Goal: Task Accomplishment & Management: Manage account settings

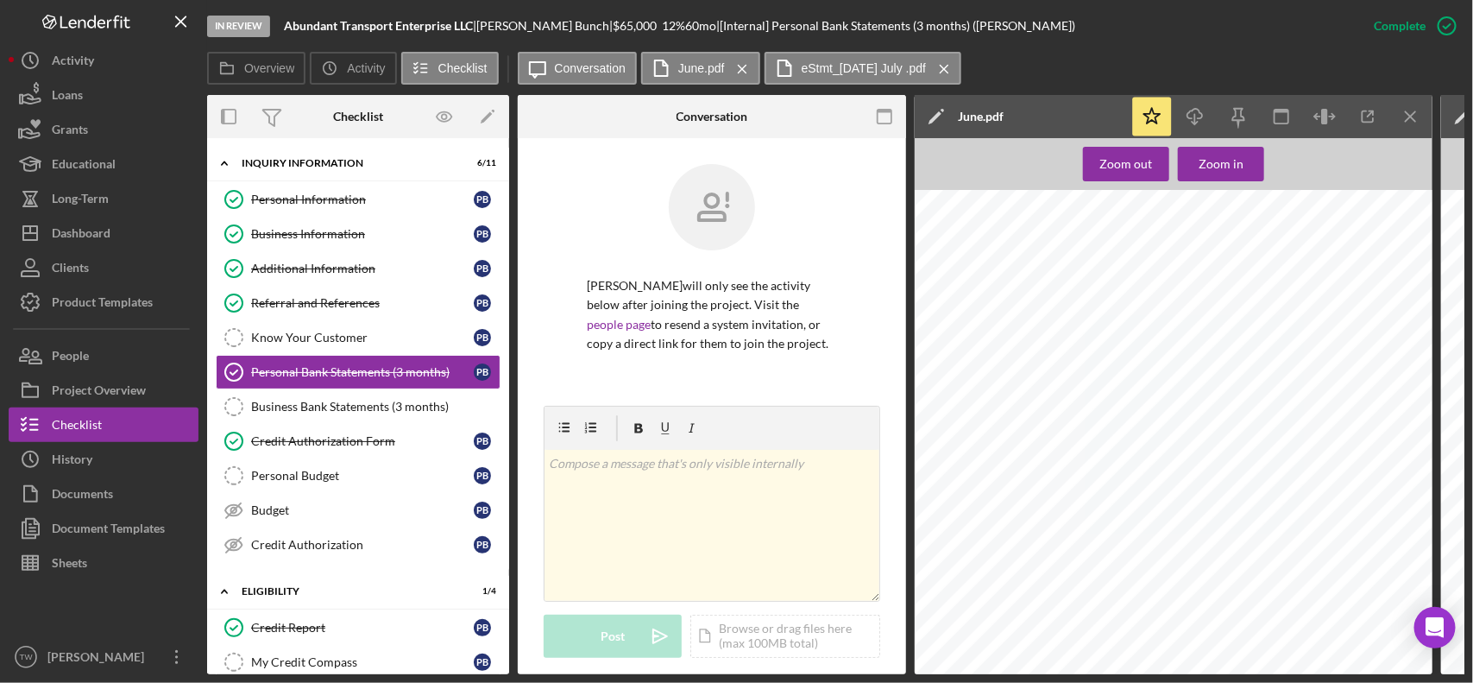
scroll to position [880, 0]
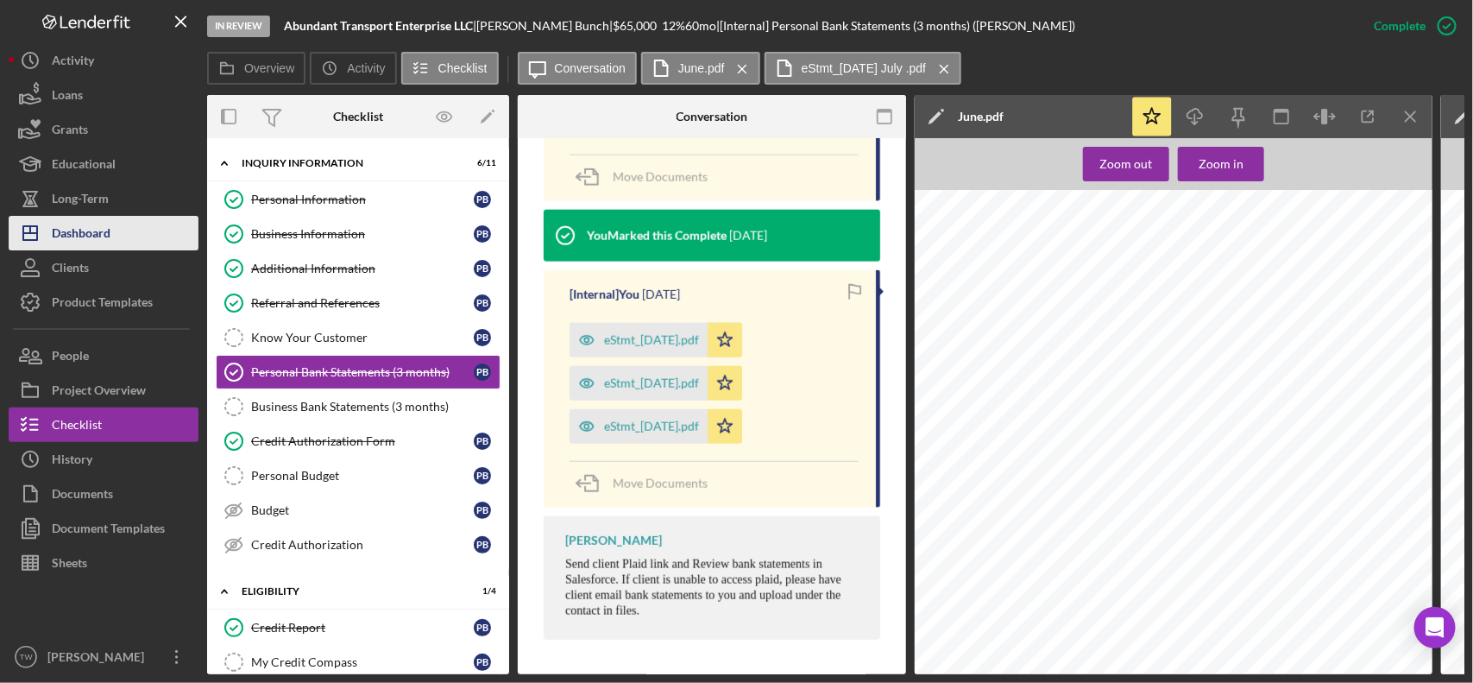
click at [73, 246] on div "Dashboard" at bounding box center [81, 235] width 59 height 39
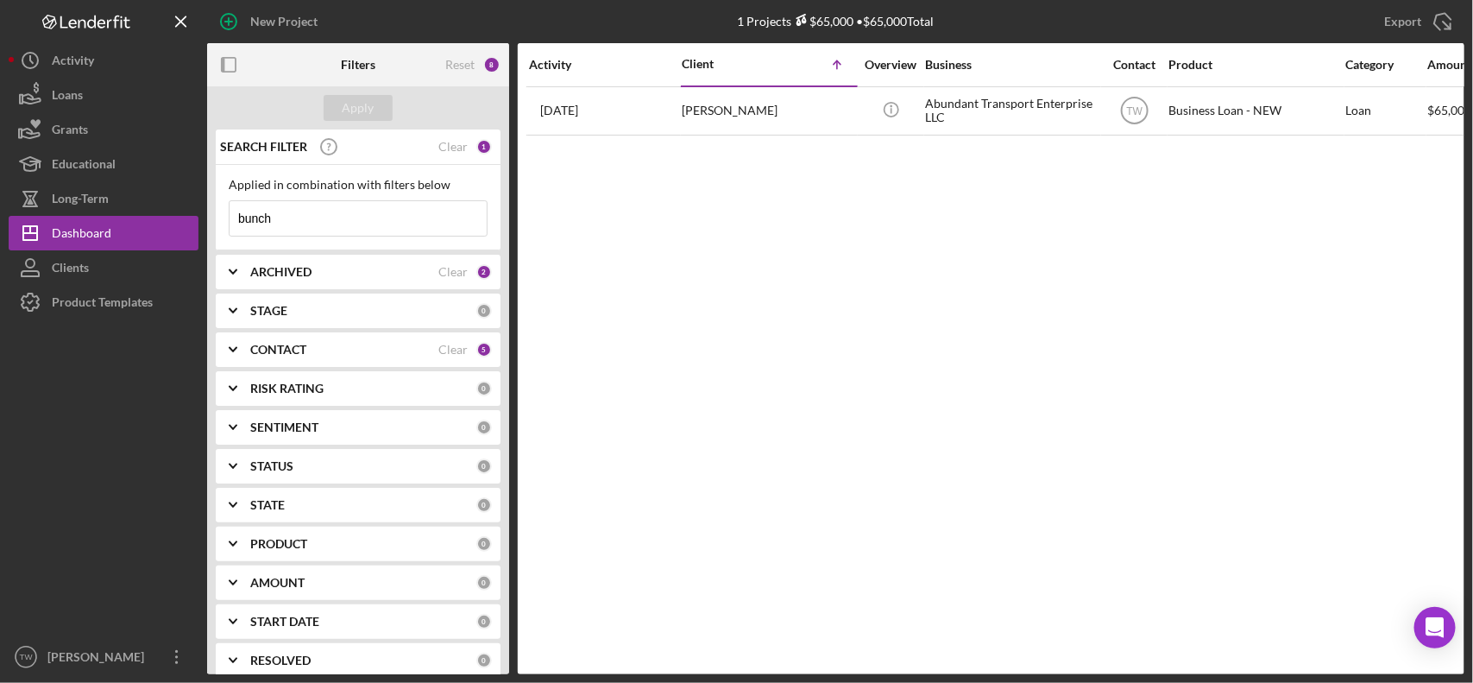
click at [367, 224] on input "bunch" at bounding box center [358, 218] width 257 height 35
type input "[PERSON_NAME]"
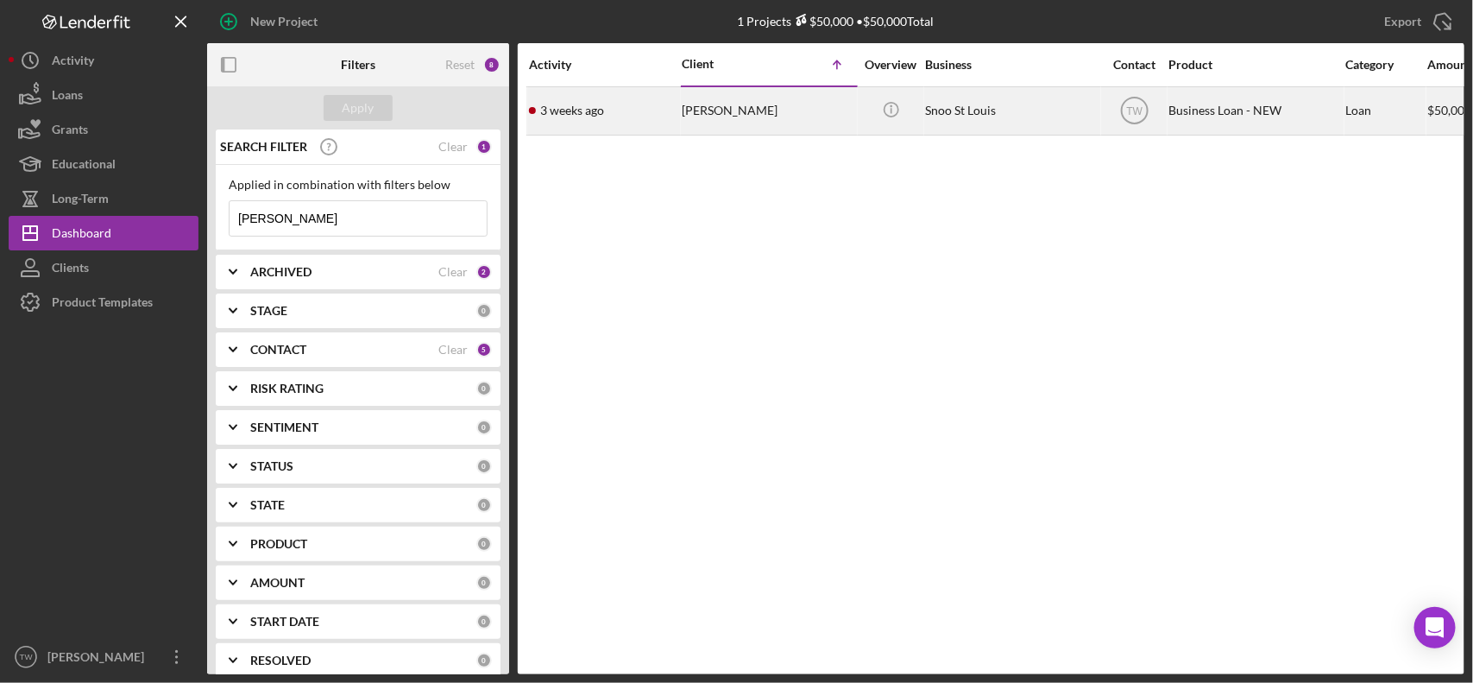
click at [757, 113] on div "[PERSON_NAME]" at bounding box center [768, 111] width 173 height 46
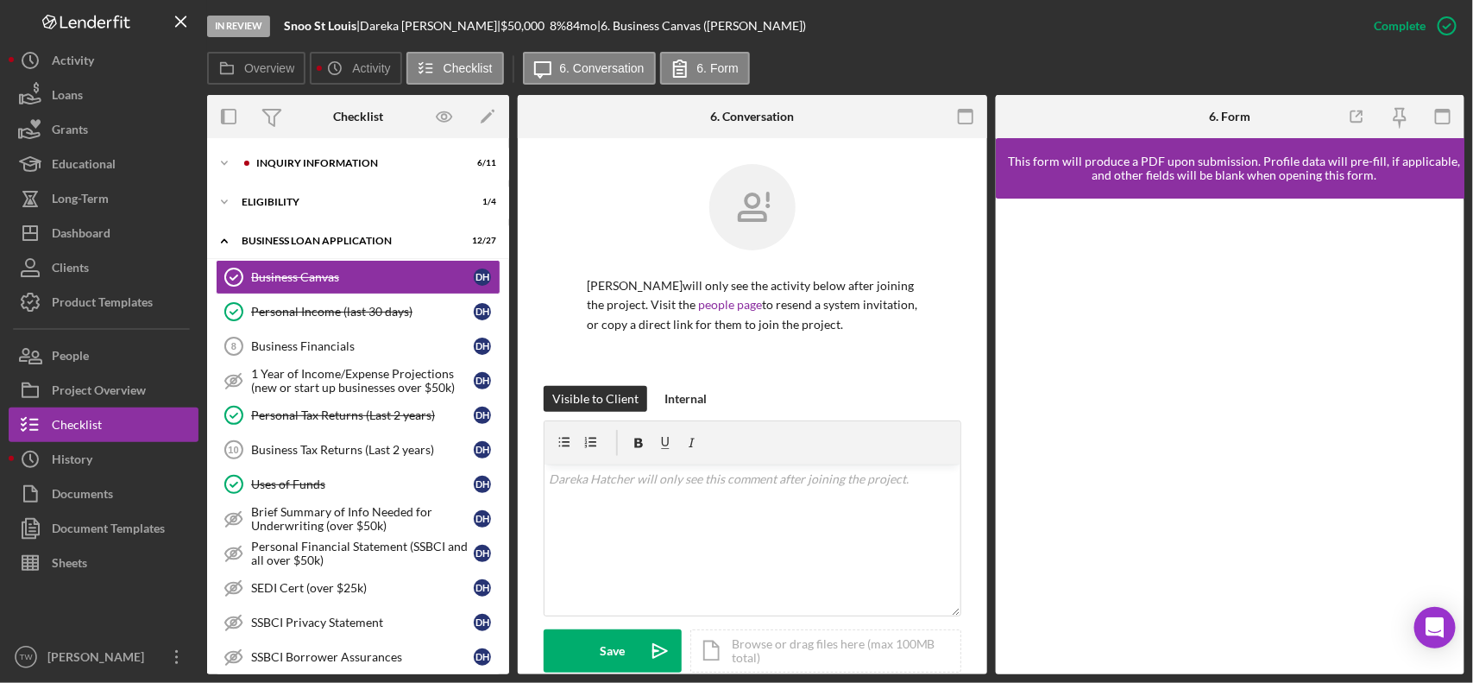
scroll to position [647, 0]
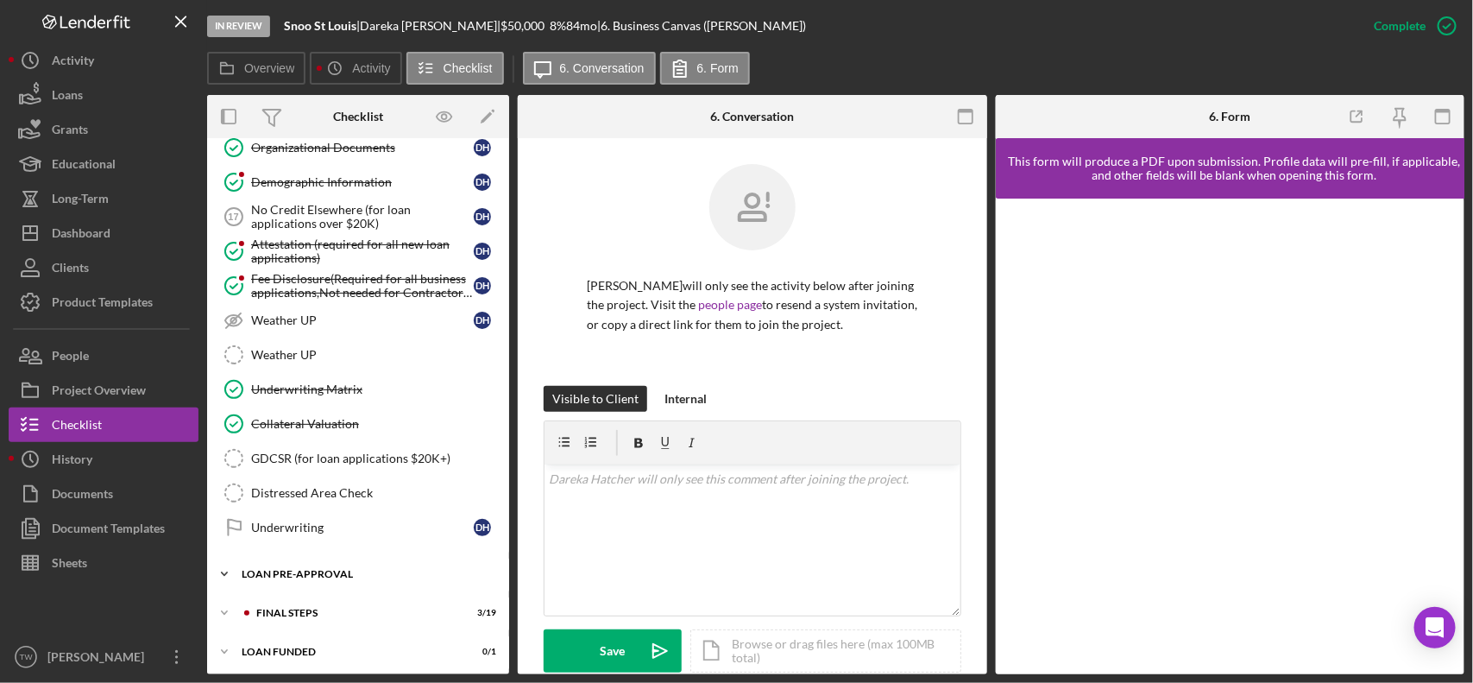
click at [337, 591] on div "Icon/Expander LOAN PRE-APPROVAL 1 / 2" at bounding box center [358, 574] width 302 height 35
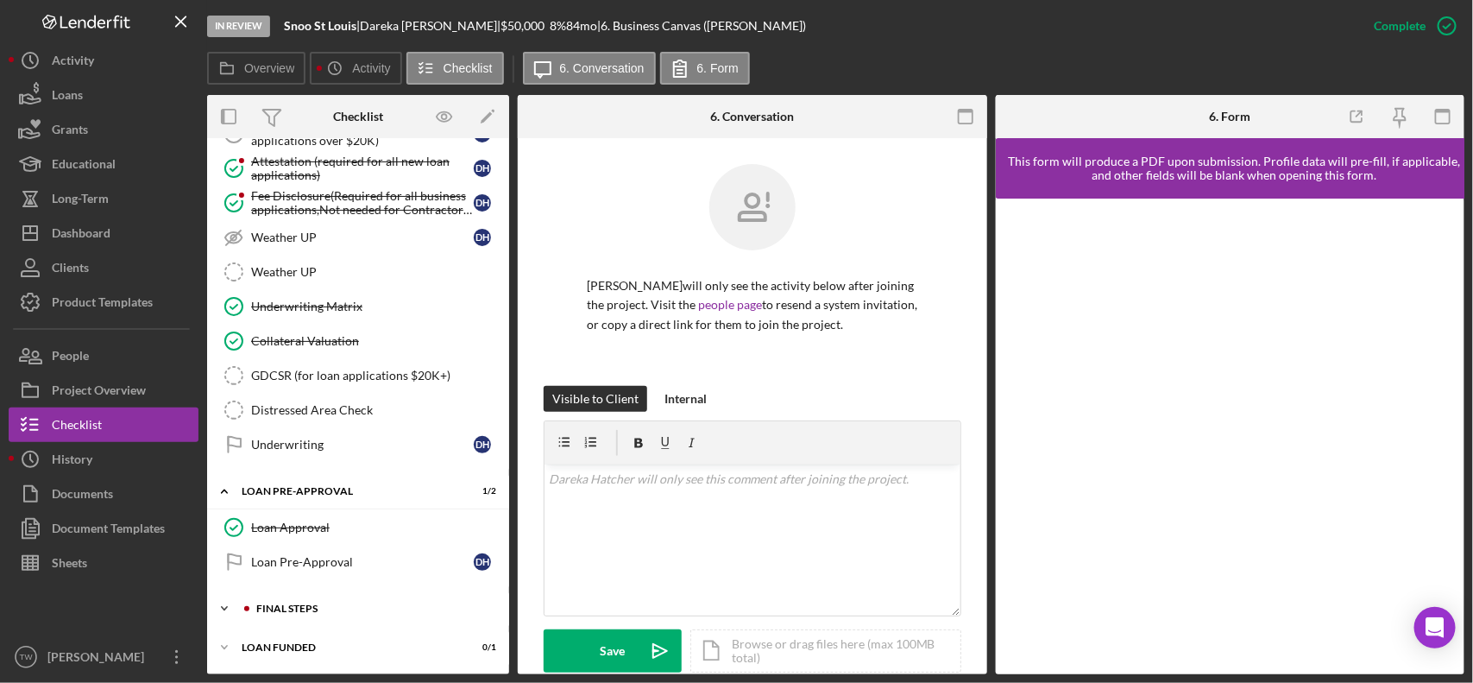
click at [341, 610] on div "FINAL STEPS" at bounding box center [371, 608] width 231 height 10
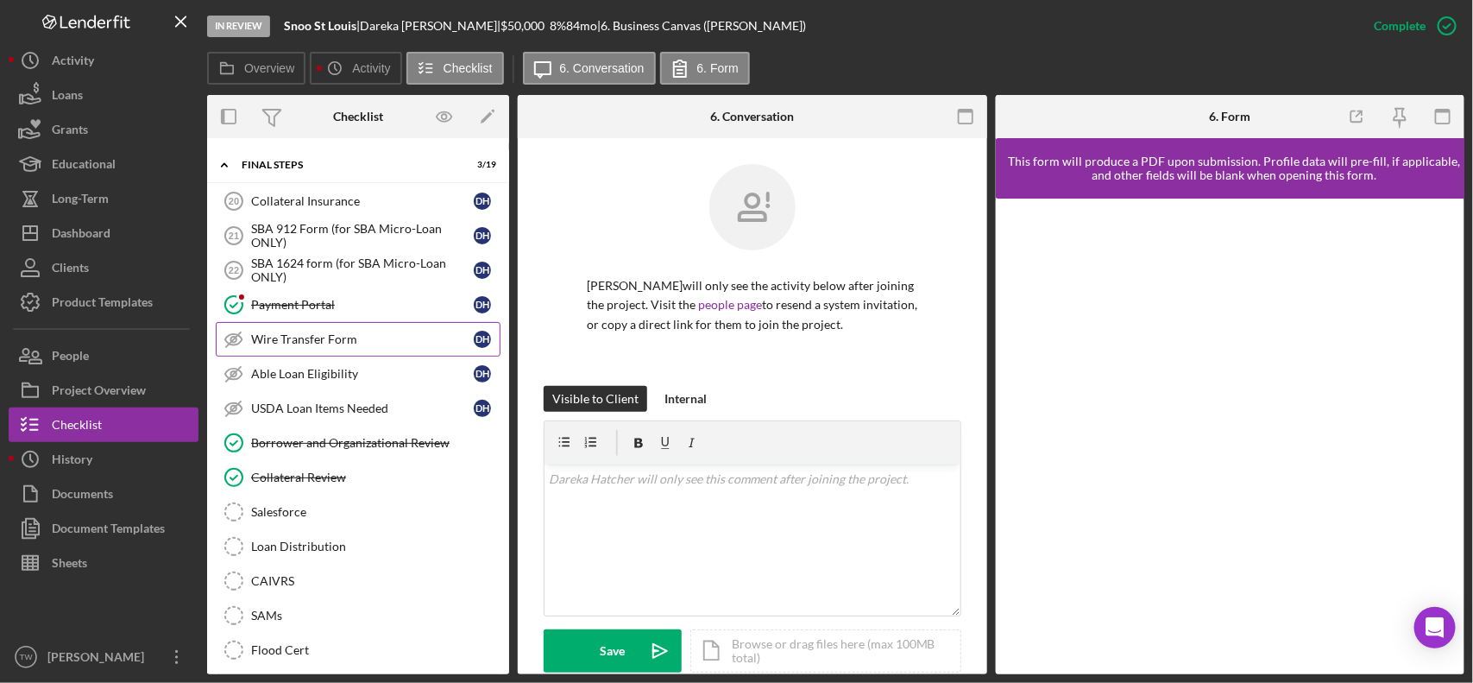
scroll to position [1066, 0]
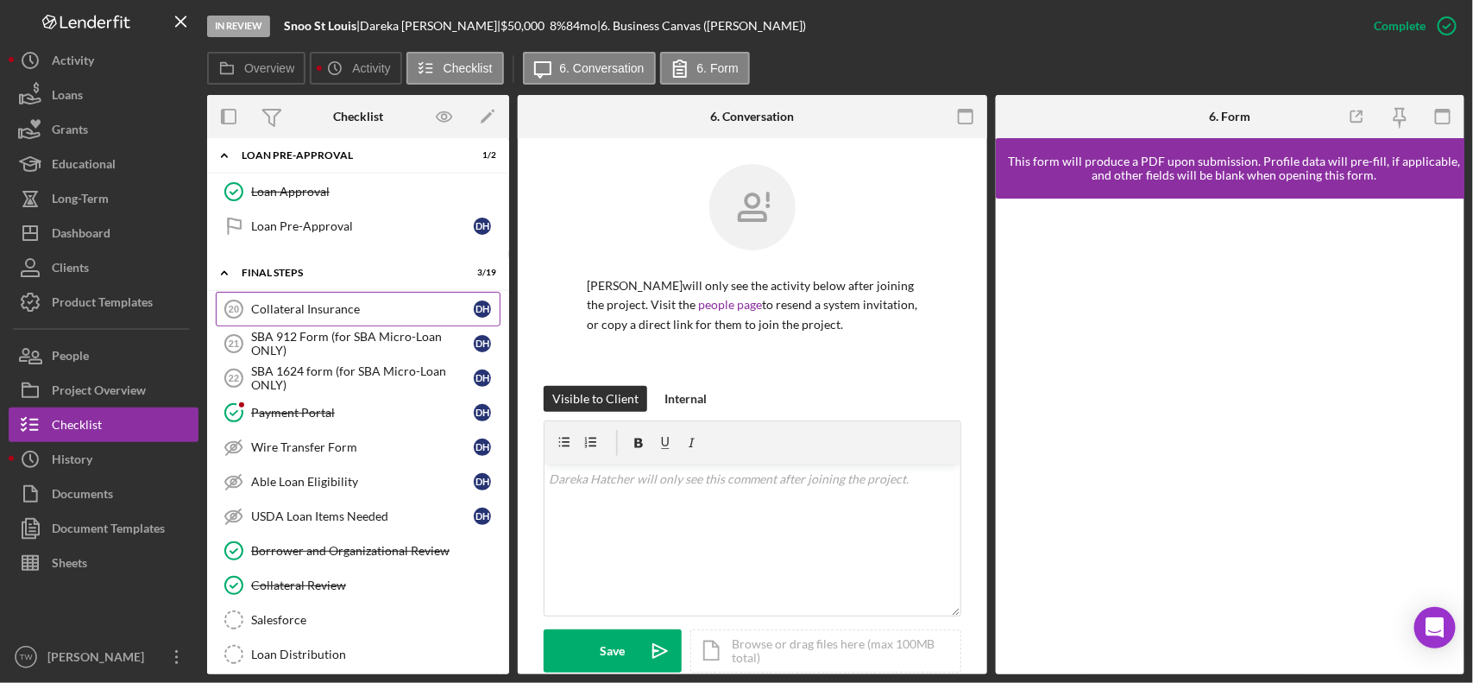
click at [330, 316] on div "Collateral Insurance" at bounding box center [362, 309] width 223 height 14
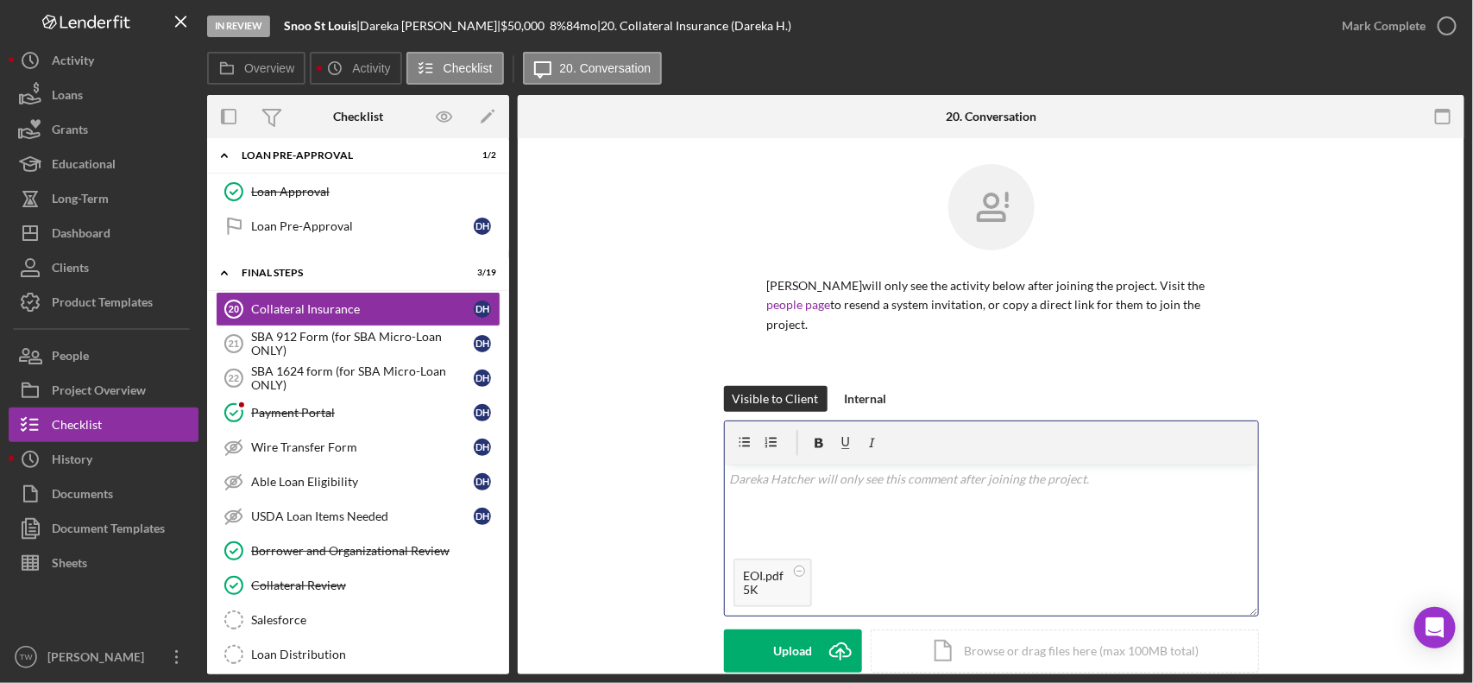
click at [945, 518] on div "v Color teal Color pink Remove color Add row above Add row below Add column bef…" at bounding box center [991, 506] width 533 height 85
click at [784, 650] on div "Save" at bounding box center [792, 650] width 25 height 43
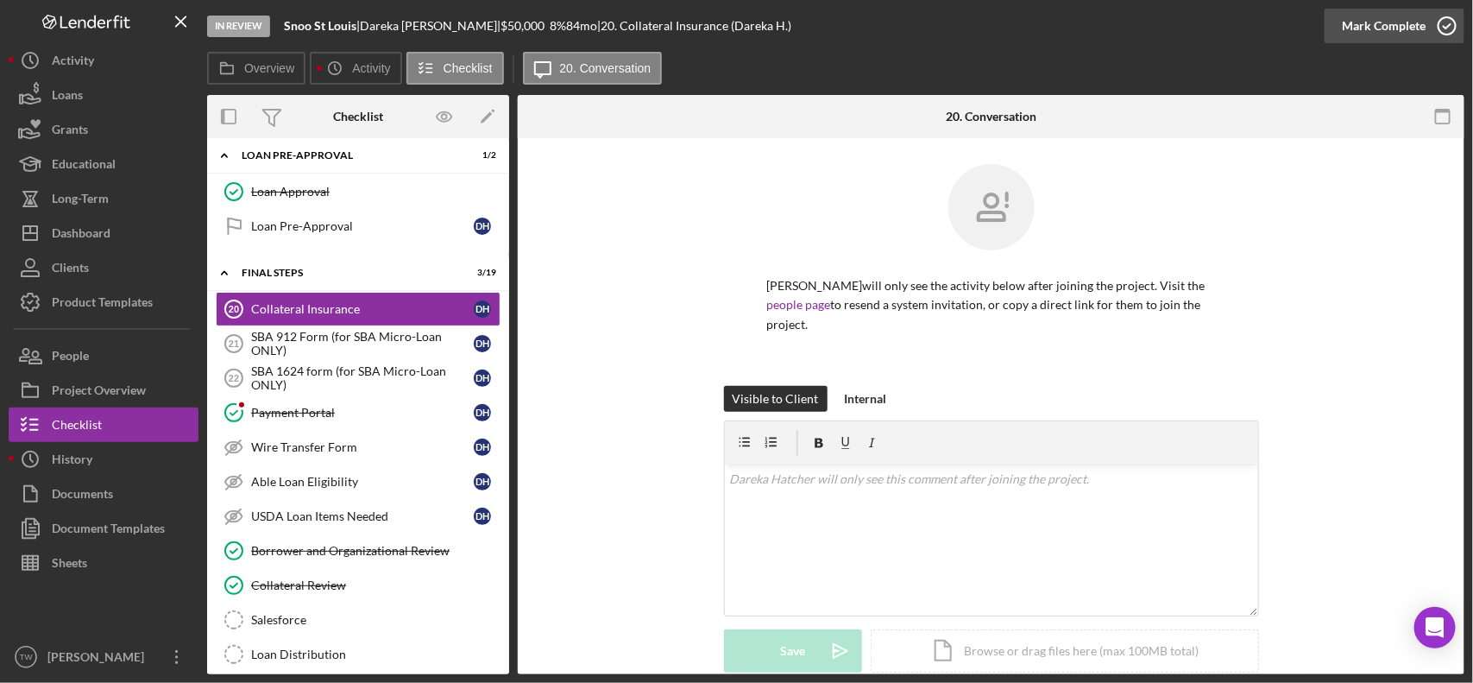
click at [1392, 14] on div "Mark Complete" at bounding box center [1384, 26] width 84 height 35
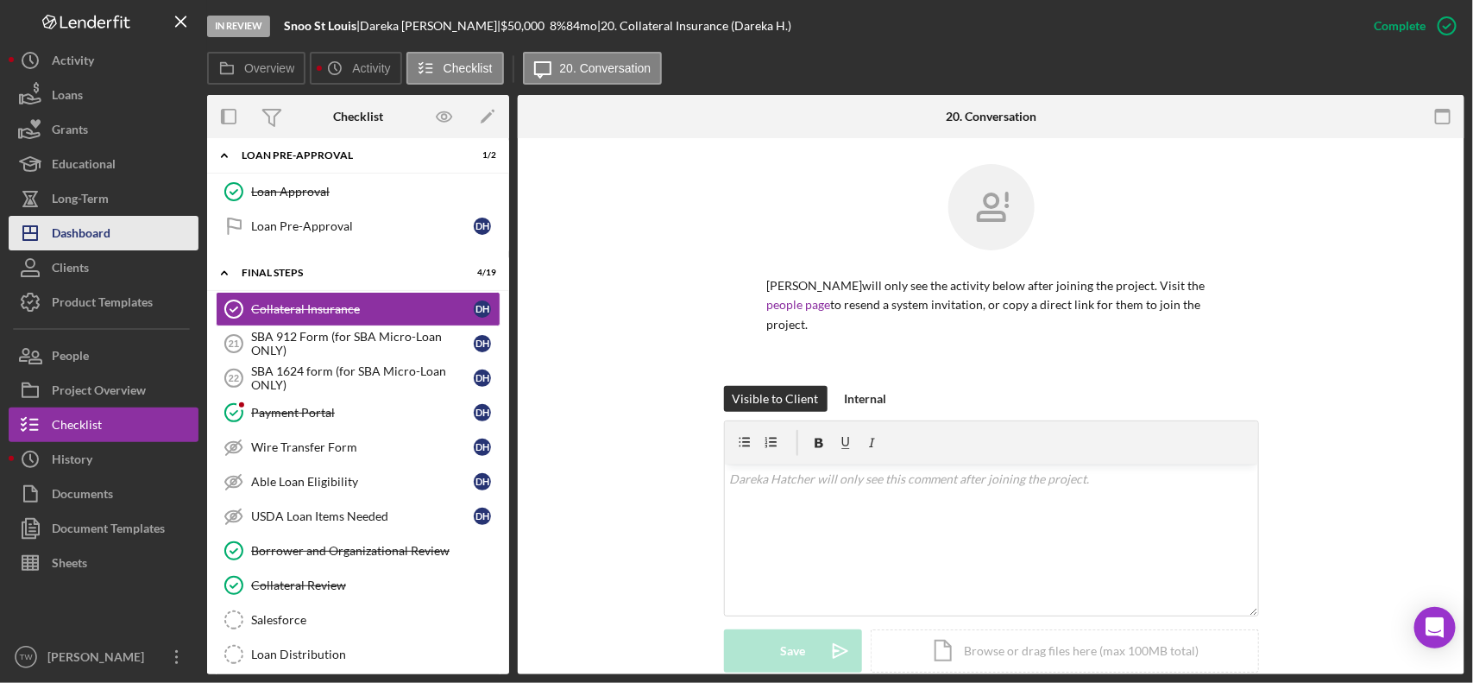
click at [61, 233] on div "Dashboard" at bounding box center [81, 235] width 59 height 39
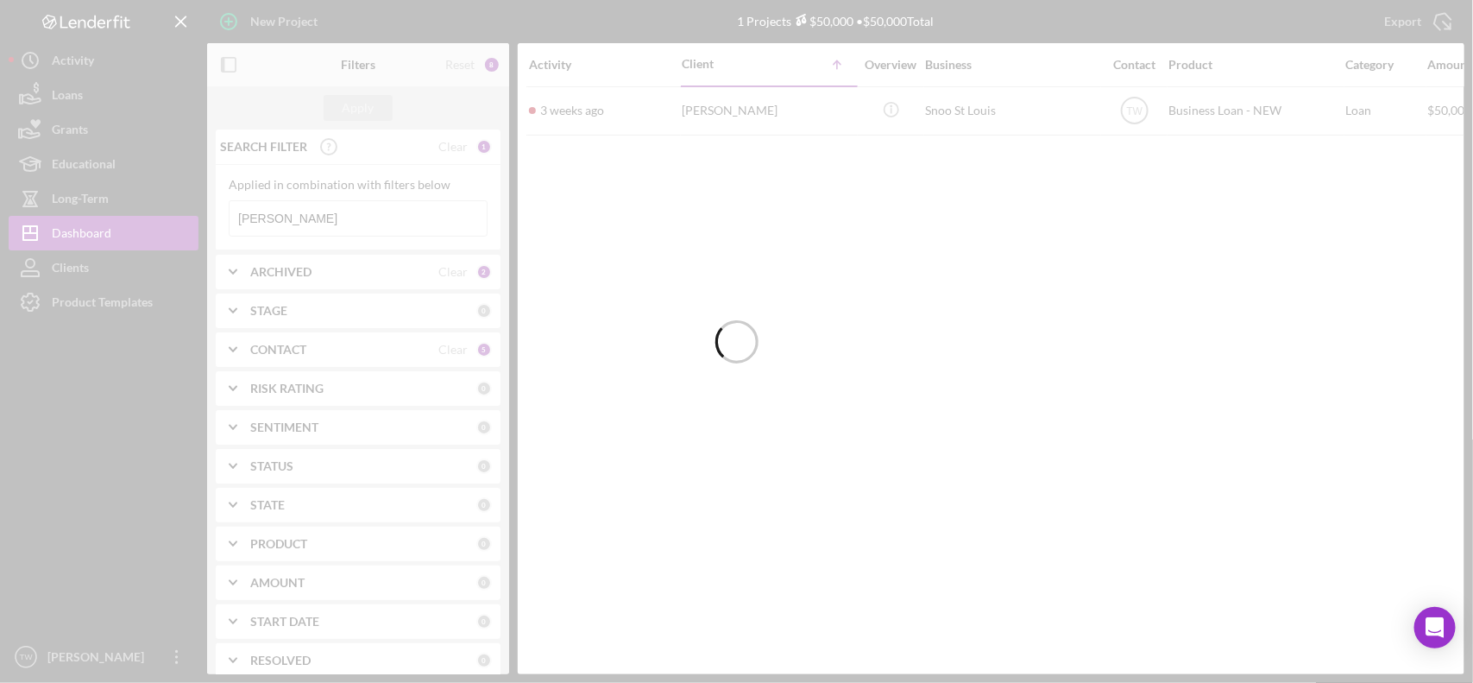
click at [358, 217] on input "[PERSON_NAME]" at bounding box center [358, 218] width 257 height 35
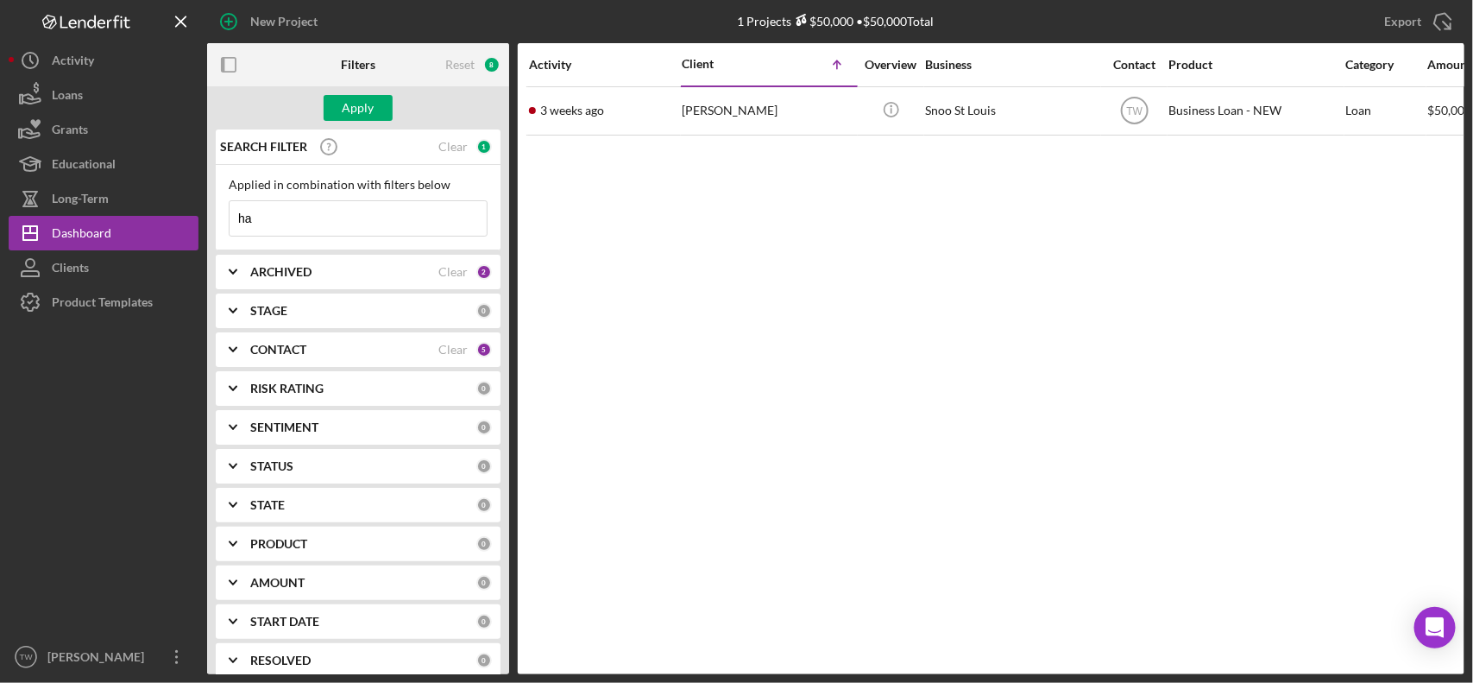
type input "h"
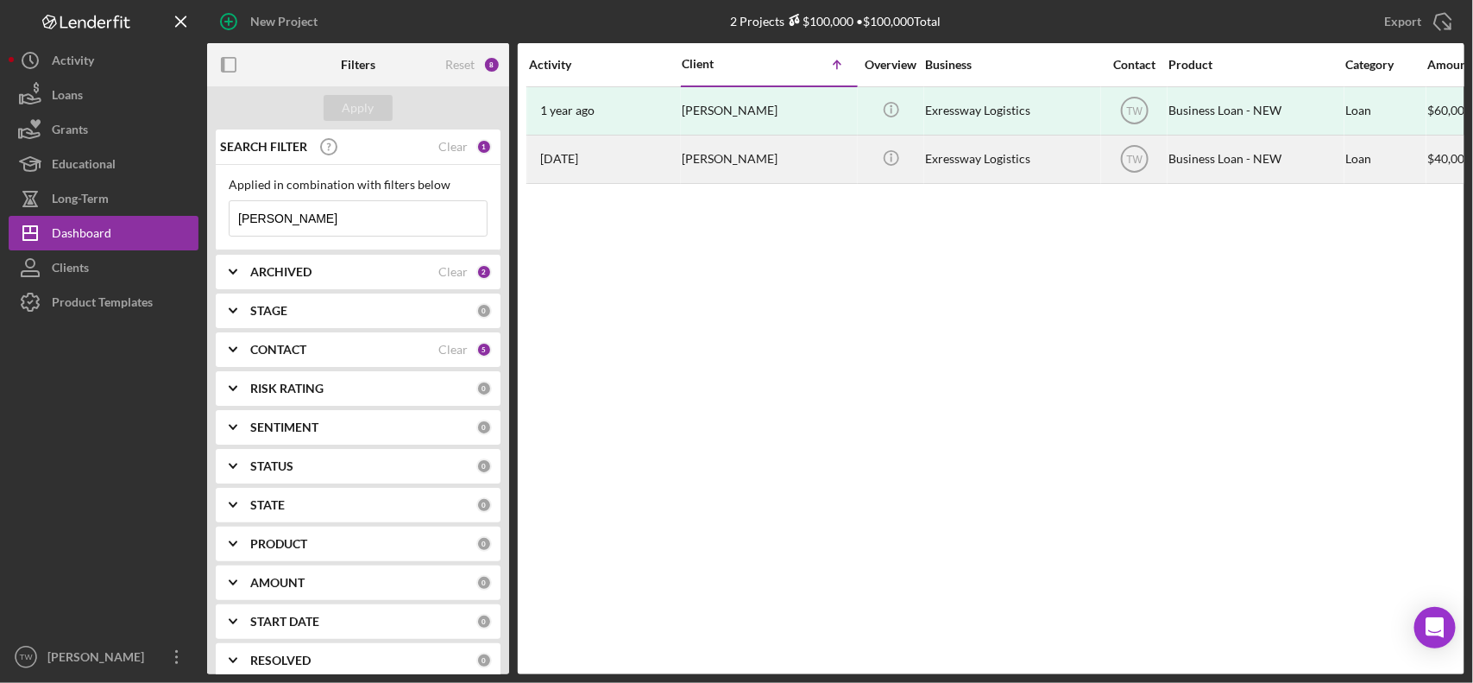
type input "[PERSON_NAME]"
click at [691, 147] on div "[PERSON_NAME]" at bounding box center [768, 159] width 173 height 46
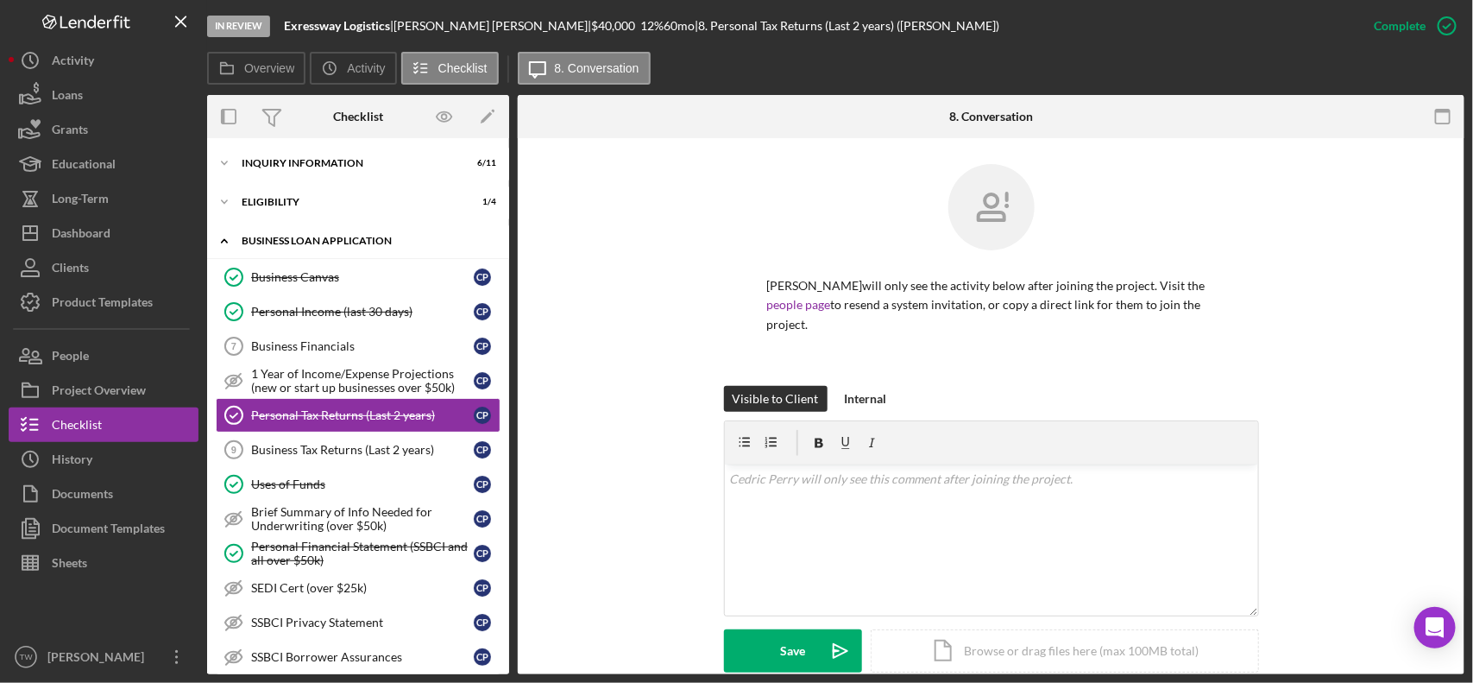
click at [361, 230] on div "Icon/Expander BUSINESS LOAN APPLICATION 10 / 27" at bounding box center [358, 241] width 302 height 35
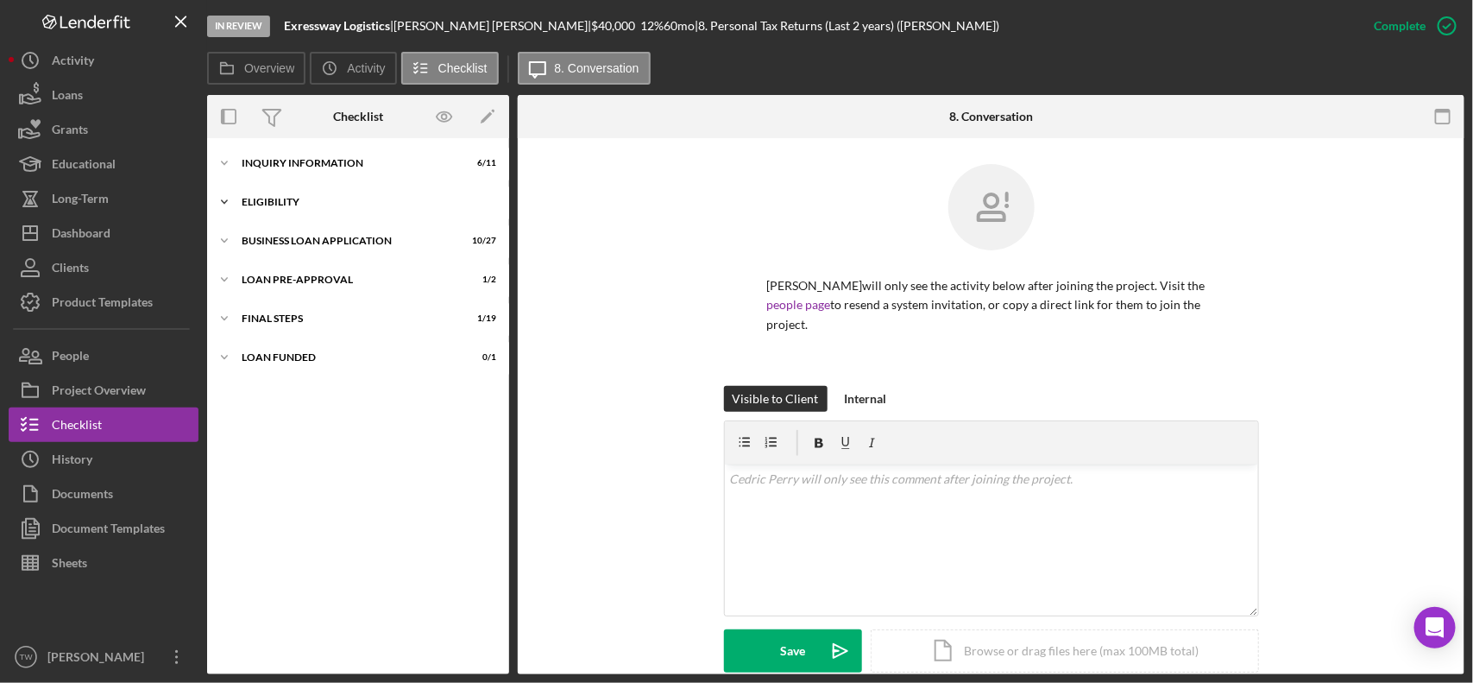
click at [344, 213] on div "Icon/Expander ELIGIBILITY 1 / 4" at bounding box center [358, 202] width 302 height 35
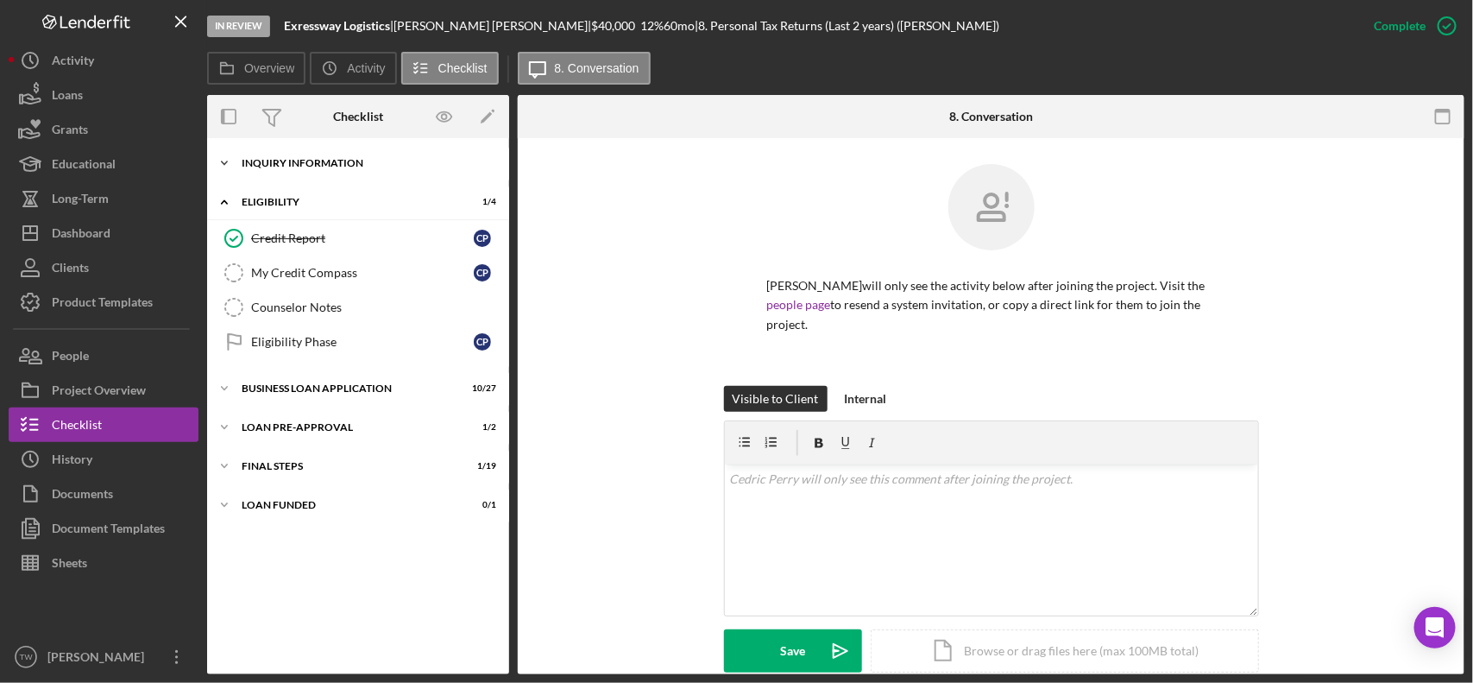
click at [355, 166] on div "INQUIRY INFORMATION" at bounding box center [365, 163] width 246 height 10
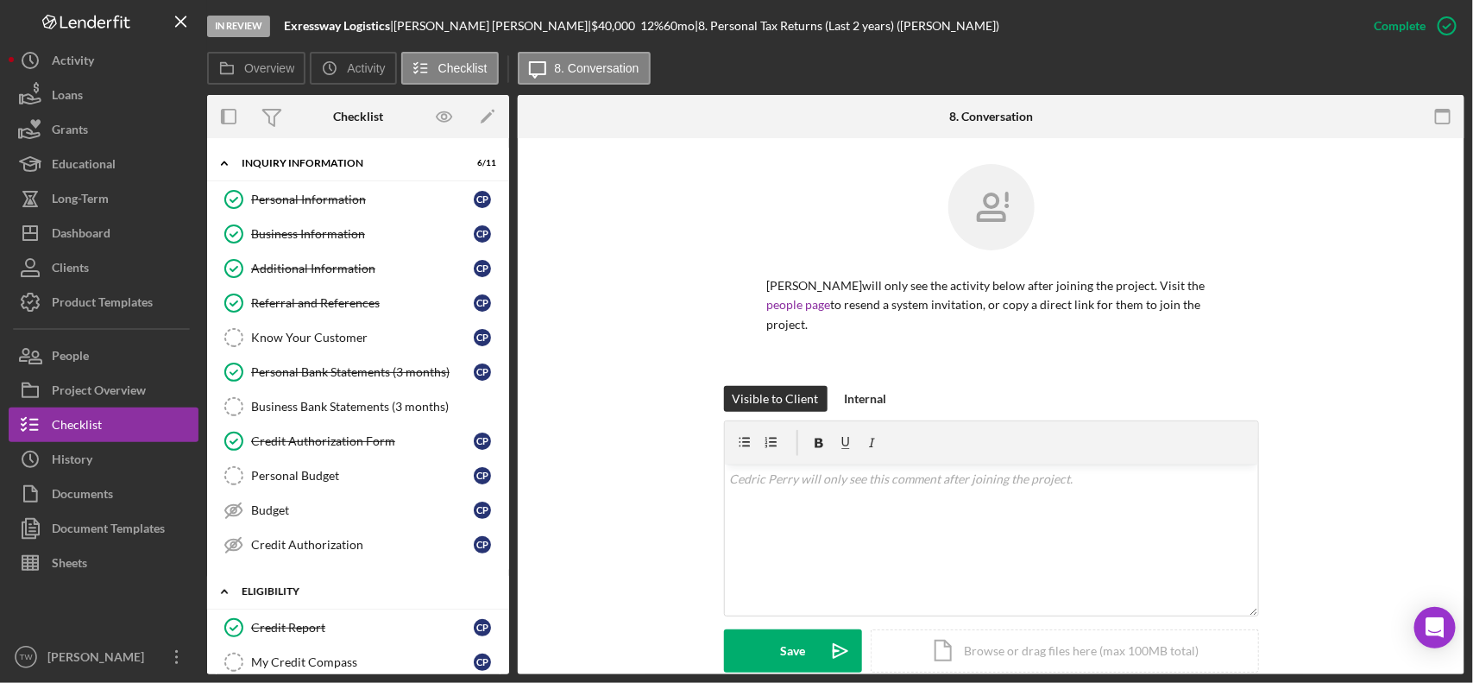
scroll to position [253, 0]
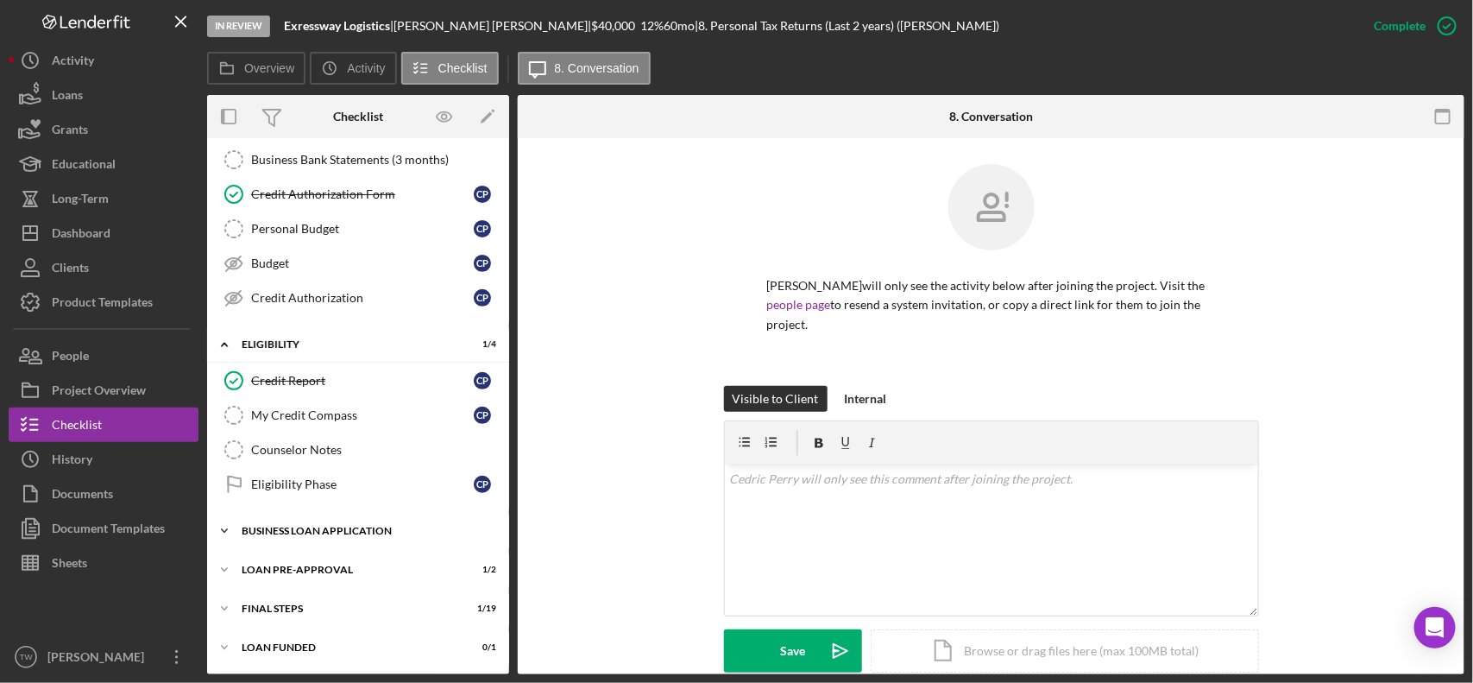
click at [326, 523] on div "Icon/Expander BUSINESS LOAN APPLICATION 10 / 27" at bounding box center [358, 531] width 302 height 35
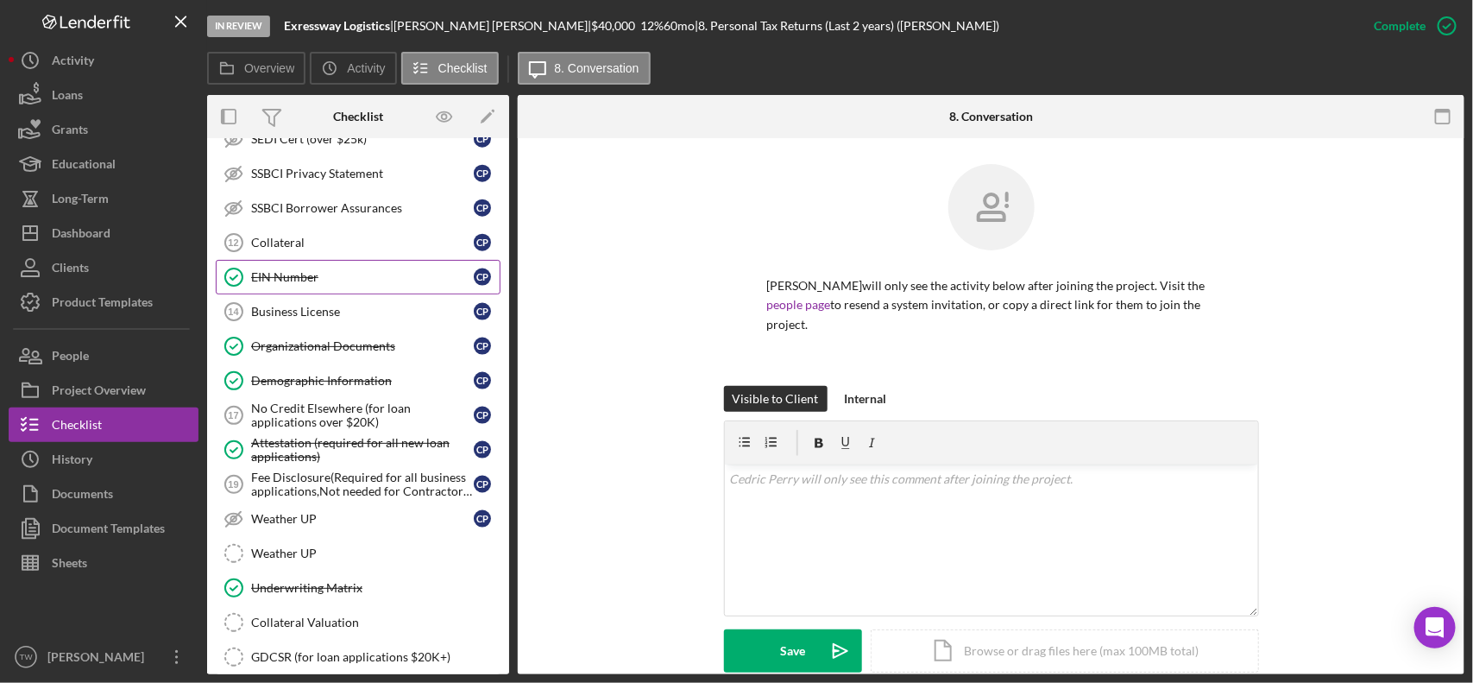
scroll to position [770, 0]
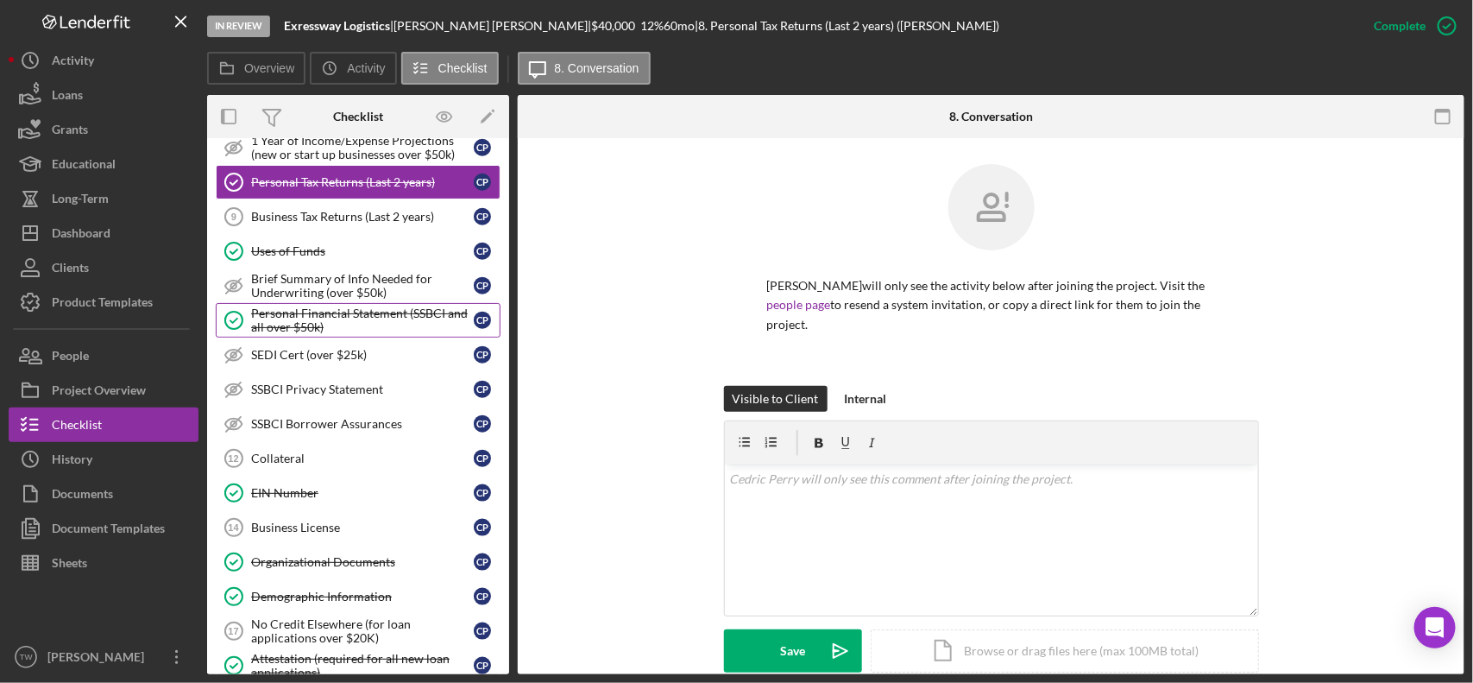
click at [403, 332] on div "Personal Financial Statement (SSBCI and all over $50k)" at bounding box center [362, 320] width 223 height 28
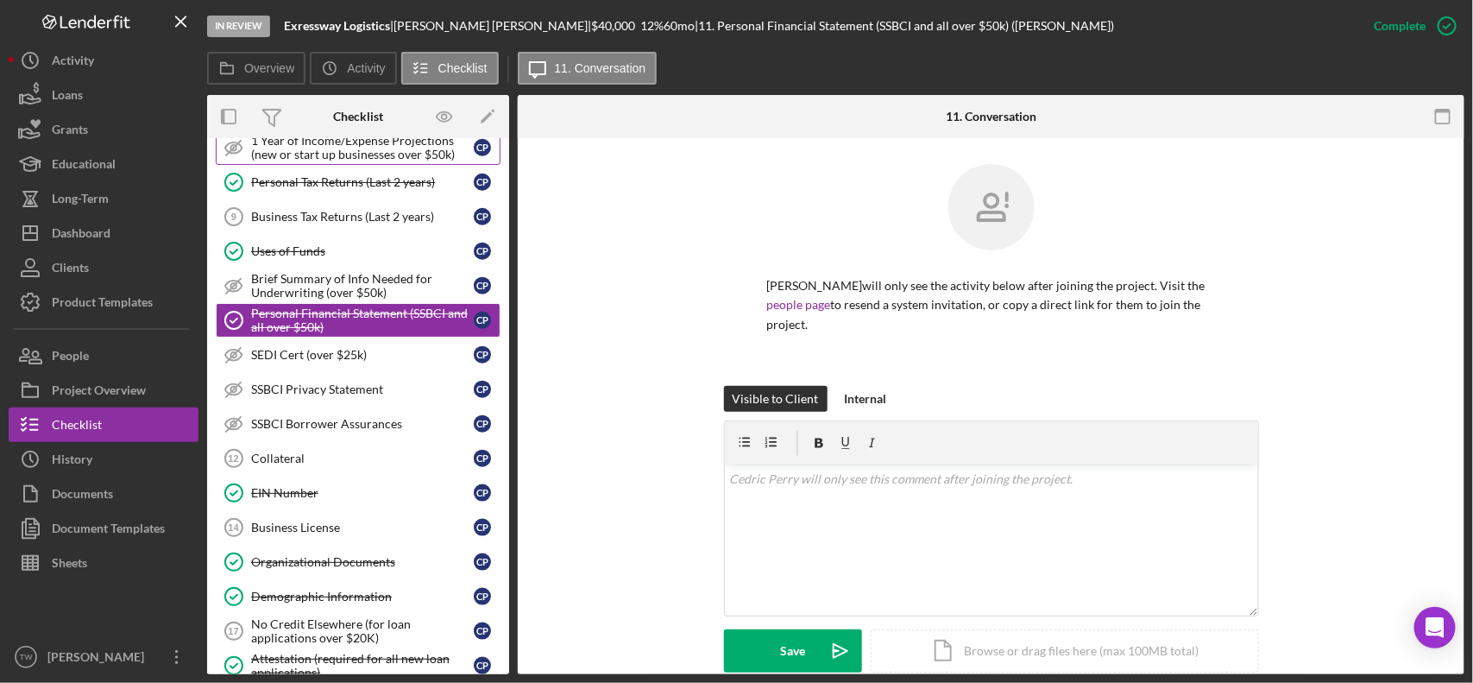
scroll to position [554, 0]
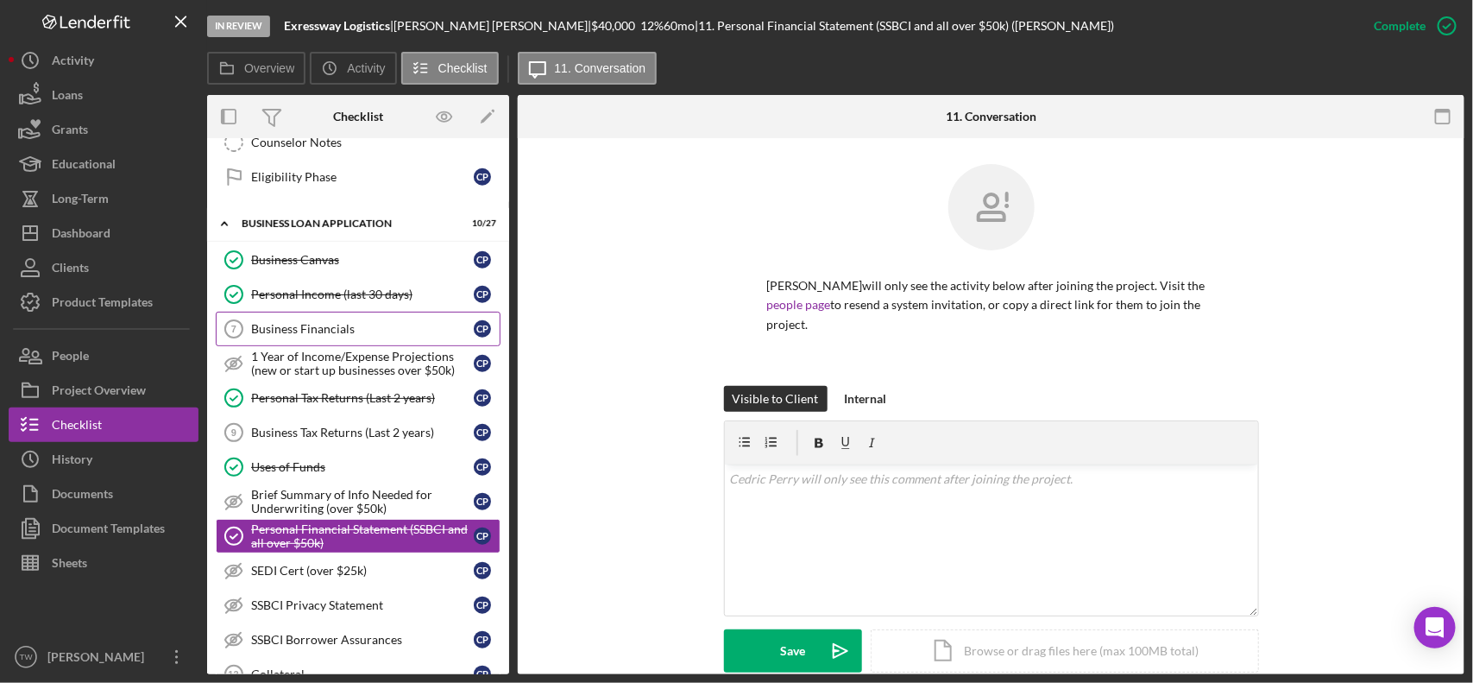
click at [376, 329] on div "Business Financials" at bounding box center [362, 329] width 223 height 14
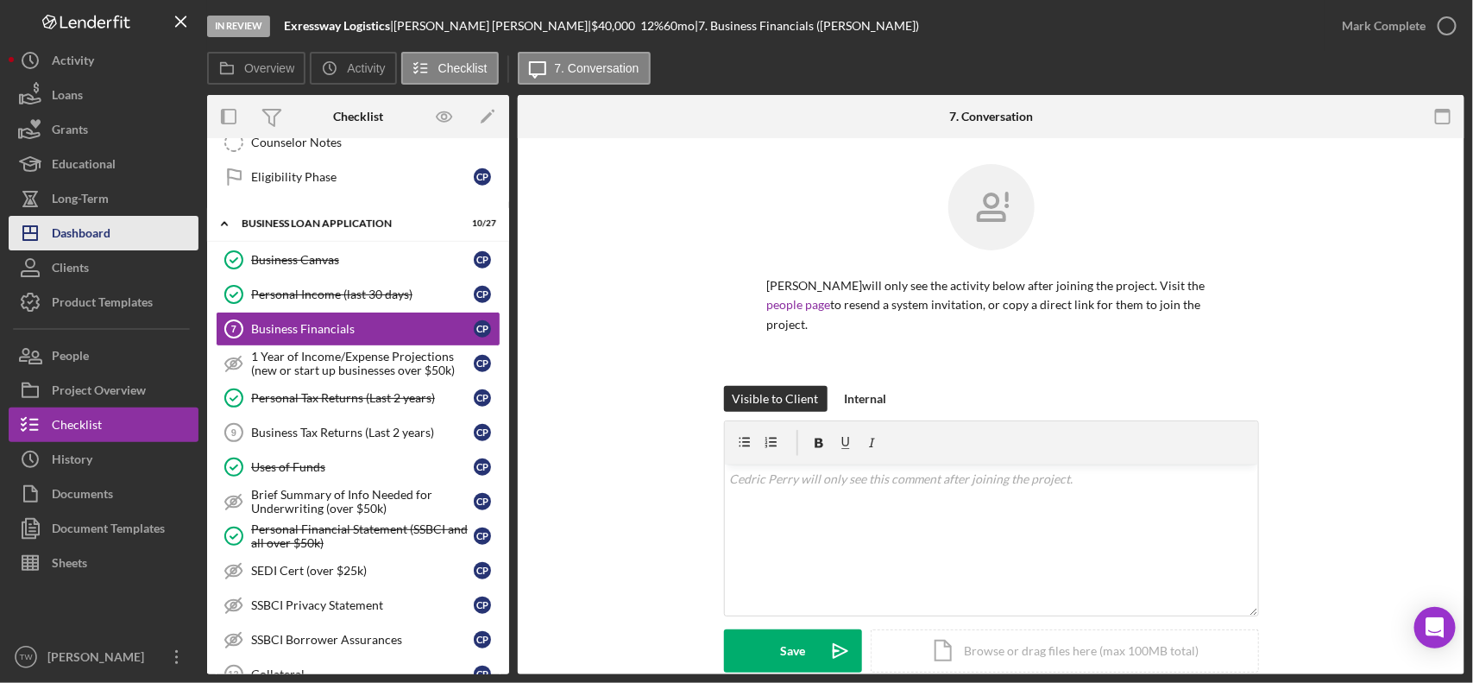
click at [110, 238] on div "Dashboard" at bounding box center [81, 235] width 59 height 39
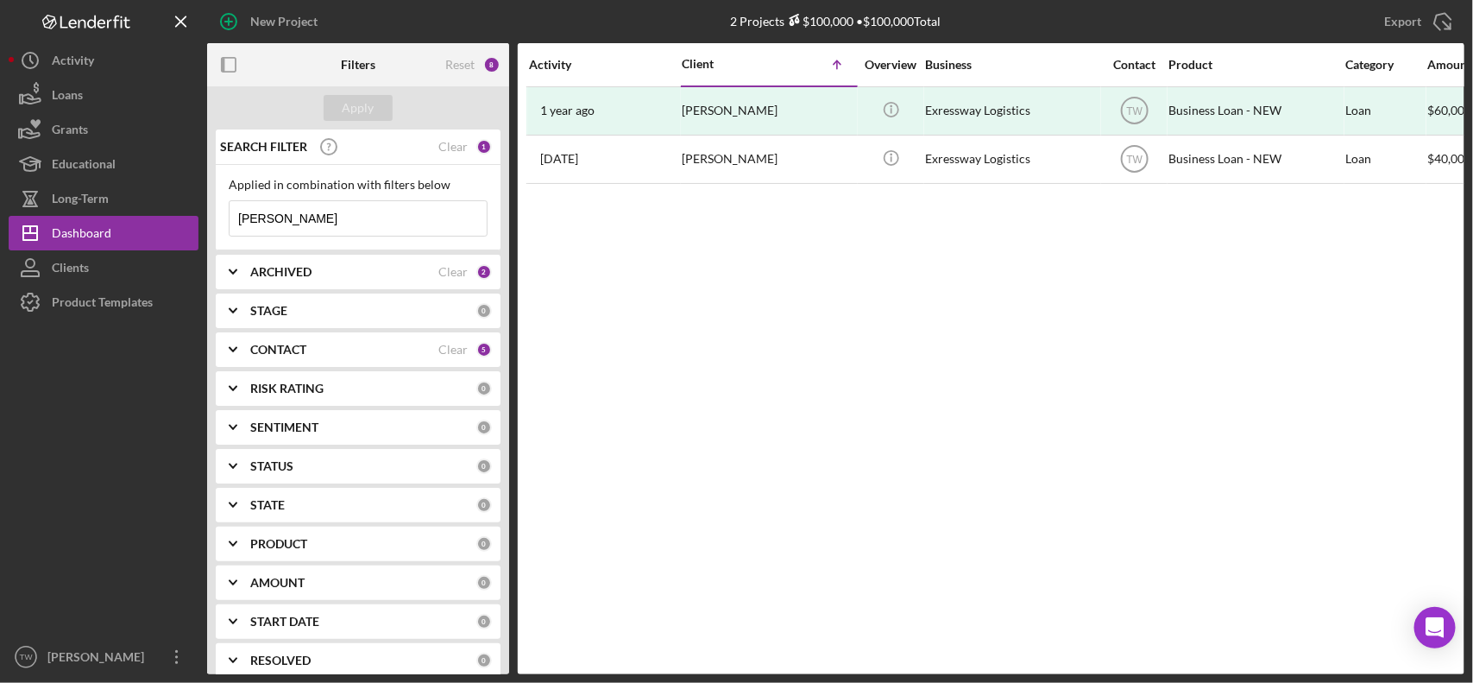
click at [326, 221] on input "[PERSON_NAME]" at bounding box center [358, 218] width 257 height 35
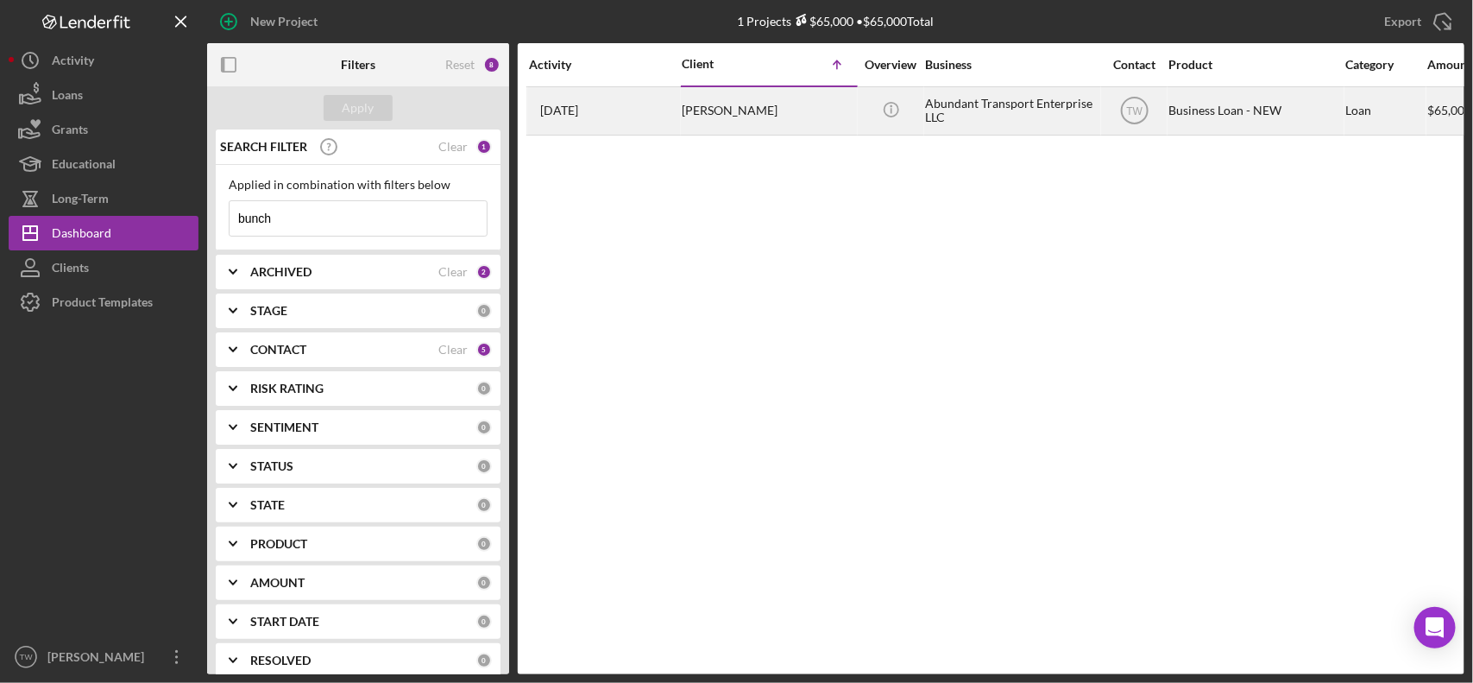
type input "bunch"
click at [735, 104] on div "[PERSON_NAME]" at bounding box center [768, 111] width 173 height 46
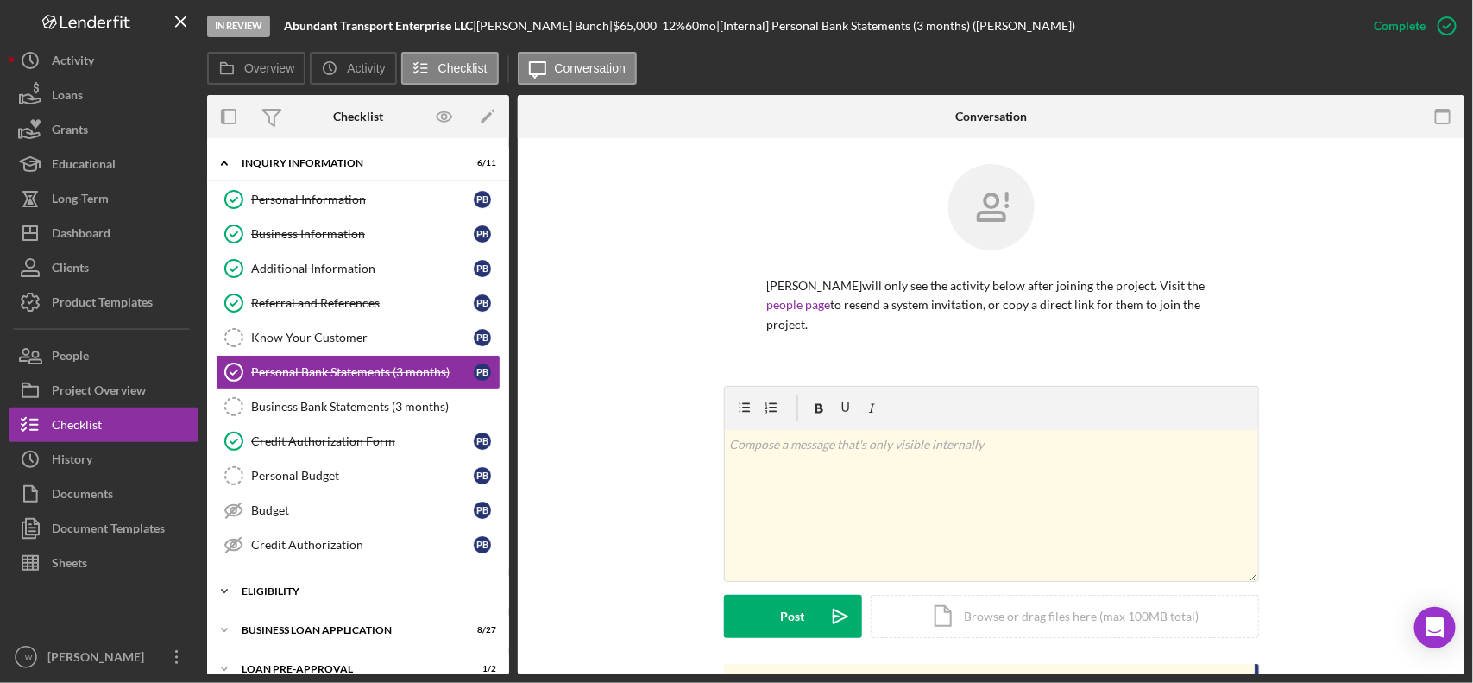
click at [293, 596] on div "ELIGIBILITY" at bounding box center [365, 591] width 246 height 10
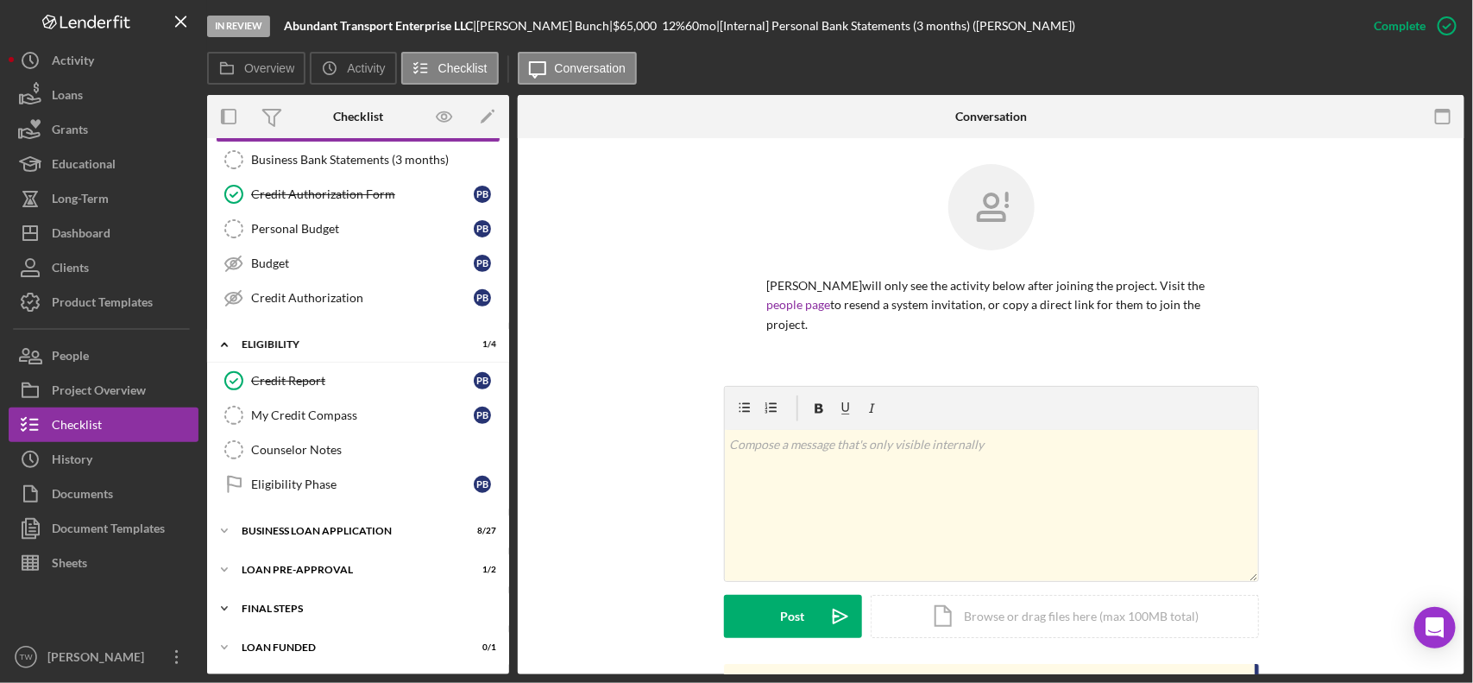
click at [294, 606] on div "FINAL STEPS" at bounding box center [365, 608] width 246 height 10
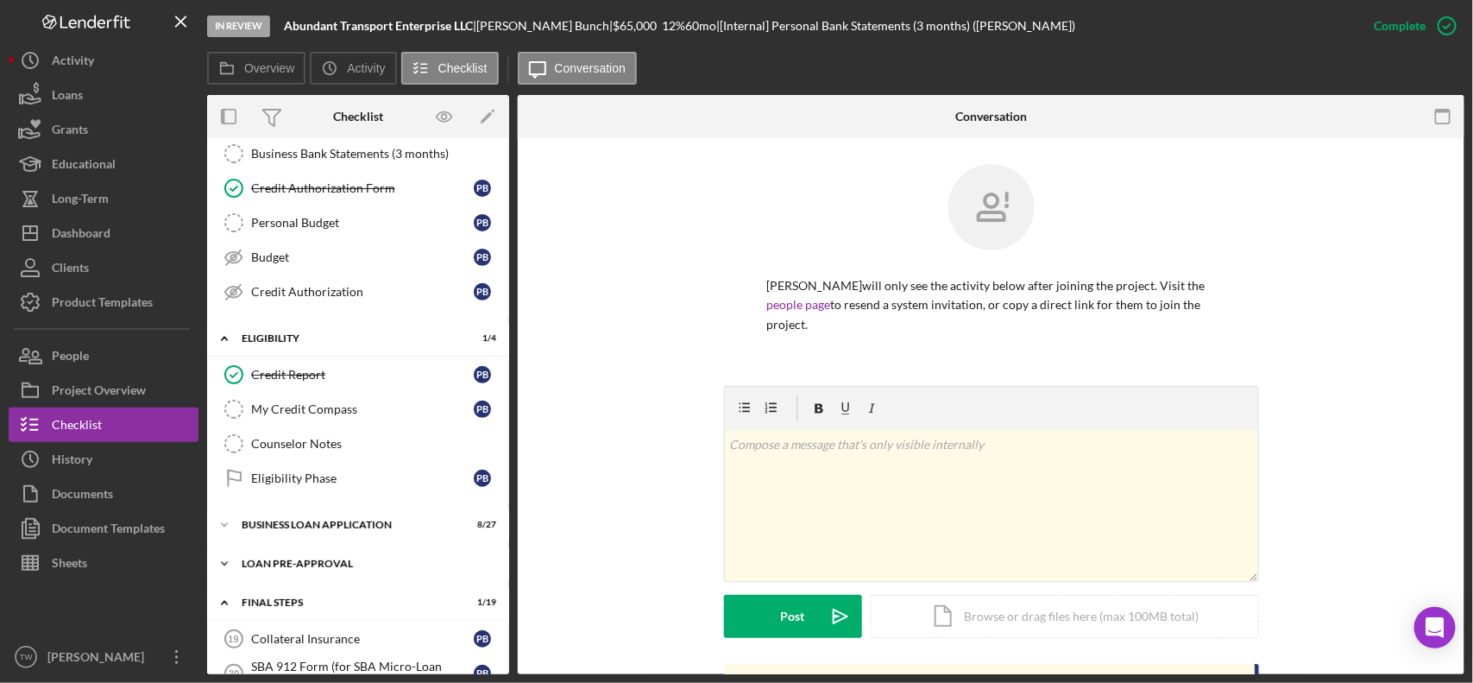
click at [309, 568] on div "LOAN PRE-APPROVAL" at bounding box center [365, 563] width 246 height 10
click at [318, 524] on div "Icon/Expander BUSINESS LOAN APPLICATION 8 / 27" at bounding box center [358, 525] width 302 height 35
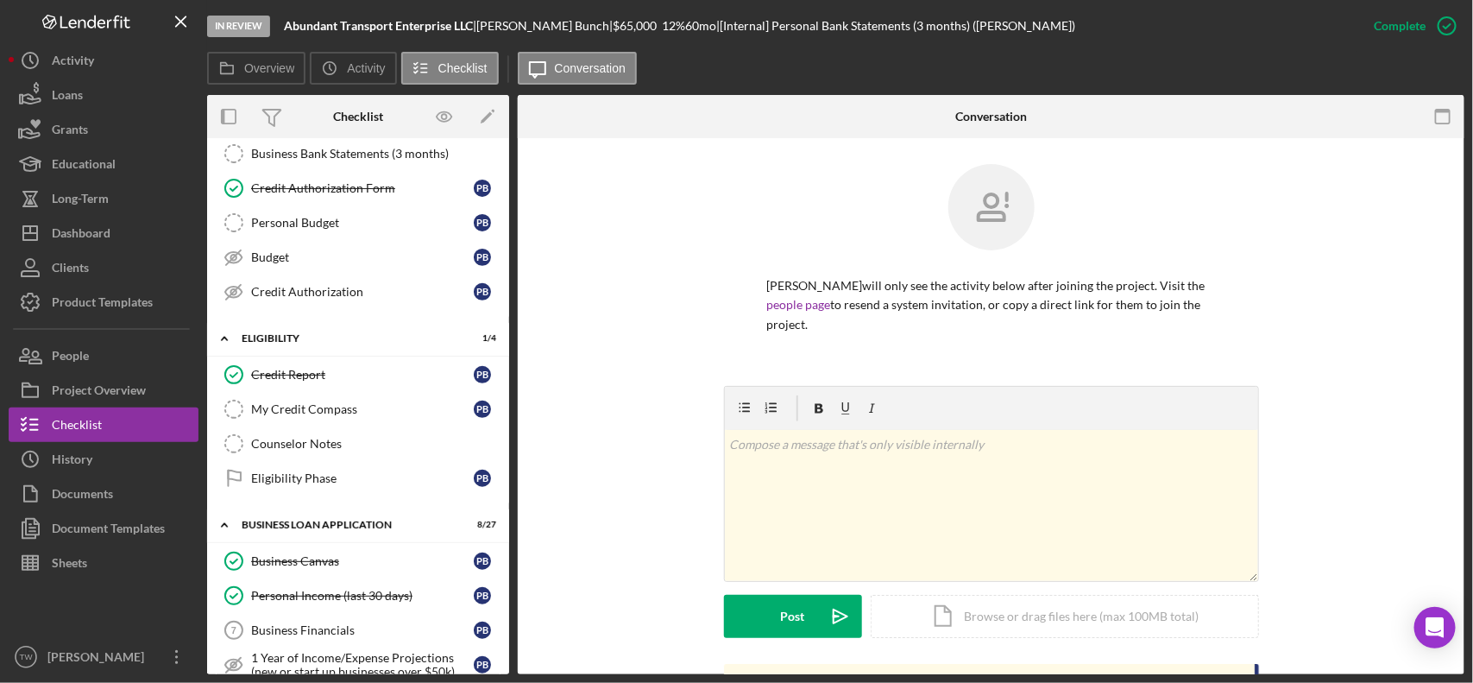
scroll to position [577, 0]
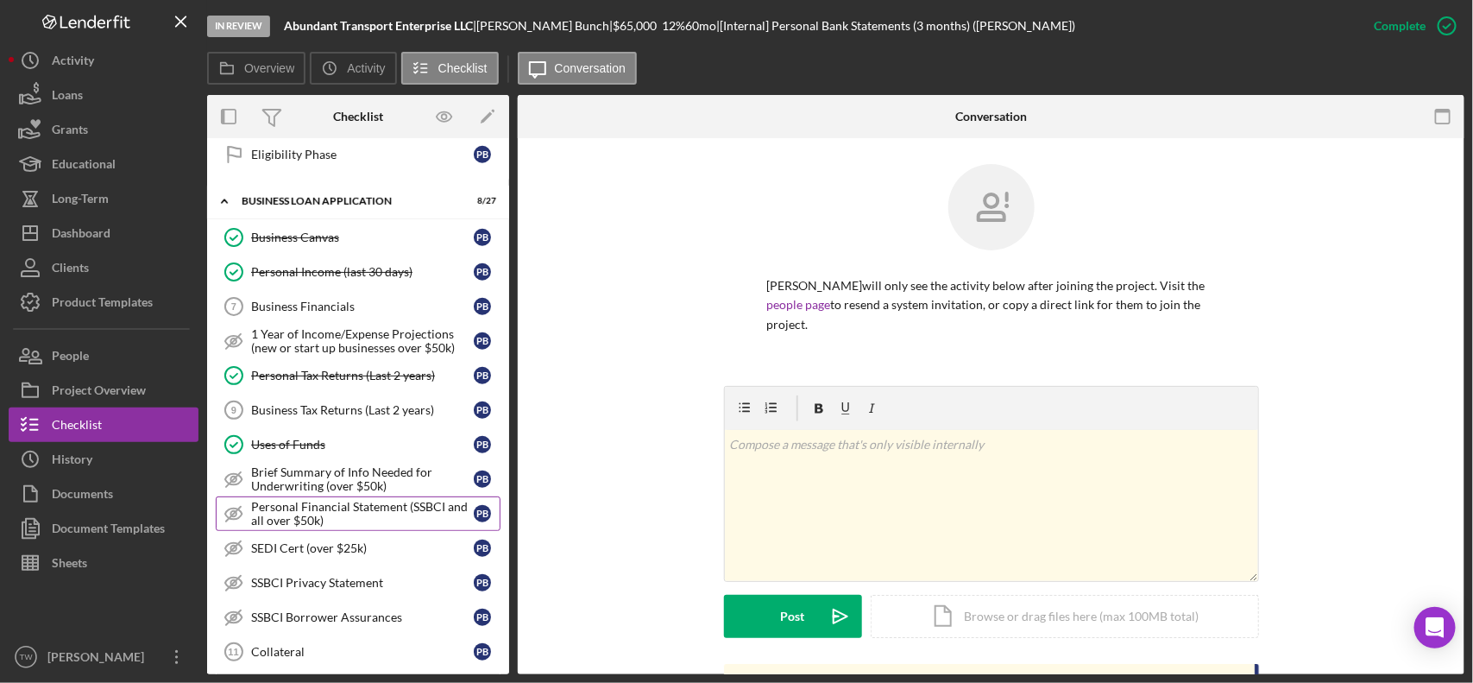
click at [325, 527] on div "Personal Financial Statement (SSBCI and all over $50k)" at bounding box center [362, 514] width 223 height 28
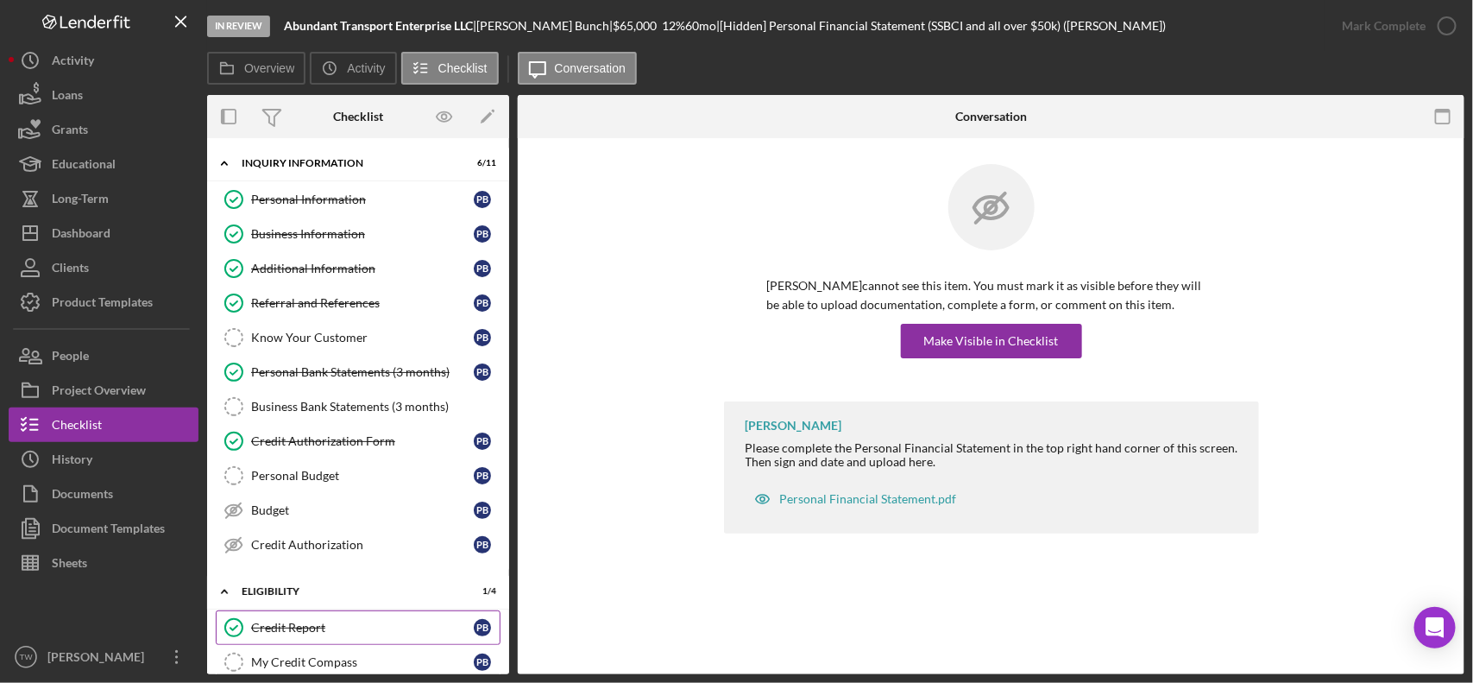
click at [305, 645] on link "Credit Report Credit Report P B" at bounding box center [358, 627] width 285 height 35
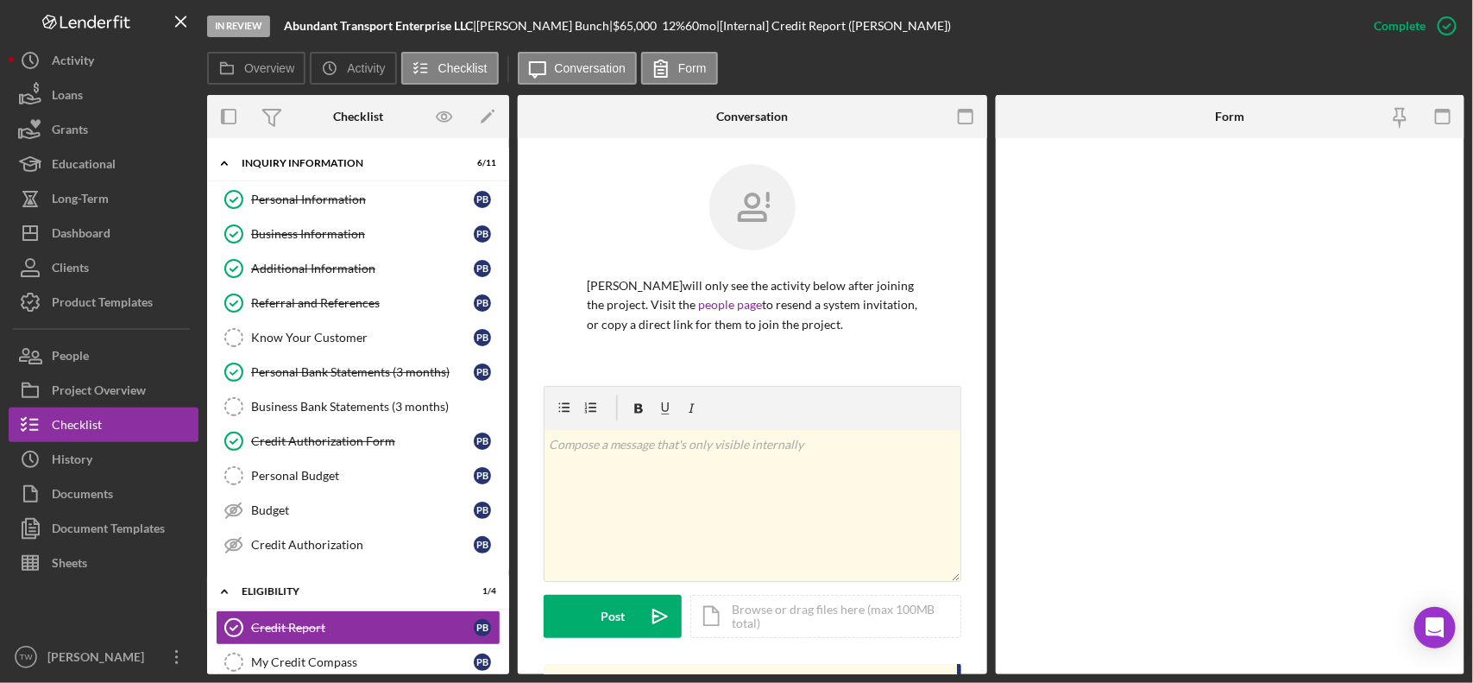
scroll to position [432, 0]
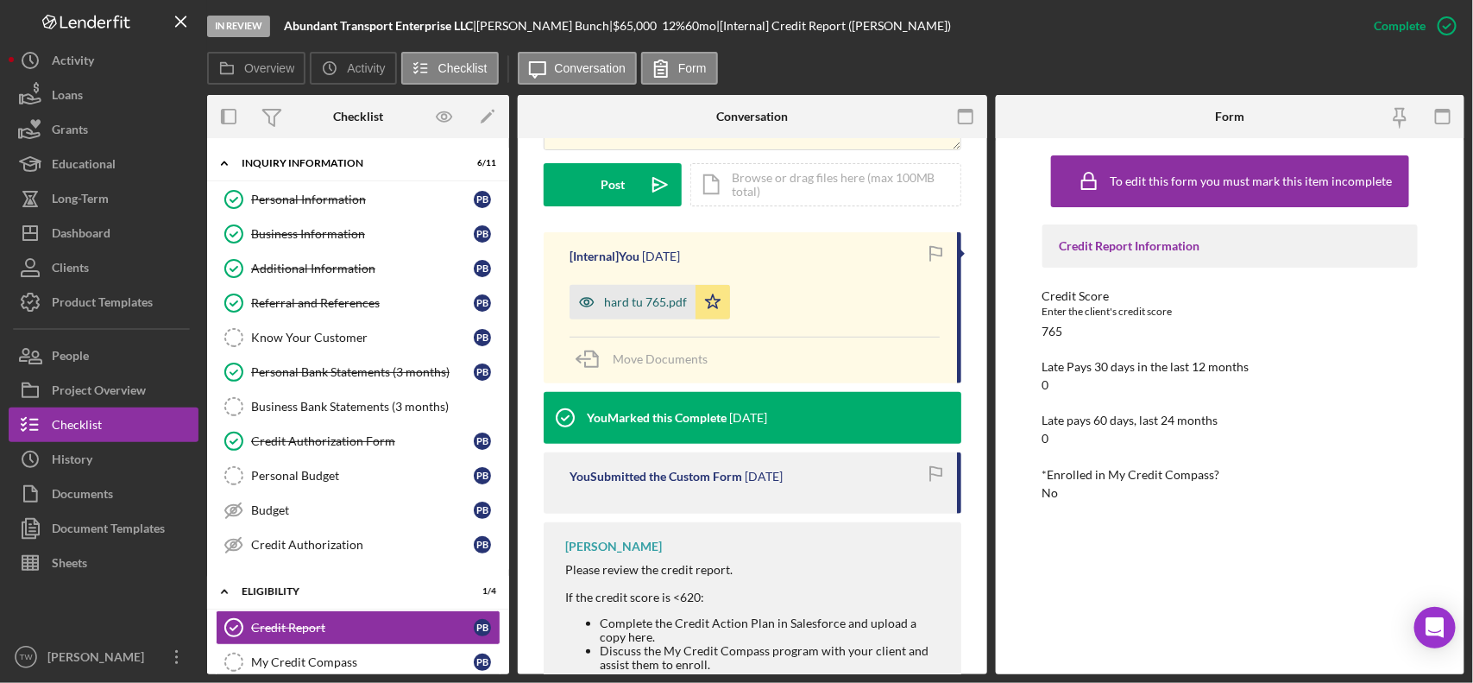
click at [653, 316] on div "hard tu 765.pdf" at bounding box center [633, 302] width 126 height 35
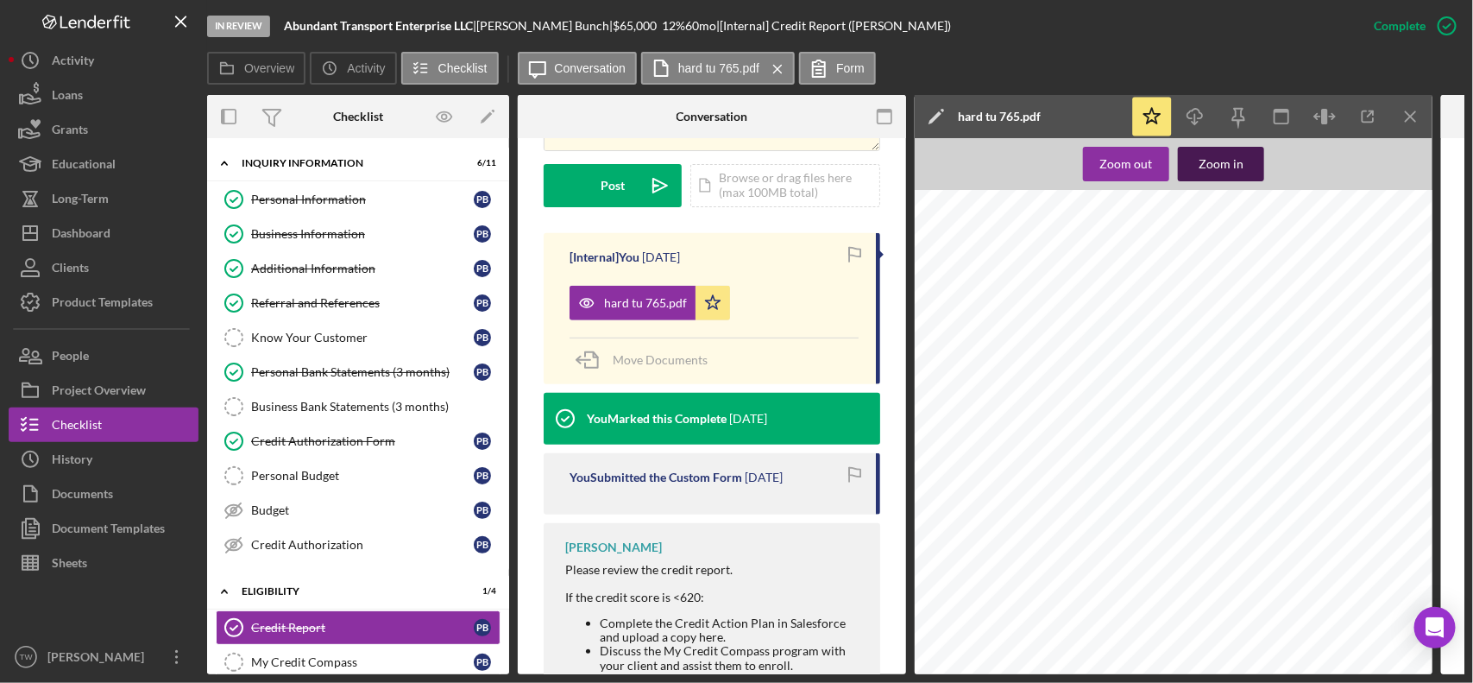
click at [1241, 170] on button "Zoom in" at bounding box center [1221, 164] width 86 height 35
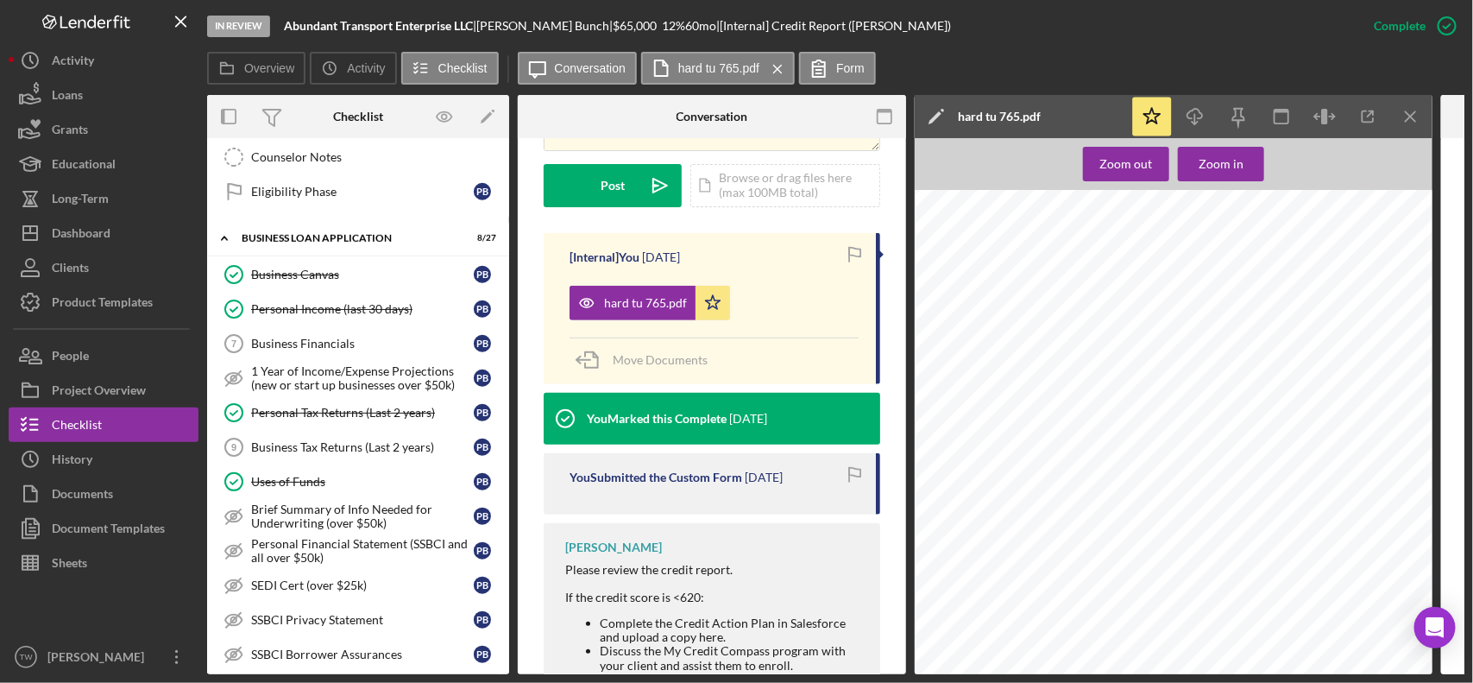
scroll to position [0, 0]
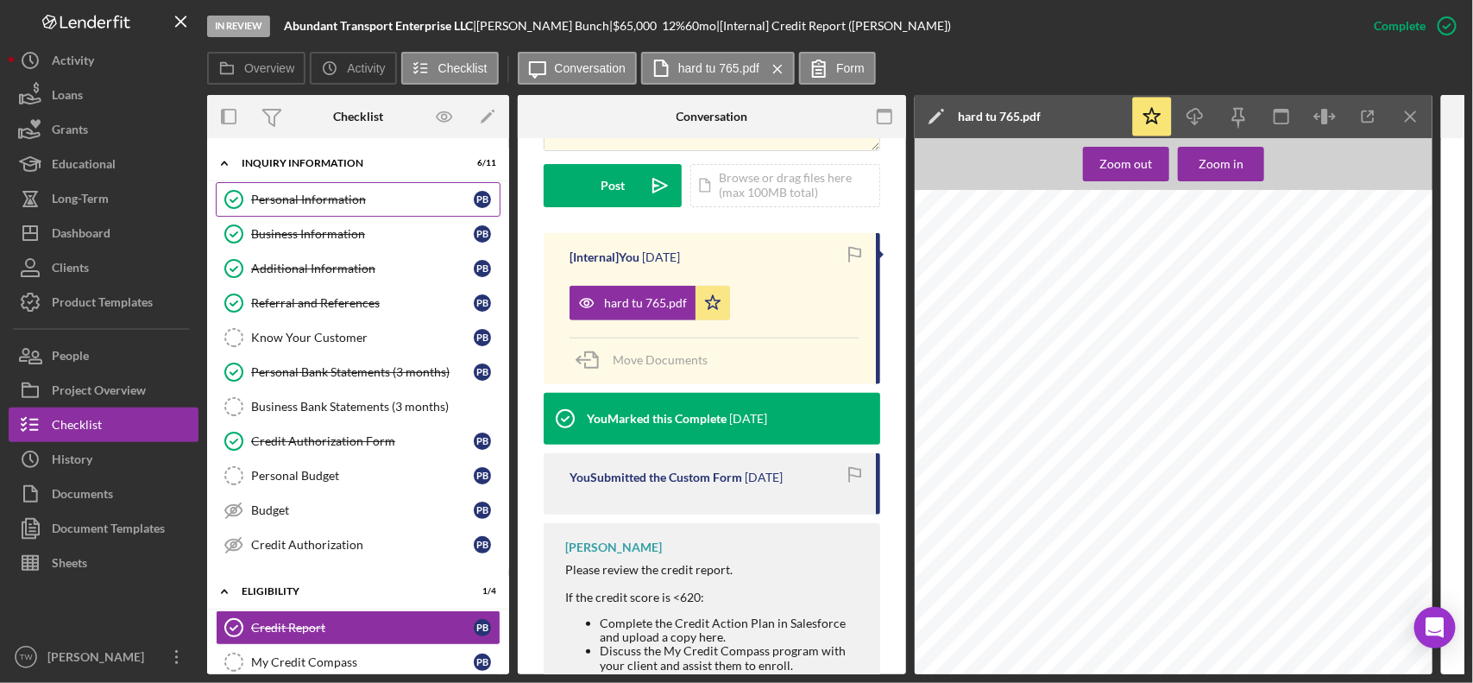
click at [365, 195] on div "Personal Information" at bounding box center [362, 199] width 223 height 14
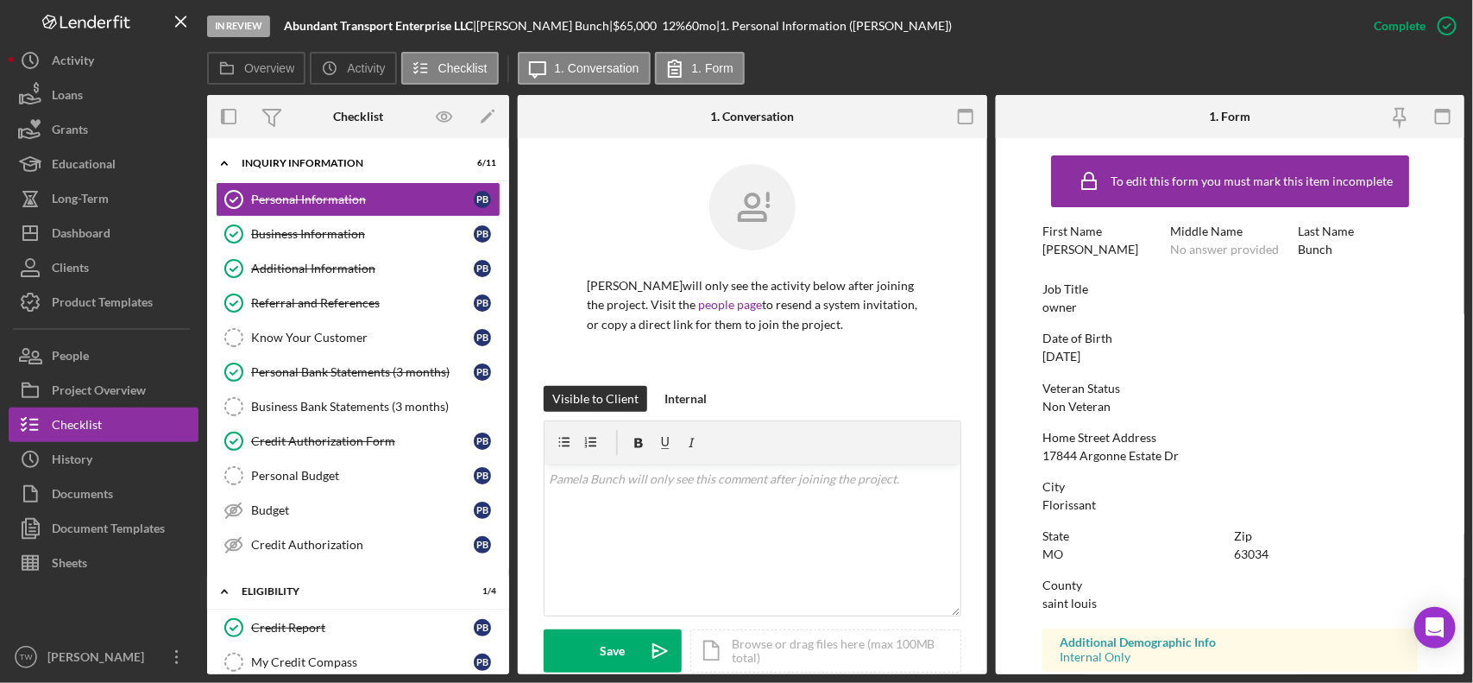
click at [1128, 453] on div "17844 Argonne Estate Dr" at bounding box center [1111, 456] width 136 height 14
copy div "17844 Argonne Estate Dr"
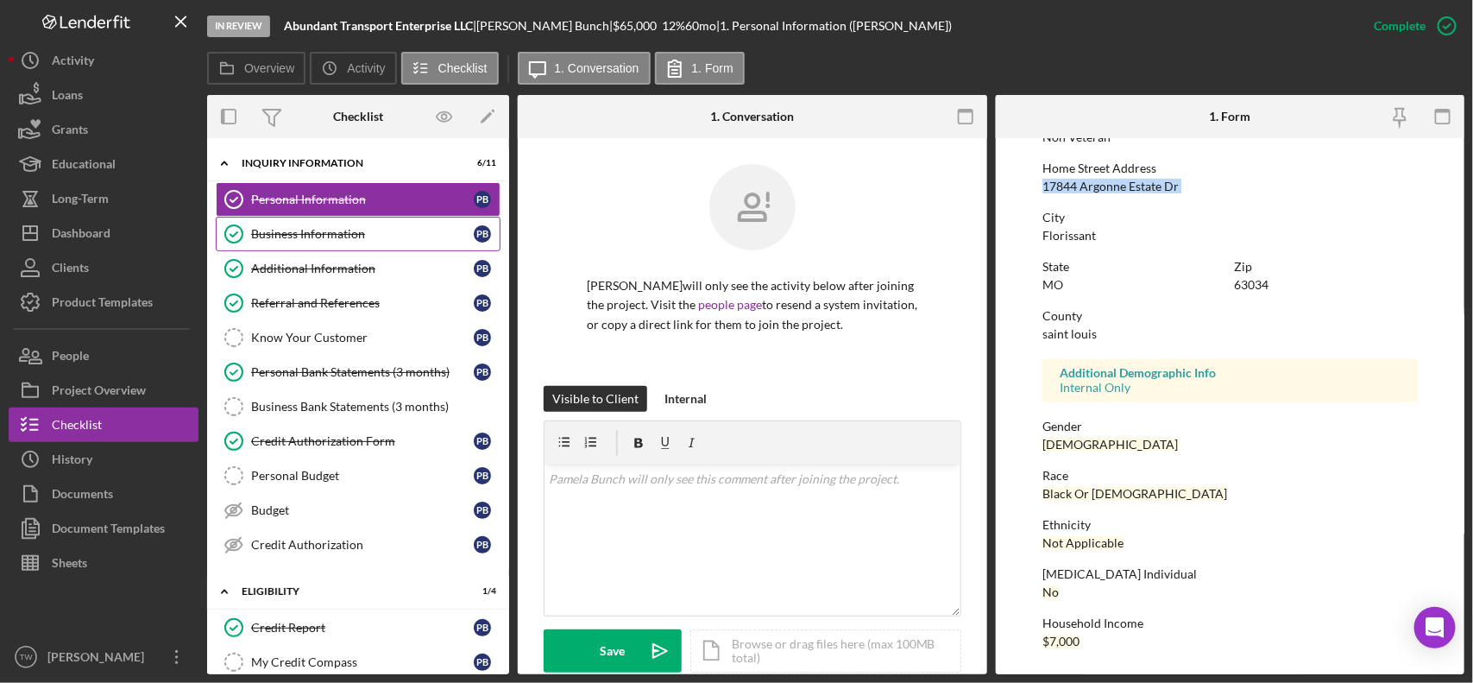
drag, startPoint x: 398, startPoint y: 240, endPoint x: 417, endPoint y: 240, distance: 19.0
click at [398, 240] on div "Business Information" at bounding box center [362, 234] width 223 height 14
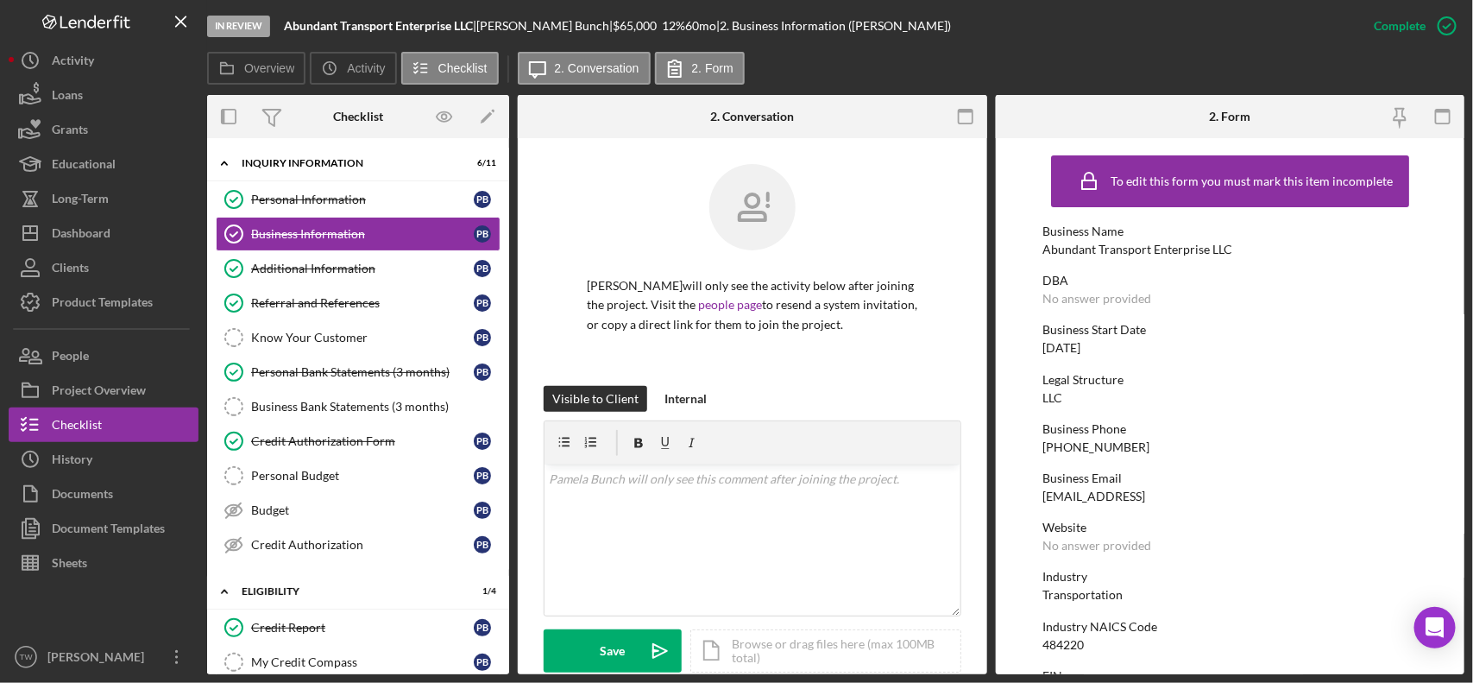
scroll to position [279, 0]
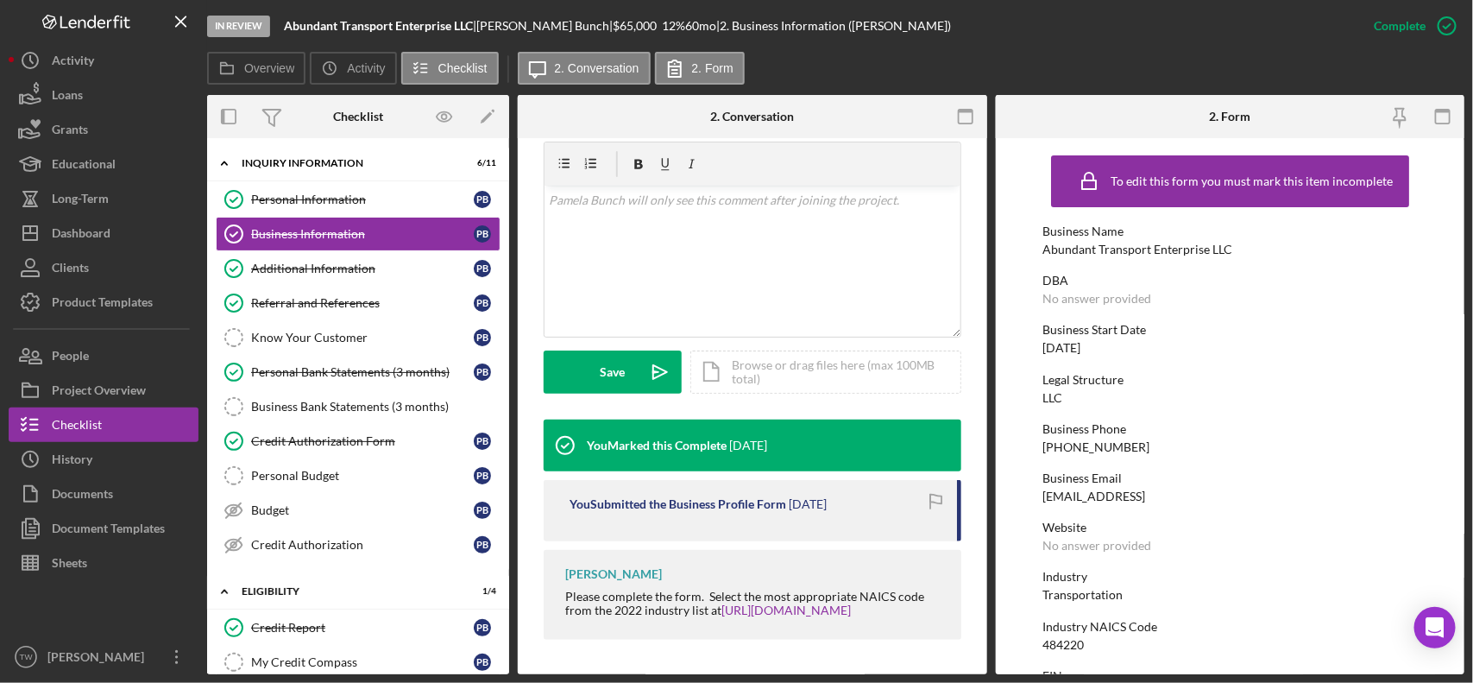
click at [1103, 445] on div "[PHONE_NUMBER]" at bounding box center [1096, 447] width 107 height 14
copy div "[PHONE_NUMBER]"
click at [351, 26] on b "Abundant Transport Enterprise LLC" at bounding box center [378, 25] width 189 height 15
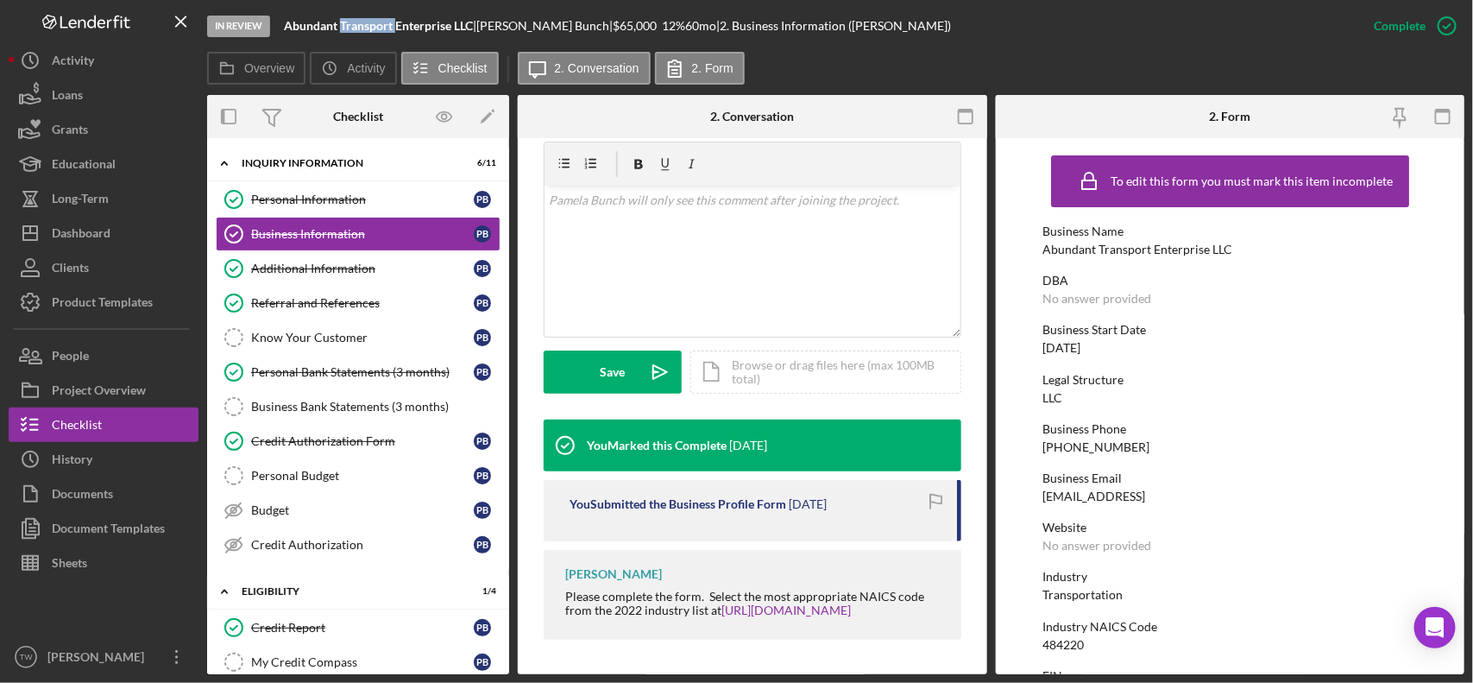
click at [351, 26] on b "Abundant Transport Enterprise LLC" at bounding box center [378, 25] width 189 height 15
copy div "Abundant Transport Enterprise LLC |"
click at [260, 197] on div "Personal Information" at bounding box center [362, 199] width 223 height 14
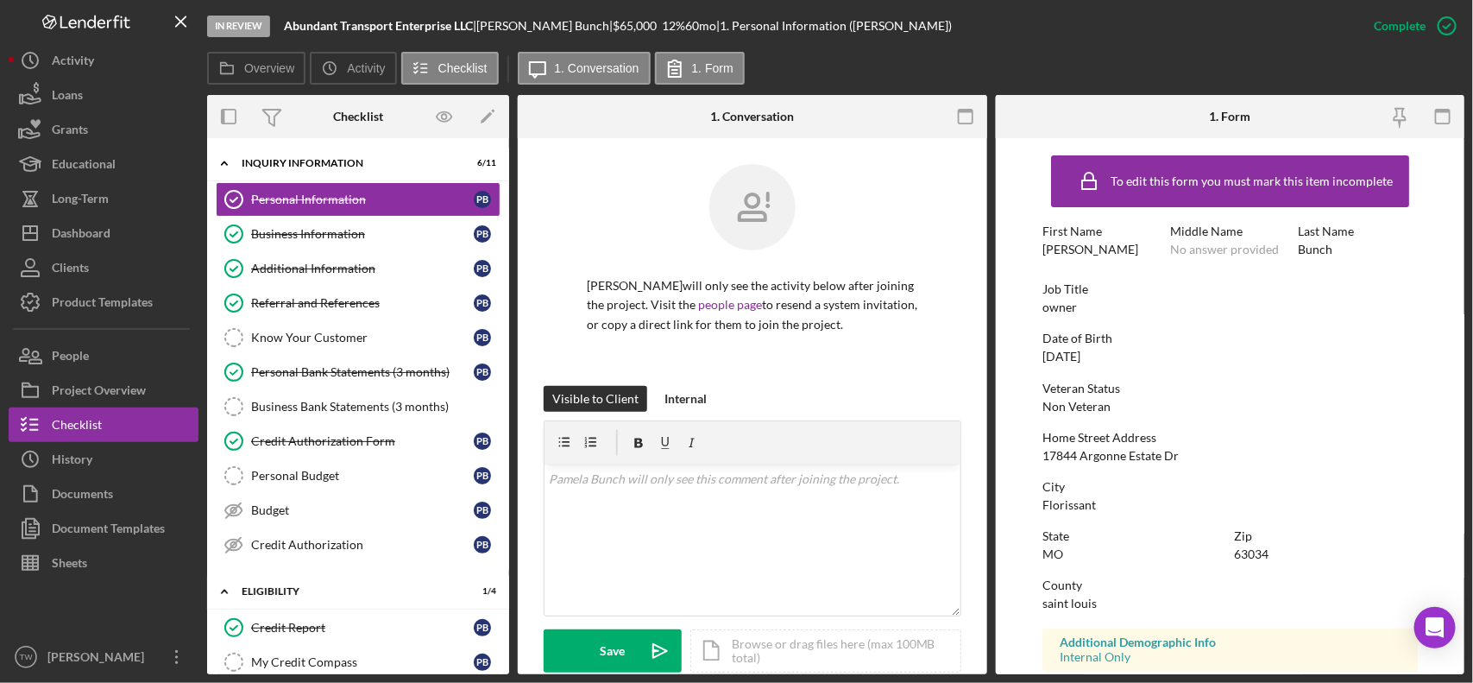
click at [1120, 458] on div "17844 Argonne Estate Dr" at bounding box center [1111, 456] width 136 height 14
copy div "17844 Argonne Estate Dr"
click at [291, 634] on div "Credit Report" at bounding box center [362, 628] width 223 height 14
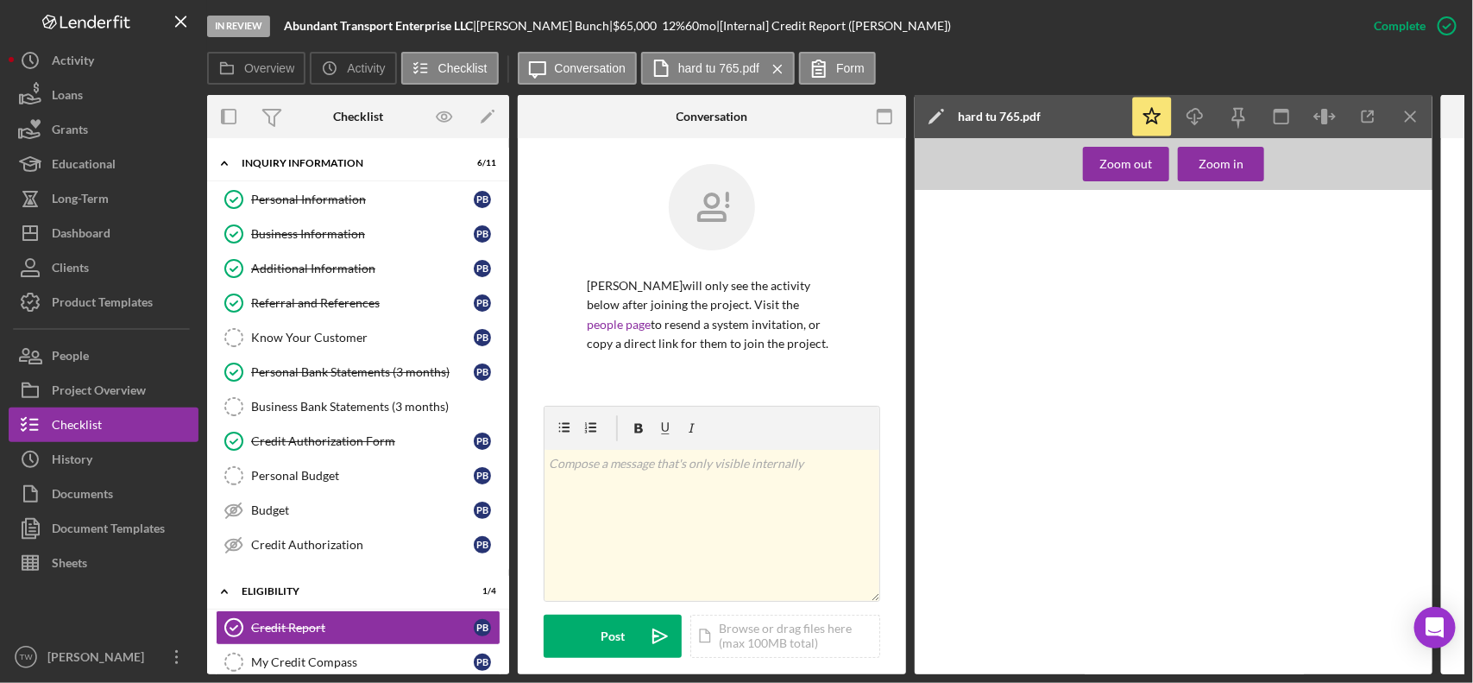
scroll to position [216, 0]
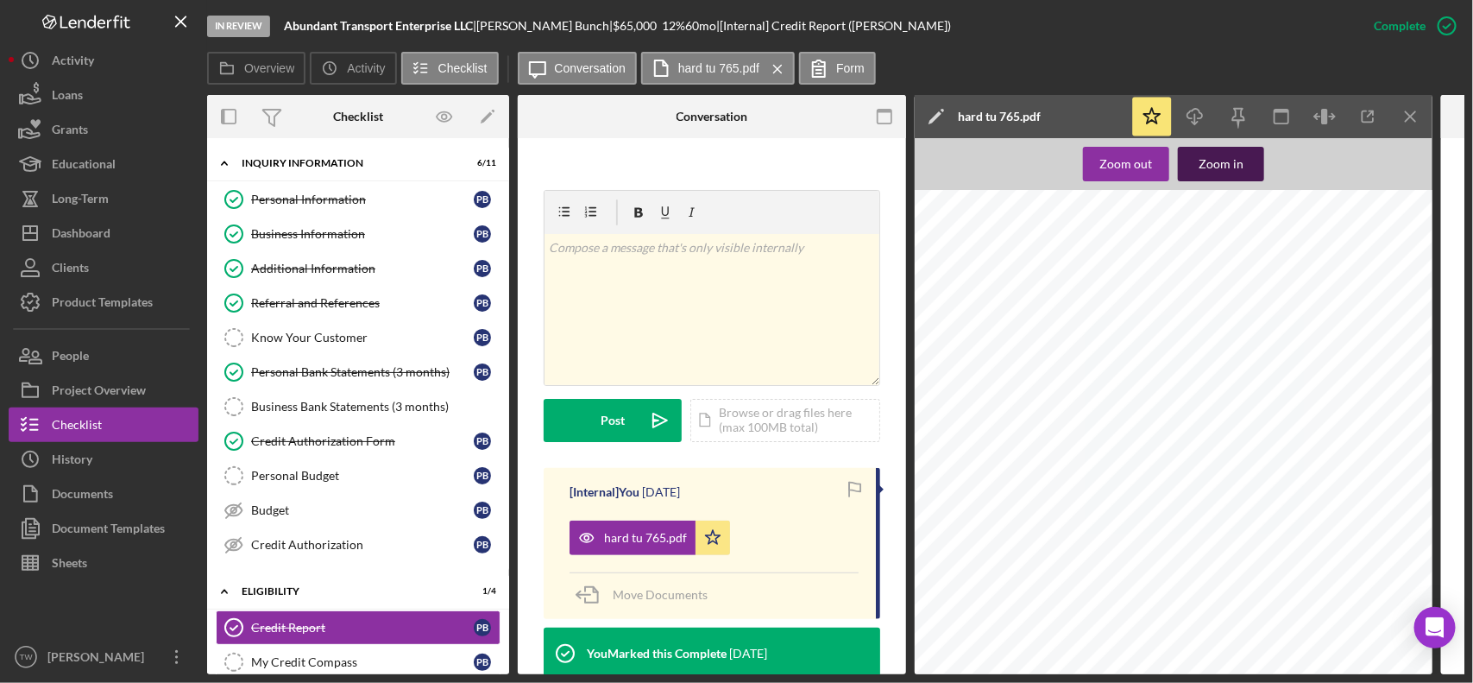
click at [1240, 154] on div "Zoom in" at bounding box center [1221, 164] width 45 height 35
click at [344, 454] on link "Credit Authorization Form Credit Authorization Form P B" at bounding box center [358, 441] width 285 height 35
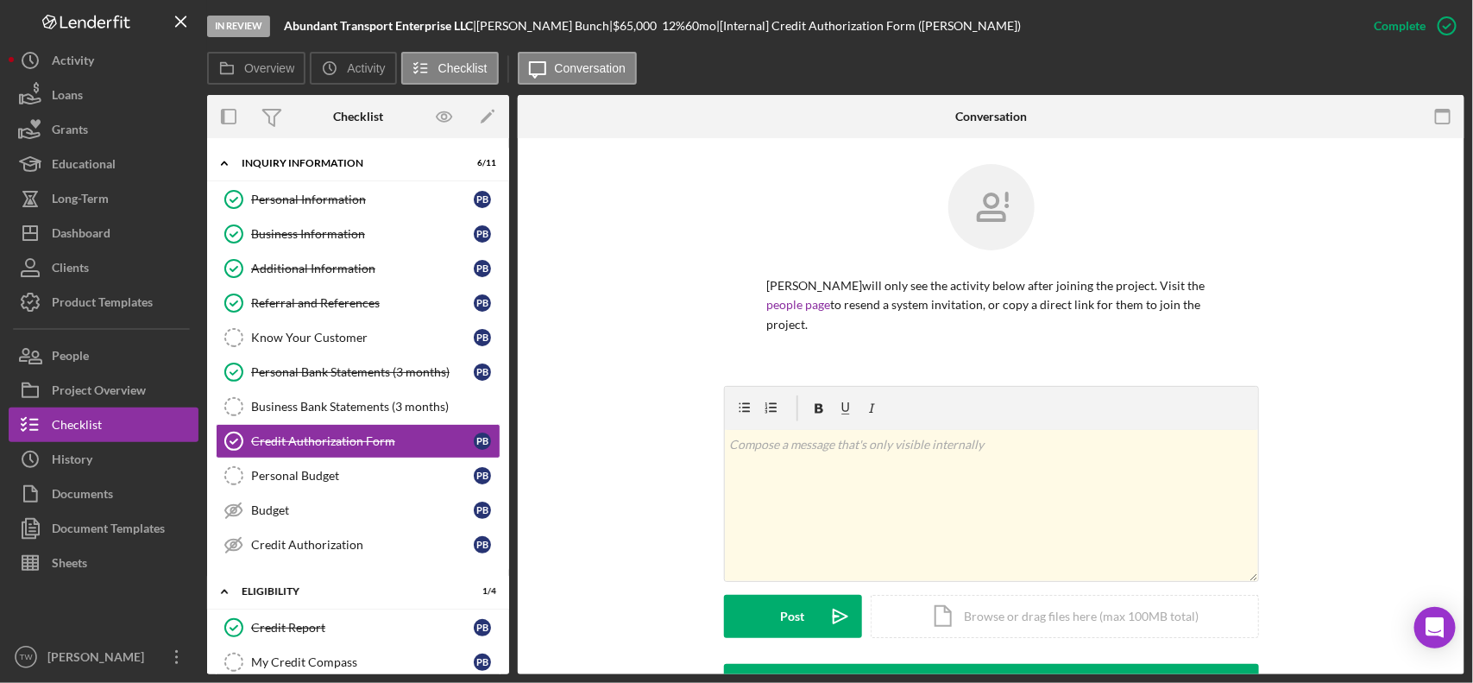
scroll to position [432, 0]
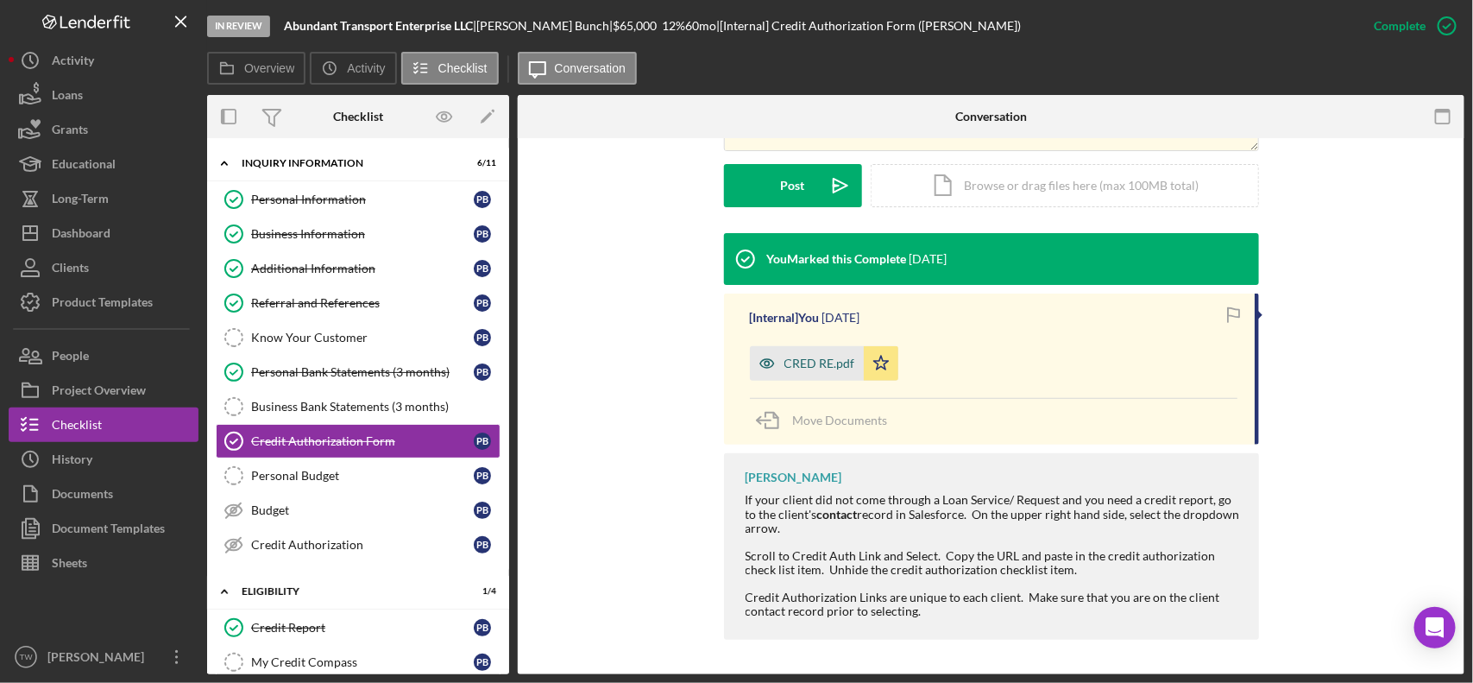
click at [811, 365] on div "CRED RE.pdf" at bounding box center [820, 364] width 71 height 14
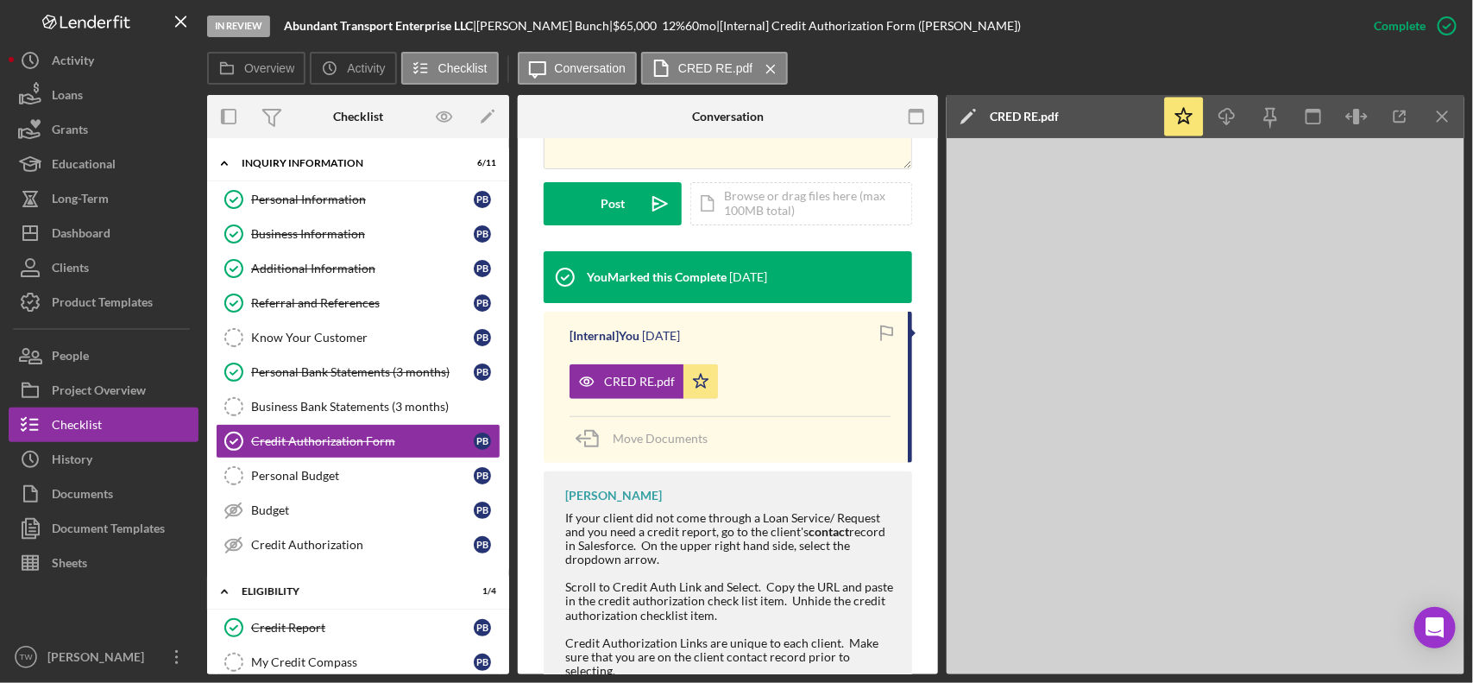
scroll to position [451, 0]
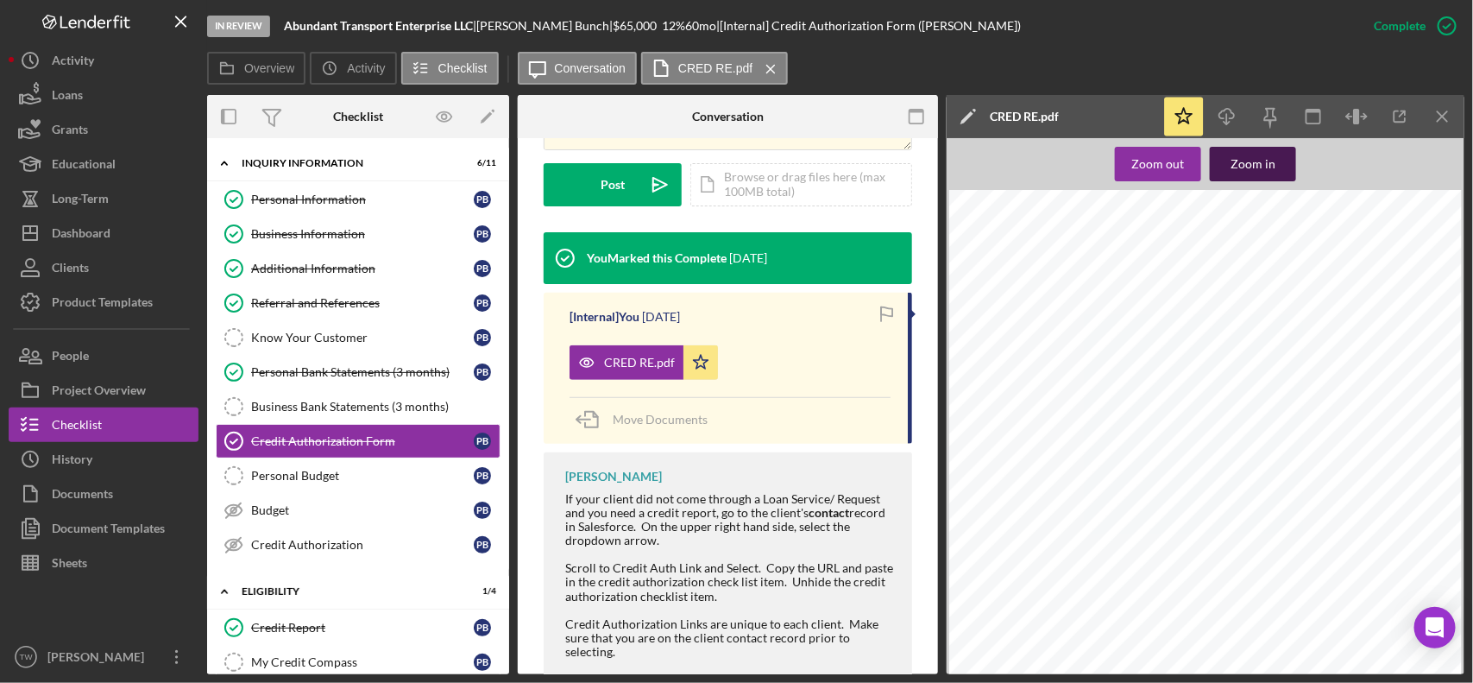
click at [1240, 170] on div "Zoom in" at bounding box center [1253, 164] width 45 height 35
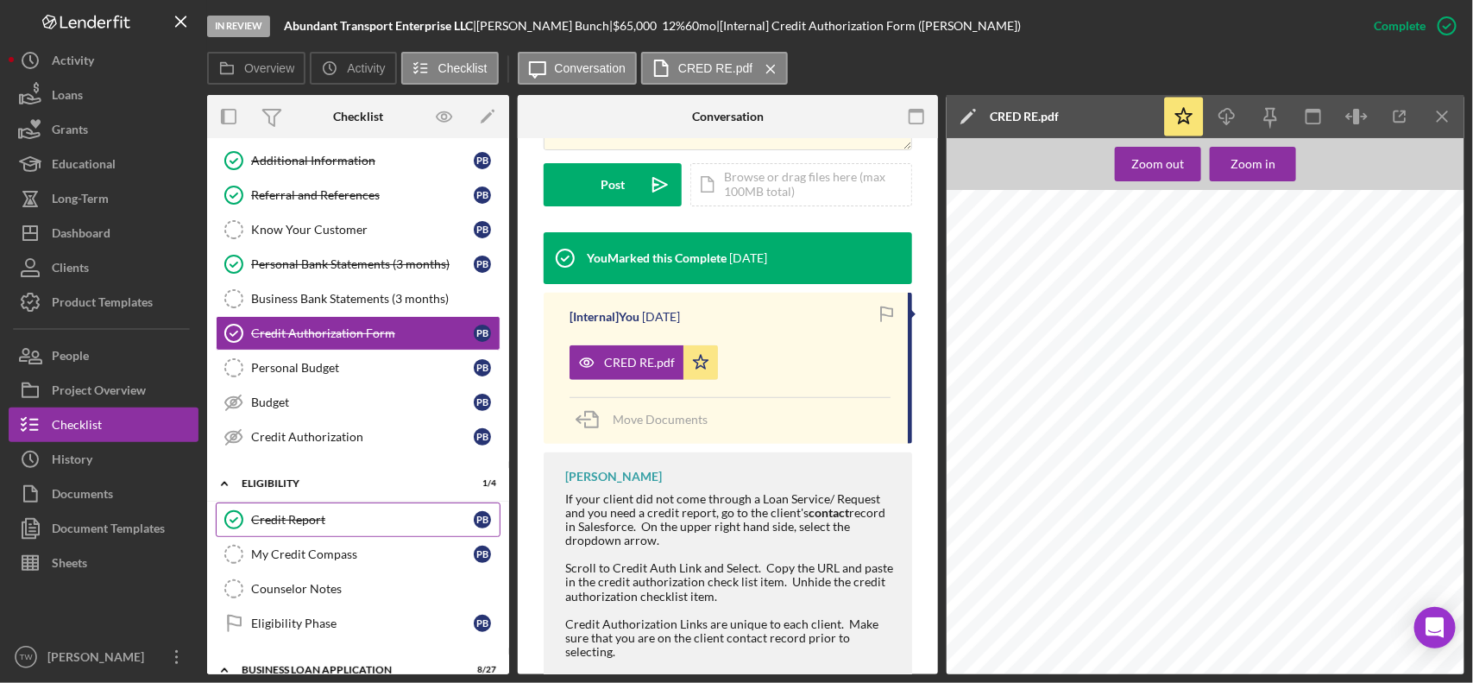
click at [319, 512] on link "Credit Report Credit Report P B" at bounding box center [358, 519] width 285 height 35
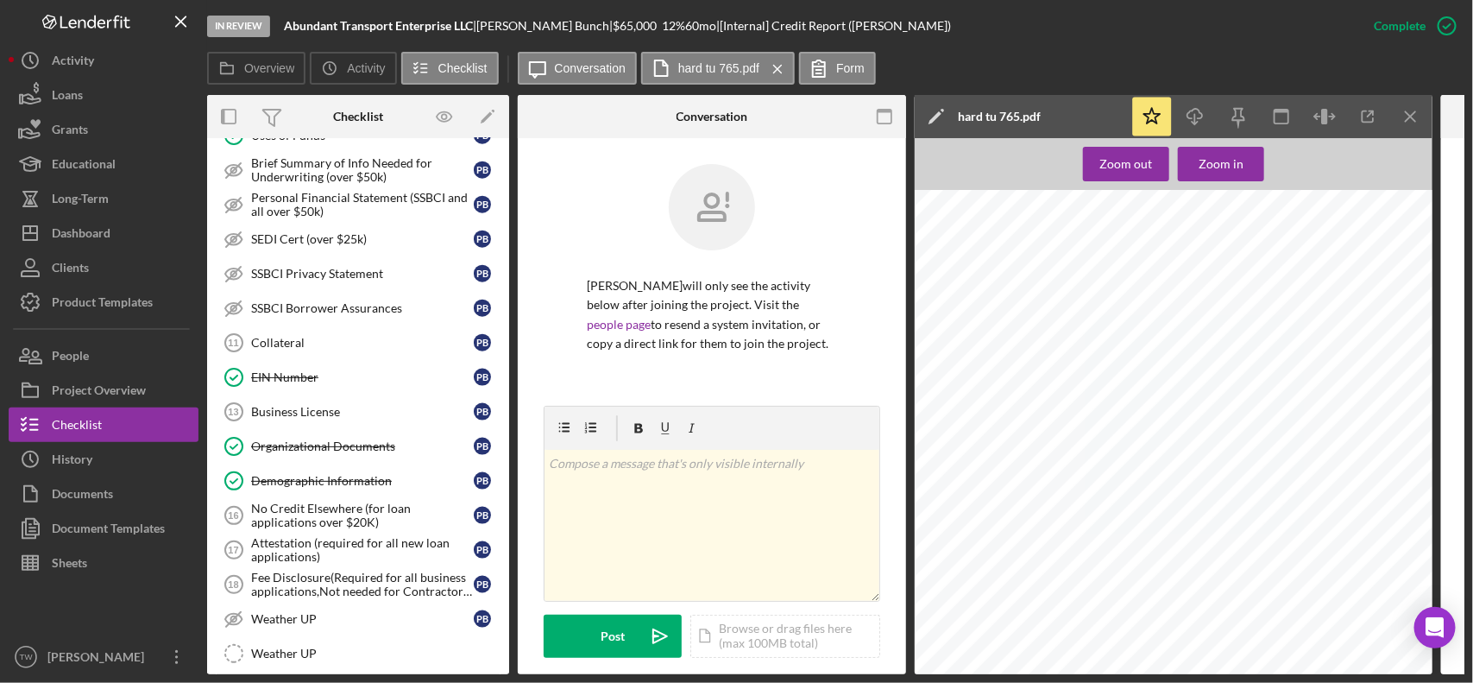
scroll to position [778, 0]
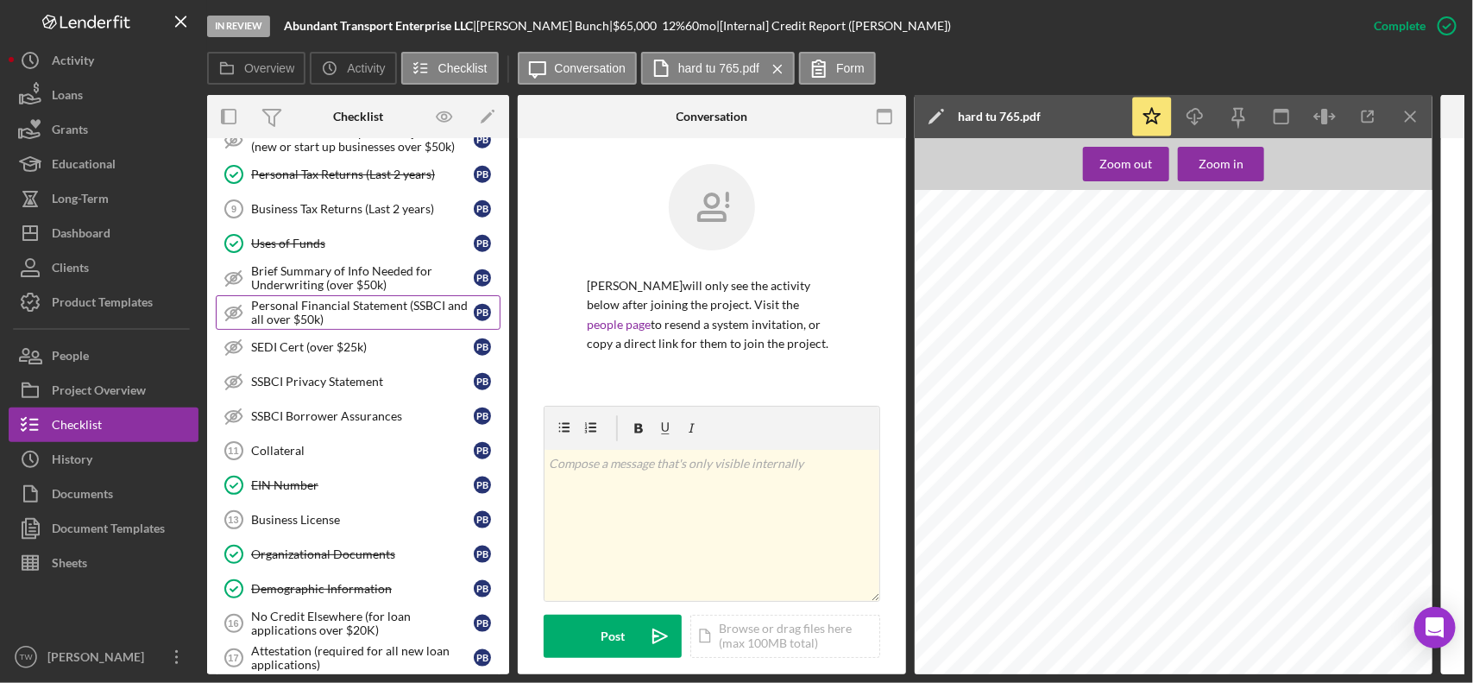
click at [377, 315] on div "Personal Financial Statement (SSBCI and all over $50k)" at bounding box center [362, 313] width 223 height 28
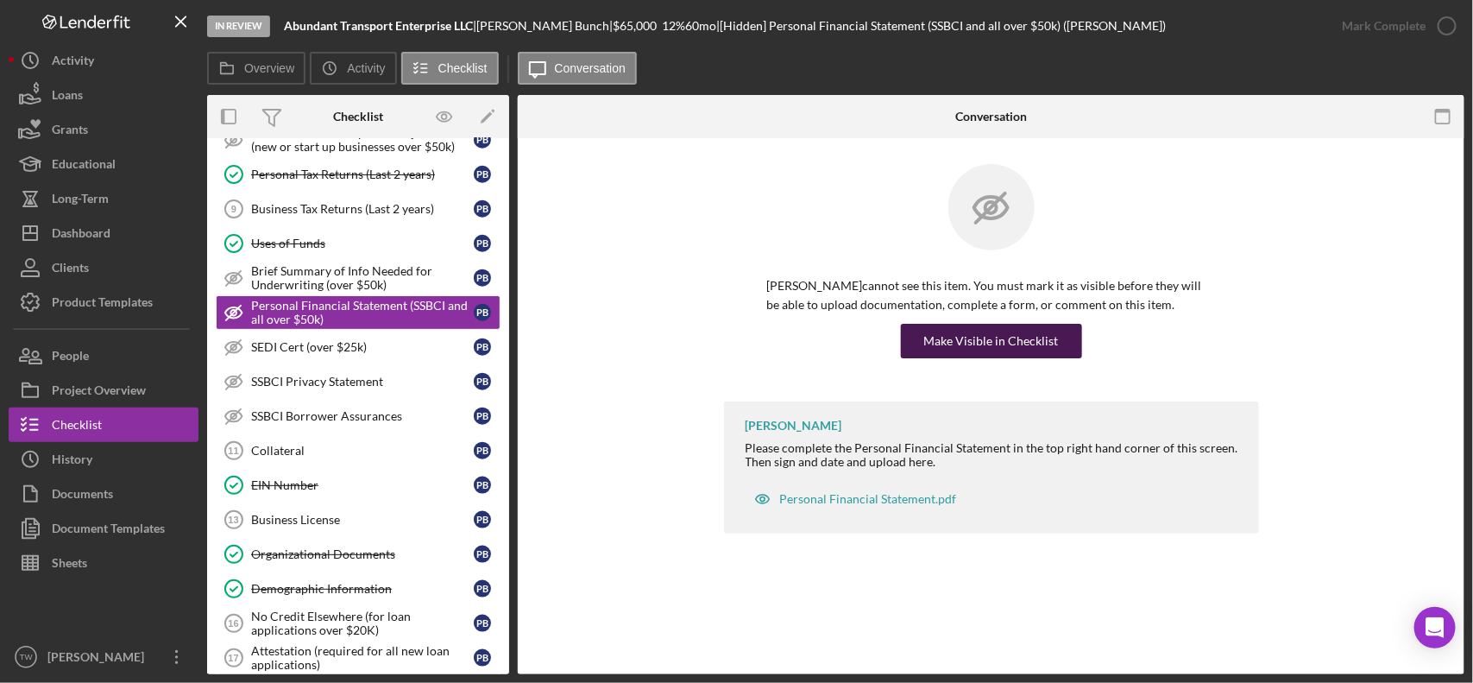
click at [998, 338] on div "Make Visible in Checklist" at bounding box center [991, 341] width 135 height 35
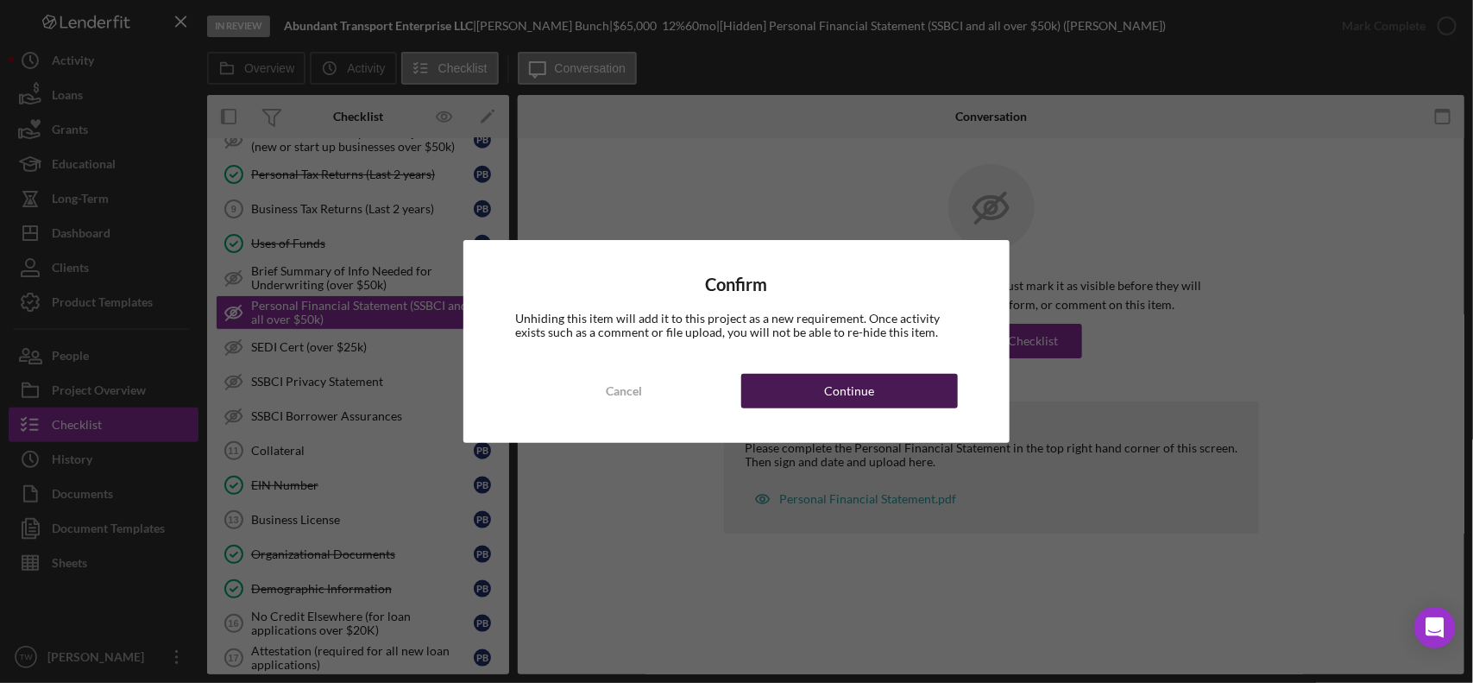
click at [877, 385] on button "Continue" at bounding box center [849, 391] width 217 height 35
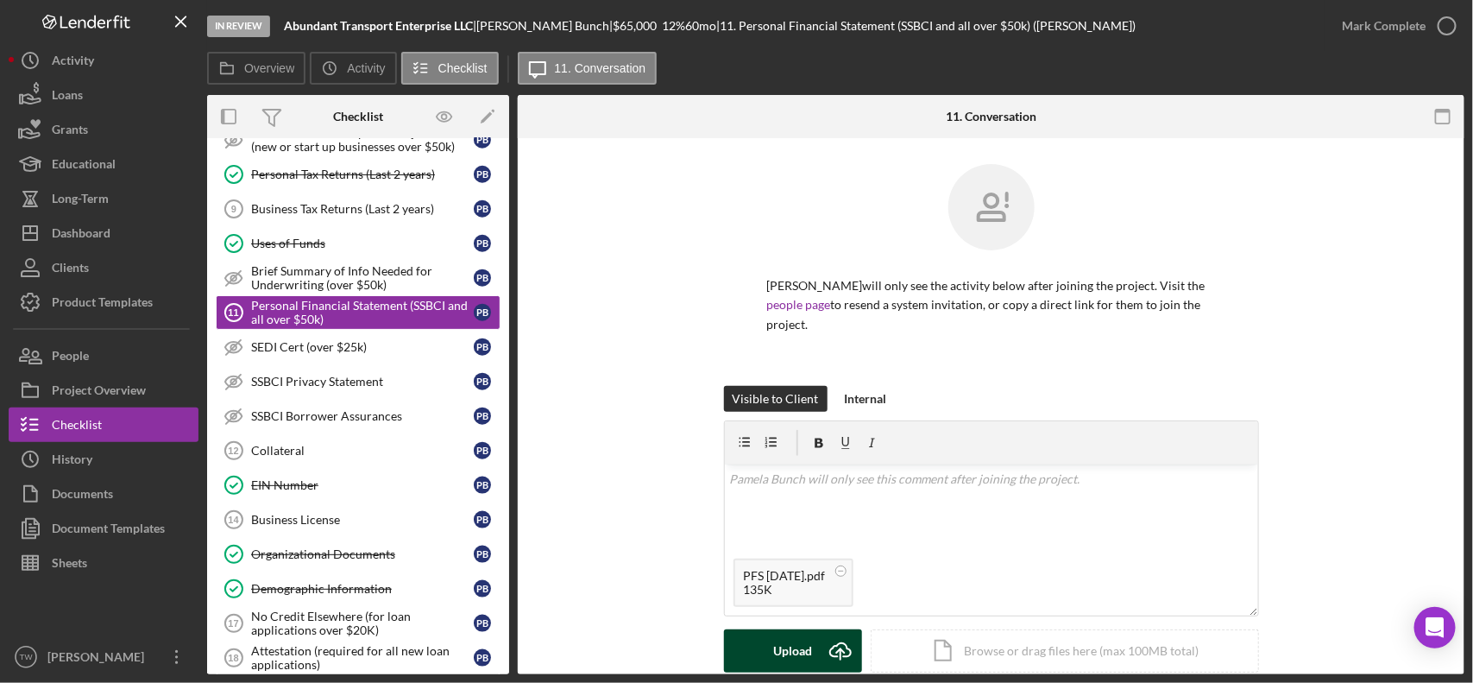
click at [808, 647] on div "Upload" at bounding box center [792, 650] width 39 height 43
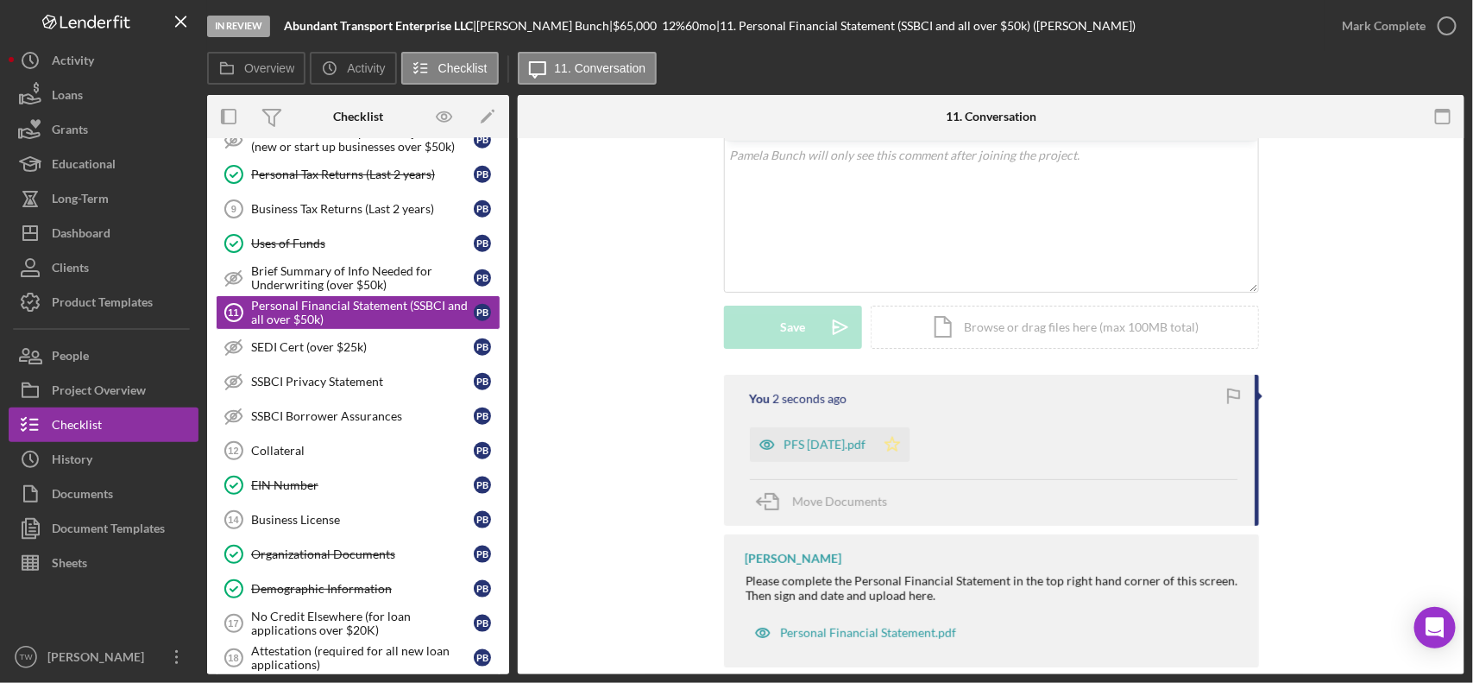
click at [906, 441] on icon "Icon/Star" at bounding box center [892, 444] width 35 height 35
click at [1394, 33] on div "Mark Complete" at bounding box center [1384, 26] width 84 height 35
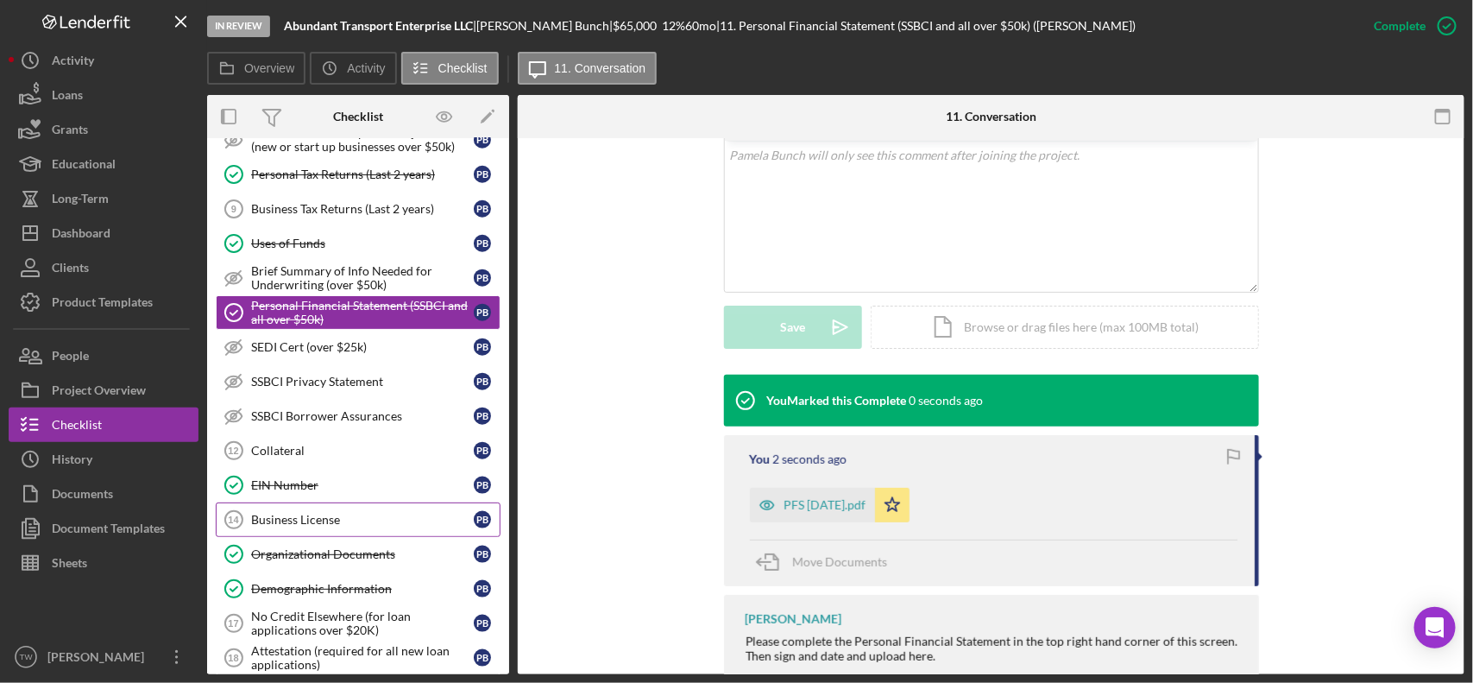
scroll to position [1101, 0]
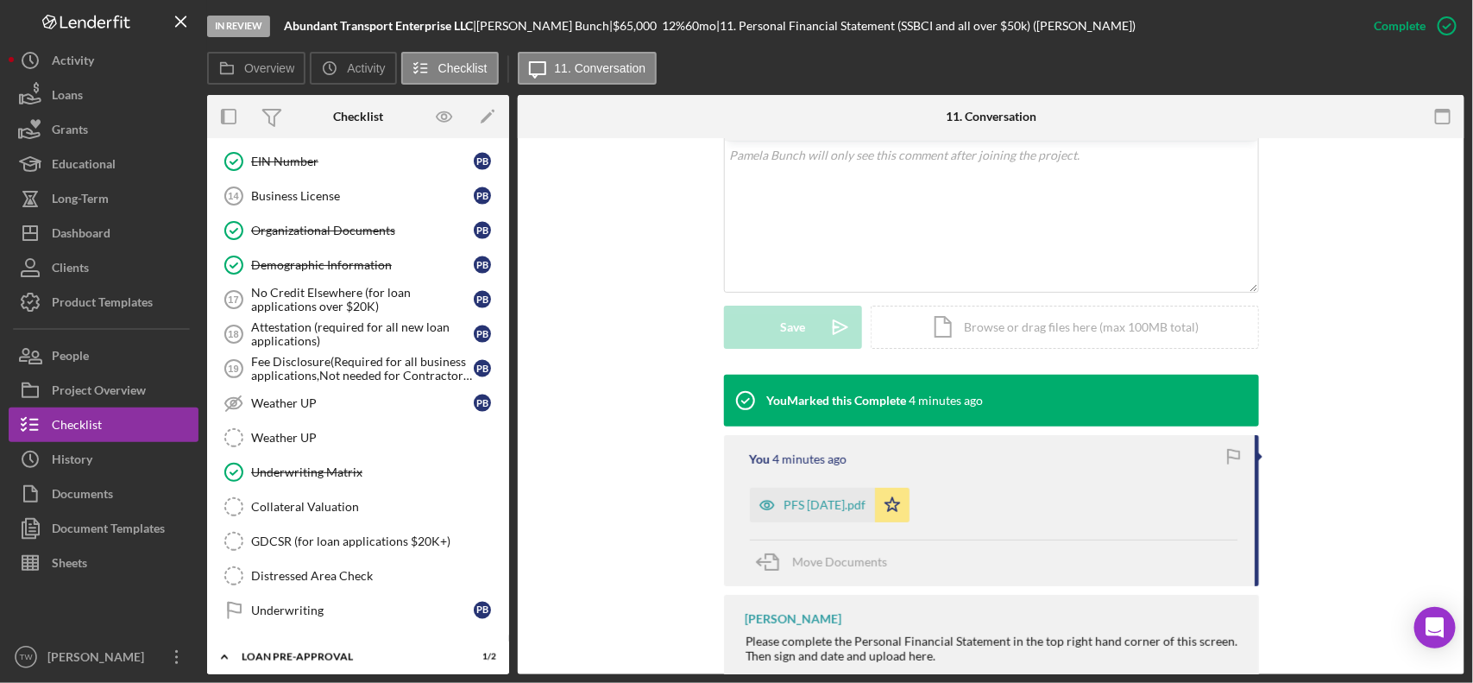
drag, startPoint x: 283, startPoint y: 26, endPoint x: 481, endPoint y: 28, distance: 197.7
click at [481, 28] on div "In Review Abundant Transport Enterprise LLC | [PERSON_NAME] | $65,000 $65,000 1…" at bounding box center [782, 26] width 1150 height 52
copy div "Abundant Transport Enterprise LLC"
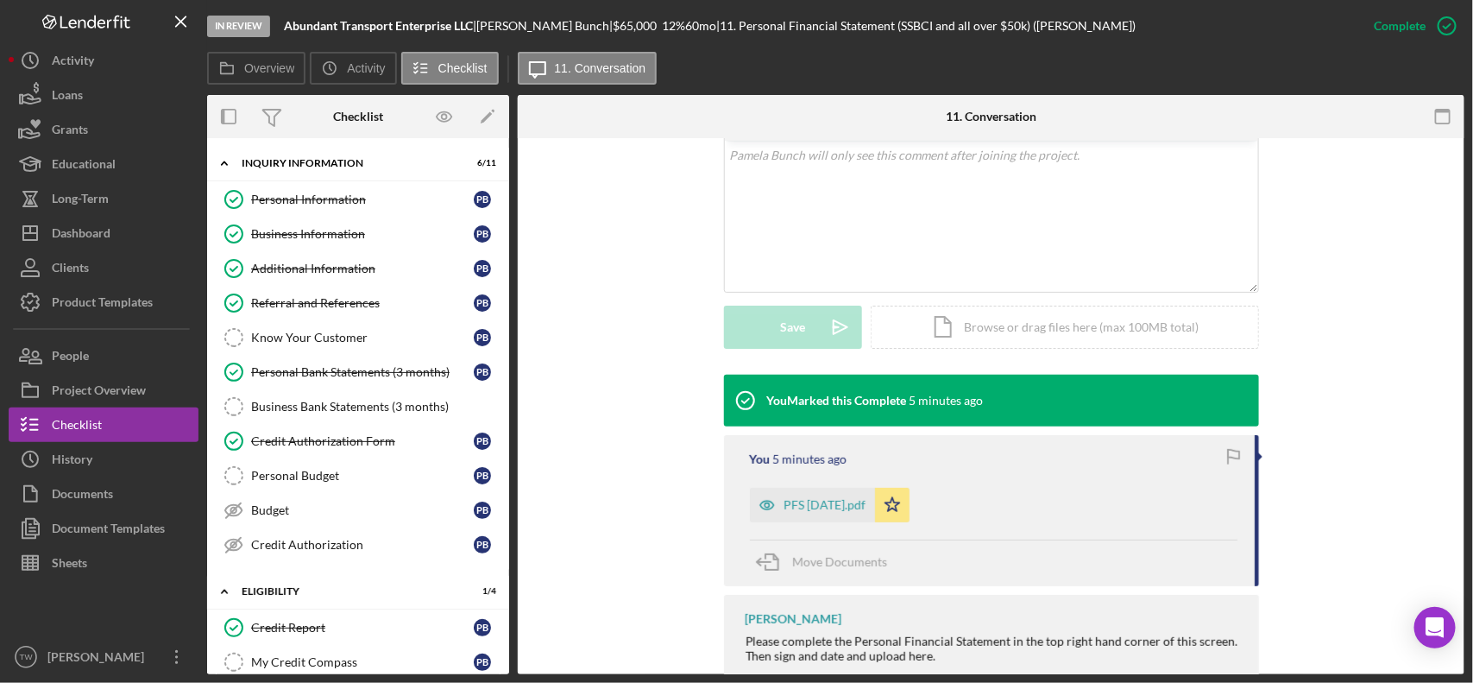
scroll to position [432, 0]
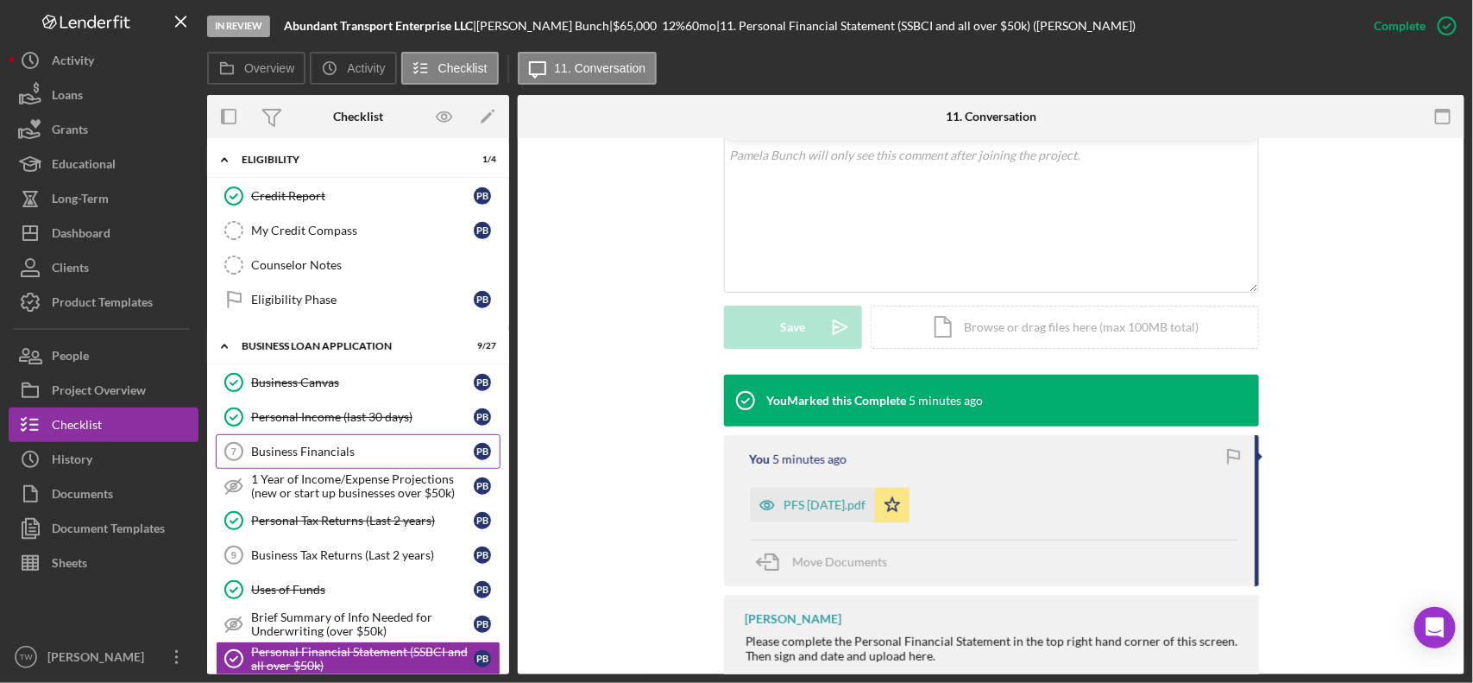
click at [318, 450] on link "Business Financials 7 Business Financials P B" at bounding box center [358, 451] width 285 height 35
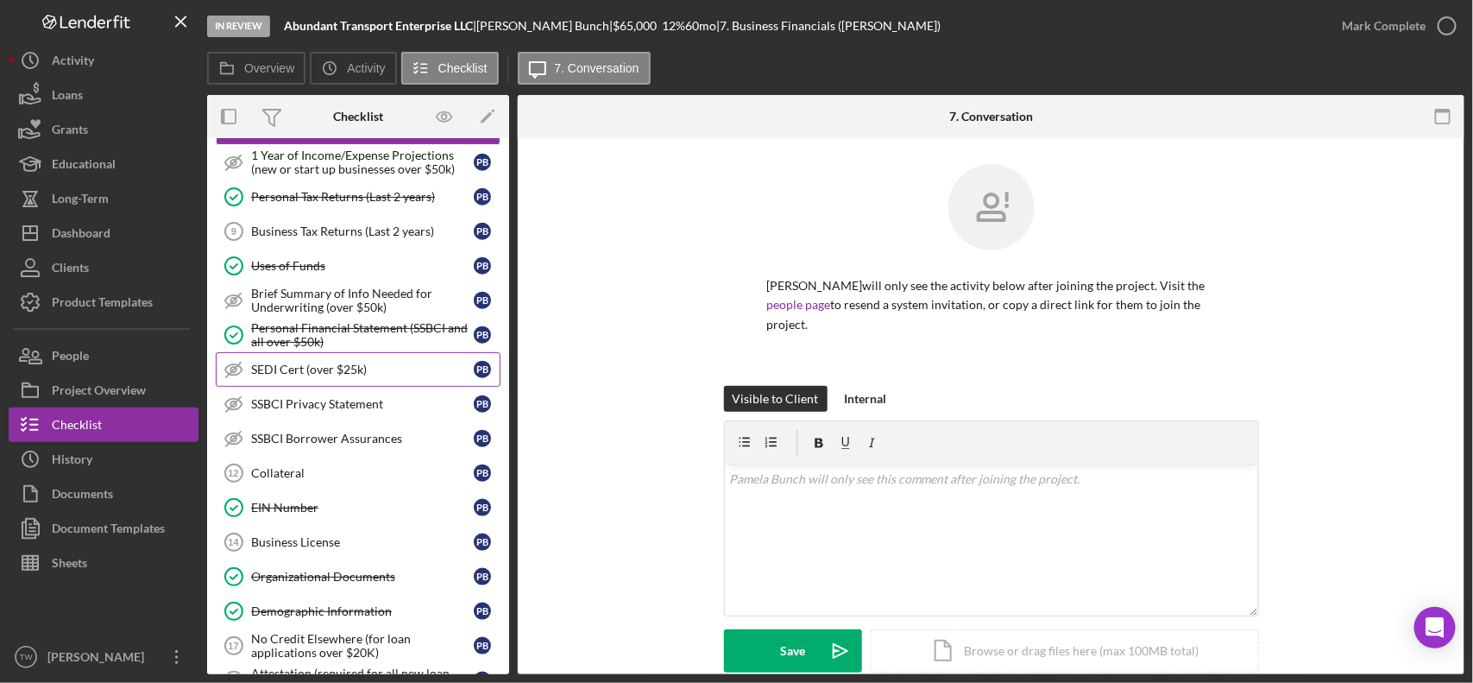
scroll to position [540, 0]
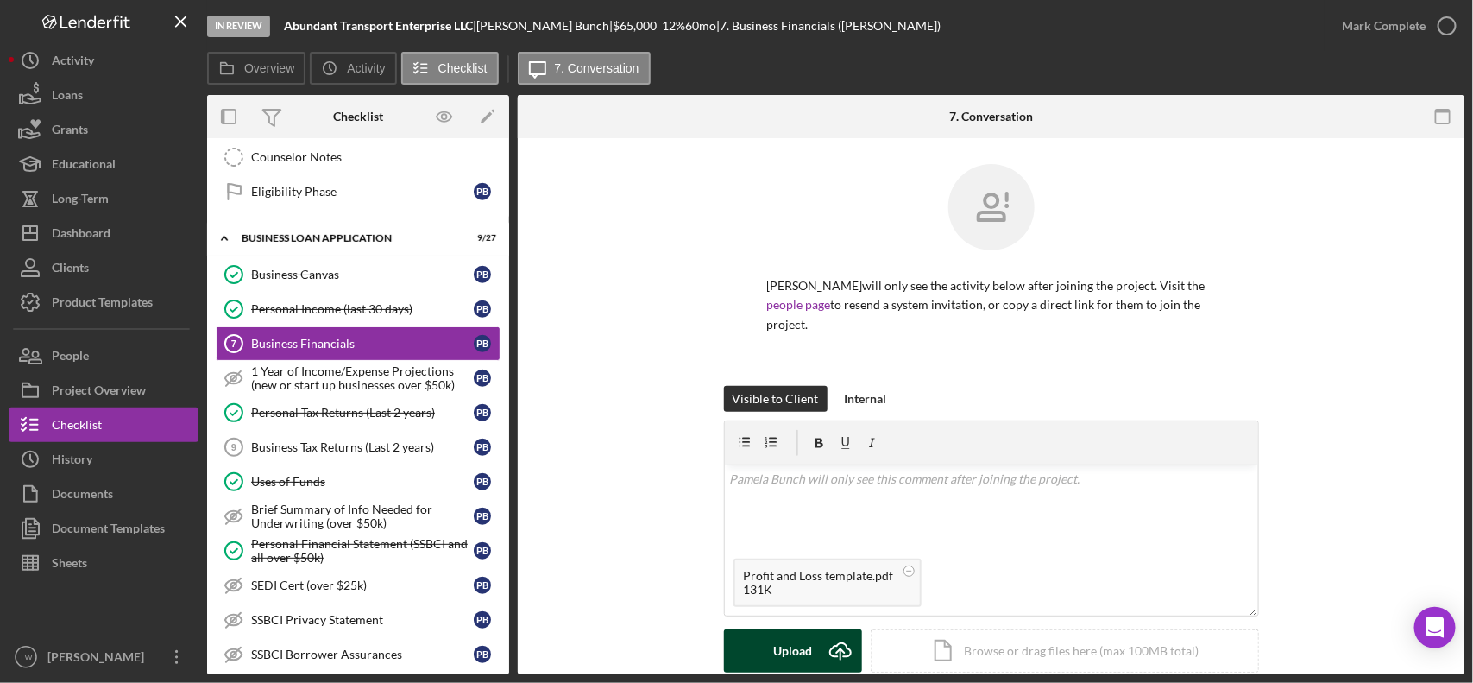
click at [768, 633] on button "Upload Icon/Upload" at bounding box center [793, 650] width 138 height 43
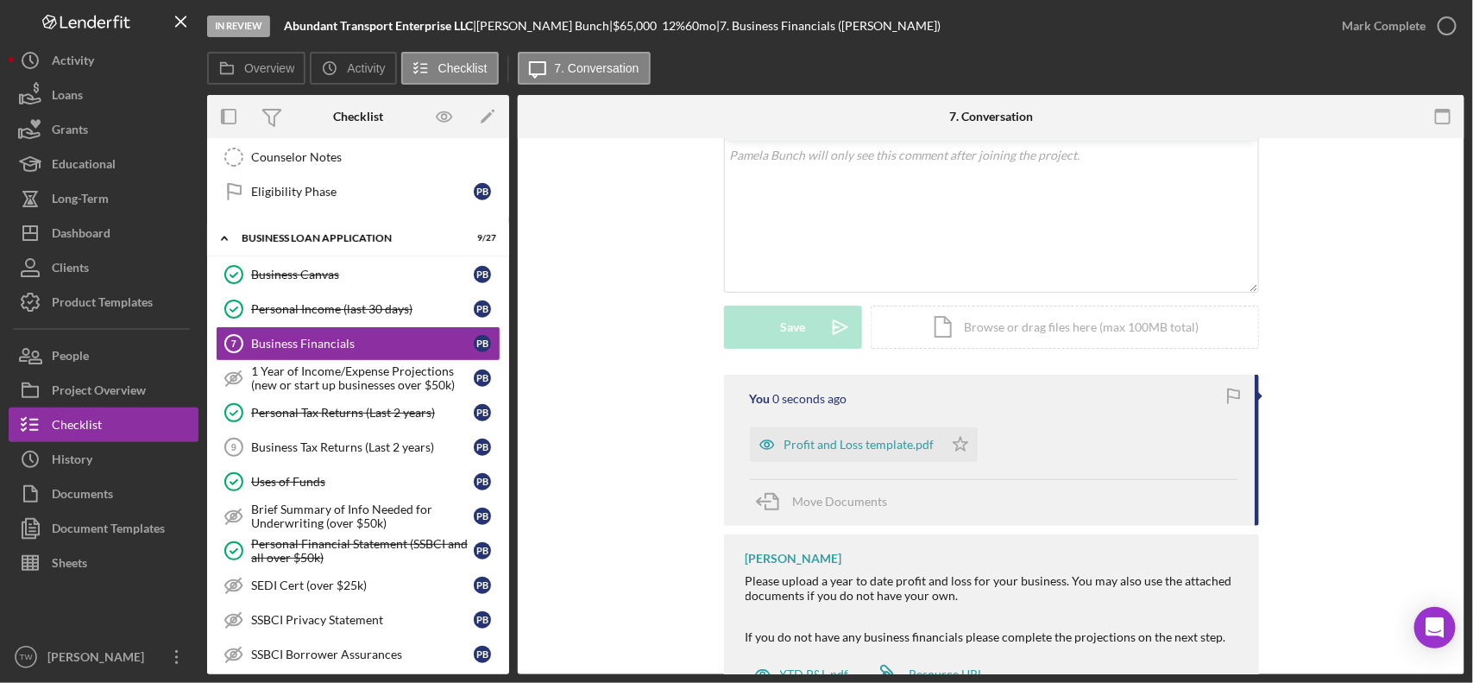
scroll to position [394, 0]
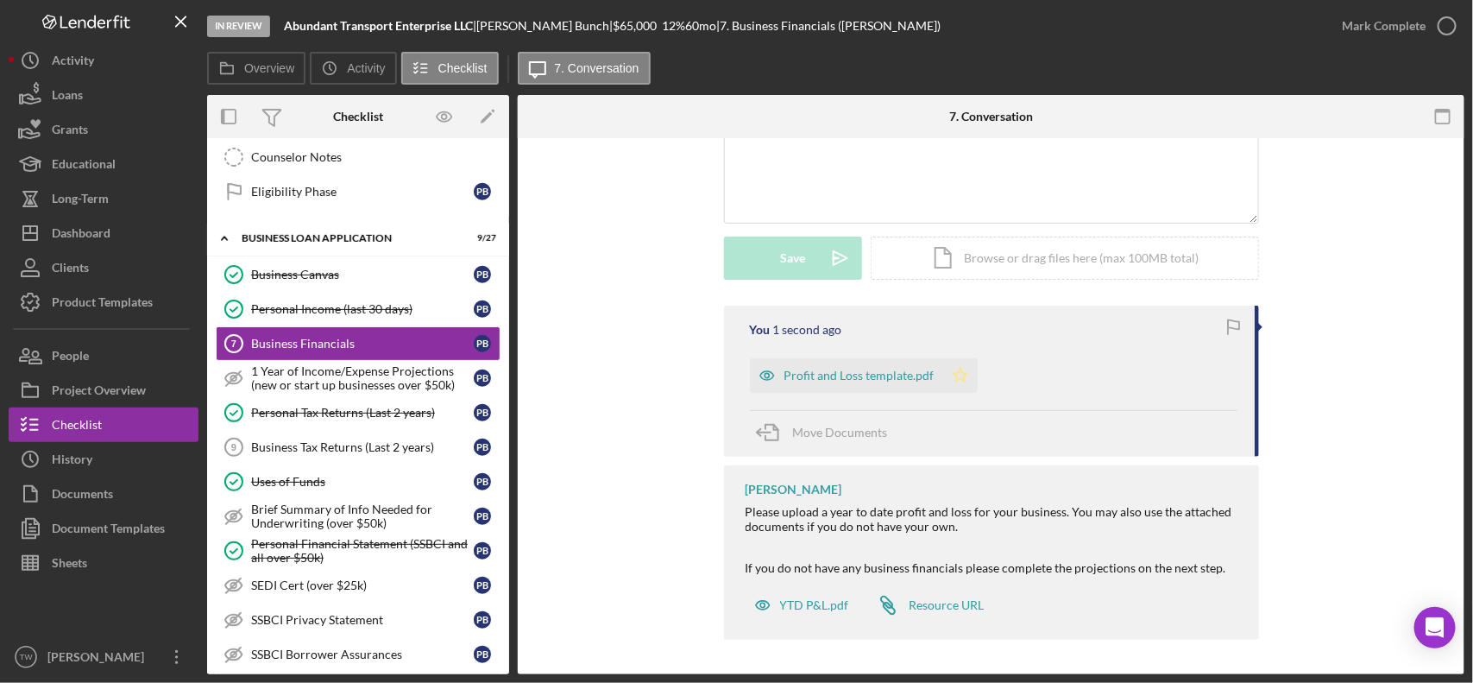
drag, startPoint x: 959, startPoint y: 373, endPoint x: 1259, endPoint y: 22, distance: 461.0
click at [961, 373] on polygon "button" at bounding box center [960, 375] width 15 height 14
click at [1395, 27] on div "Mark Complete" at bounding box center [1384, 26] width 84 height 35
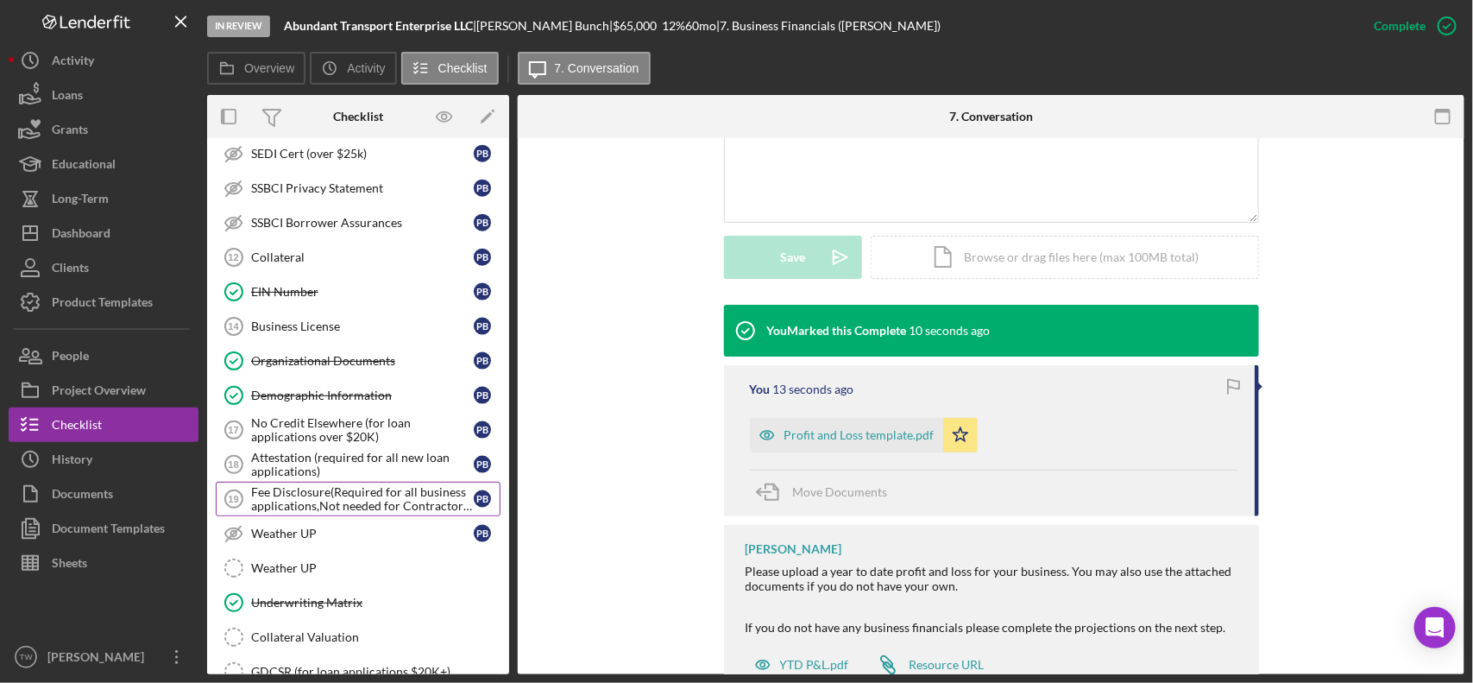
scroll to position [1079, 0]
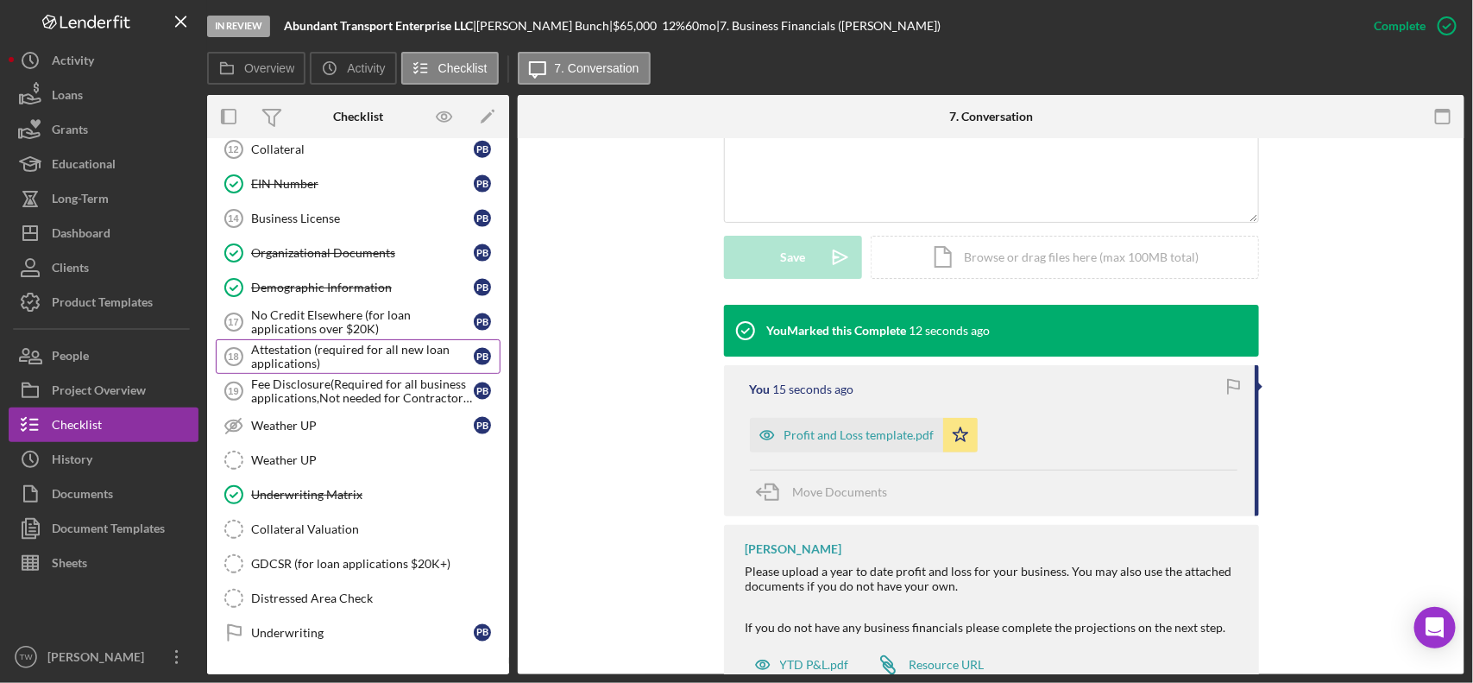
drag, startPoint x: 326, startPoint y: 364, endPoint x: 373, endPoint y: 375, distance: 47.9
click at [326, 364] on div "Attestation (required for all new loan applications)" at bounding box center [362, 357] width 223 height 28
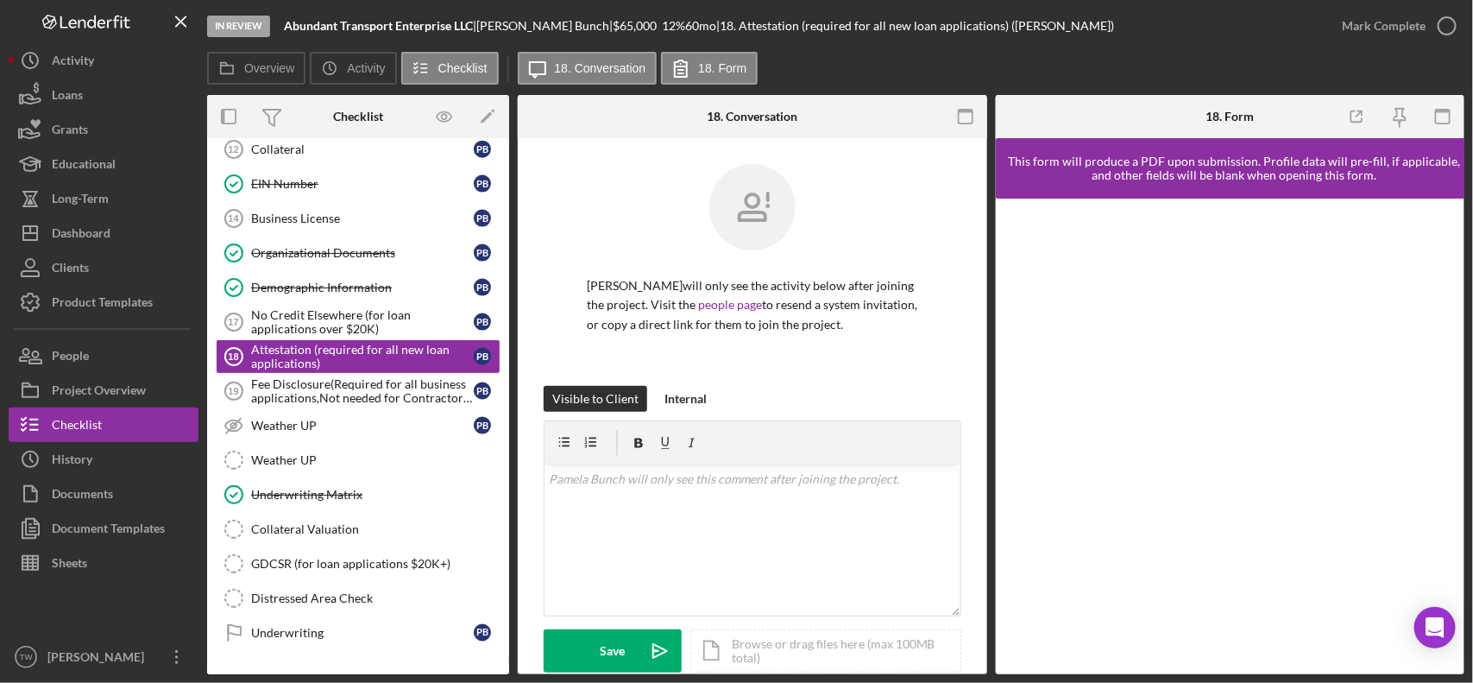
scroll to position [148, 0]
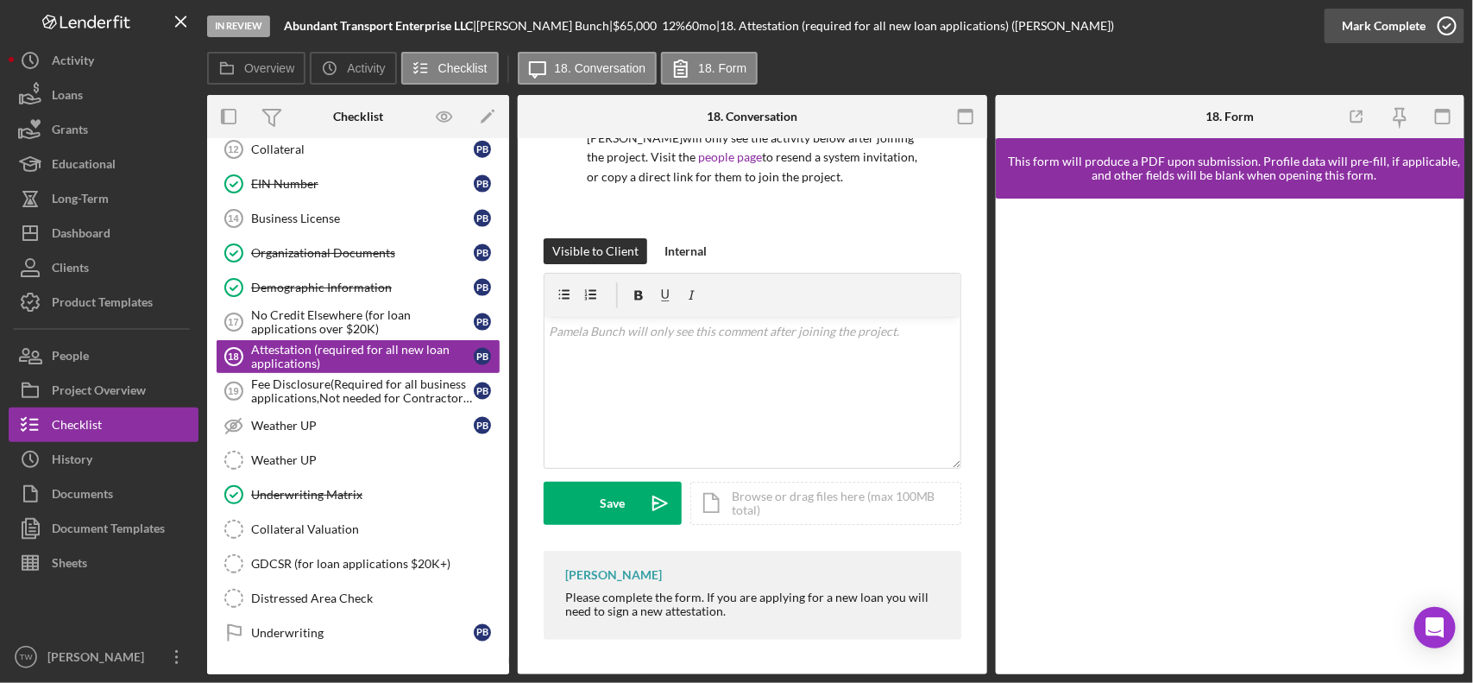
click at [1379, 23] on div "Mark Complete" at bounding box center [1384, 26] width 84 height 35
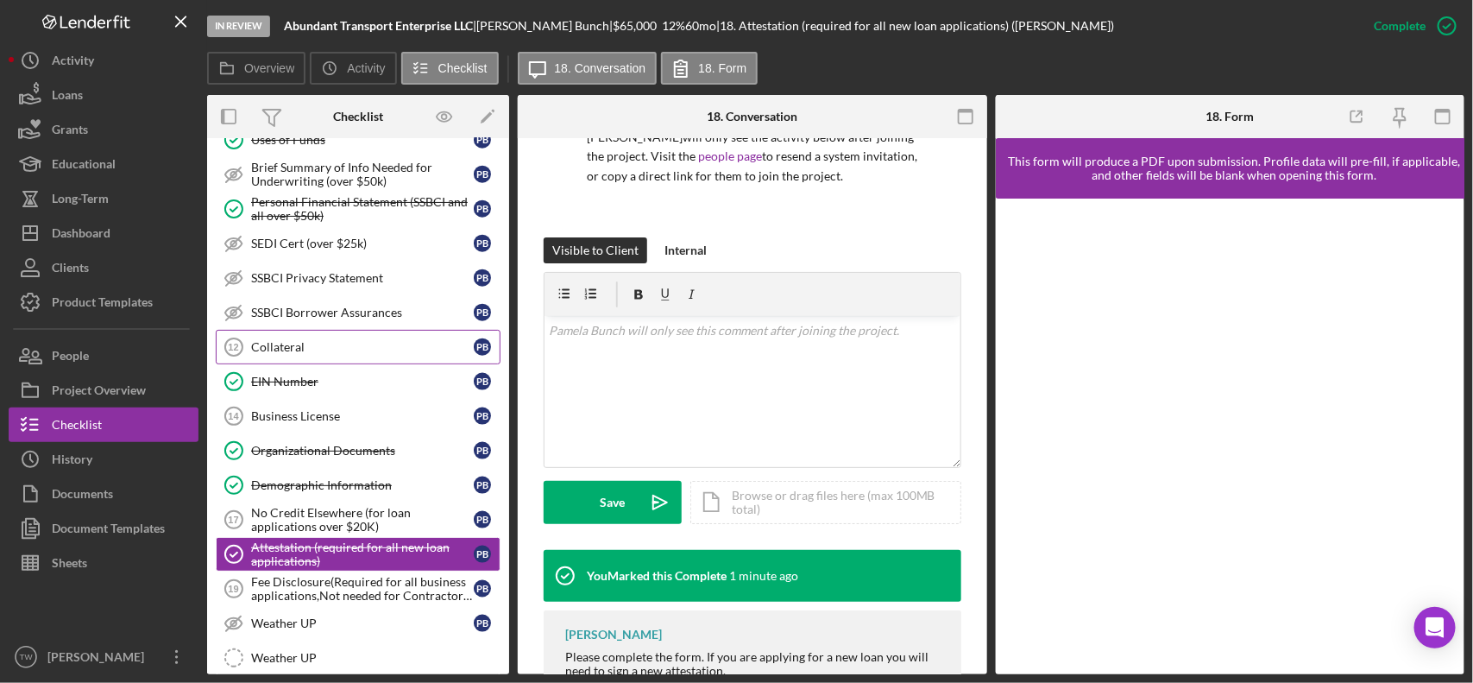
scroll to position [773, 0]
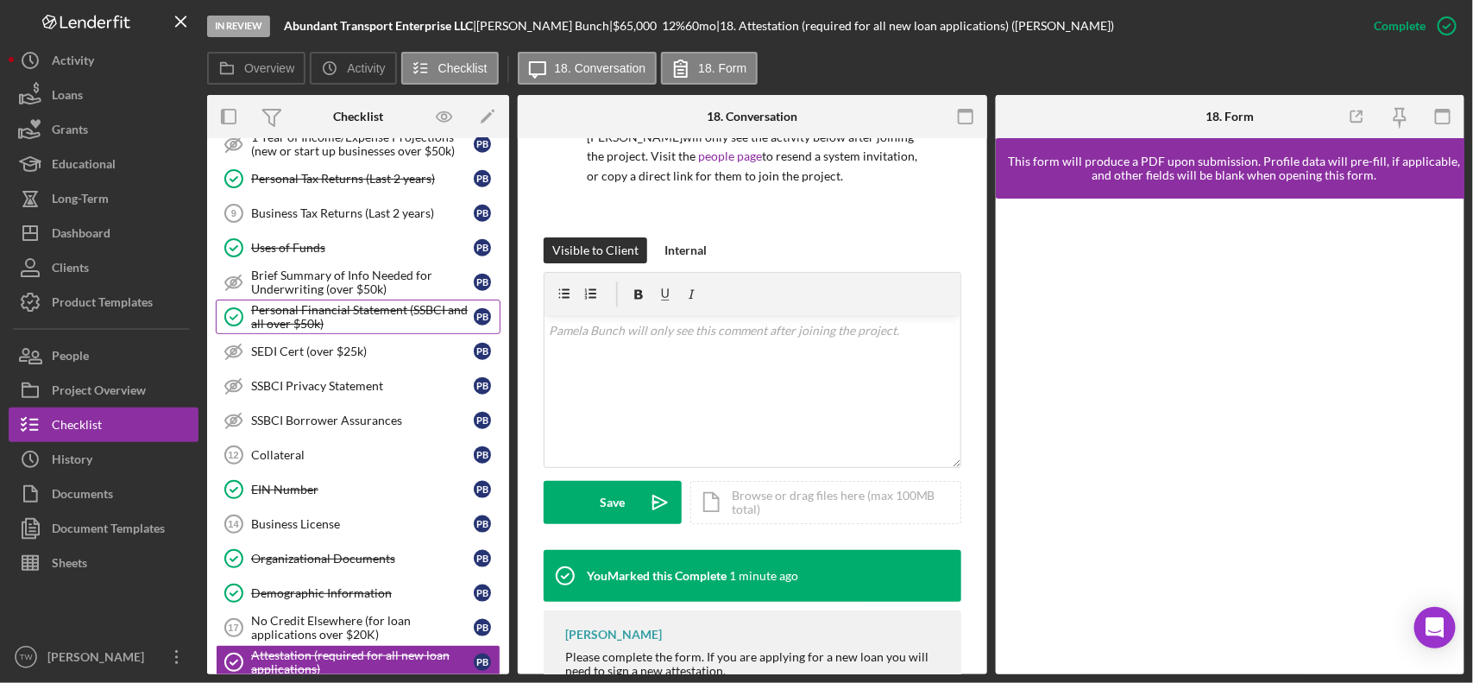
click at [363, 312] on link "Personal Financial Statement (SSBCI and all over $50k) Personal Financial State…" at bounding box center [358, 317] width 285 height 35
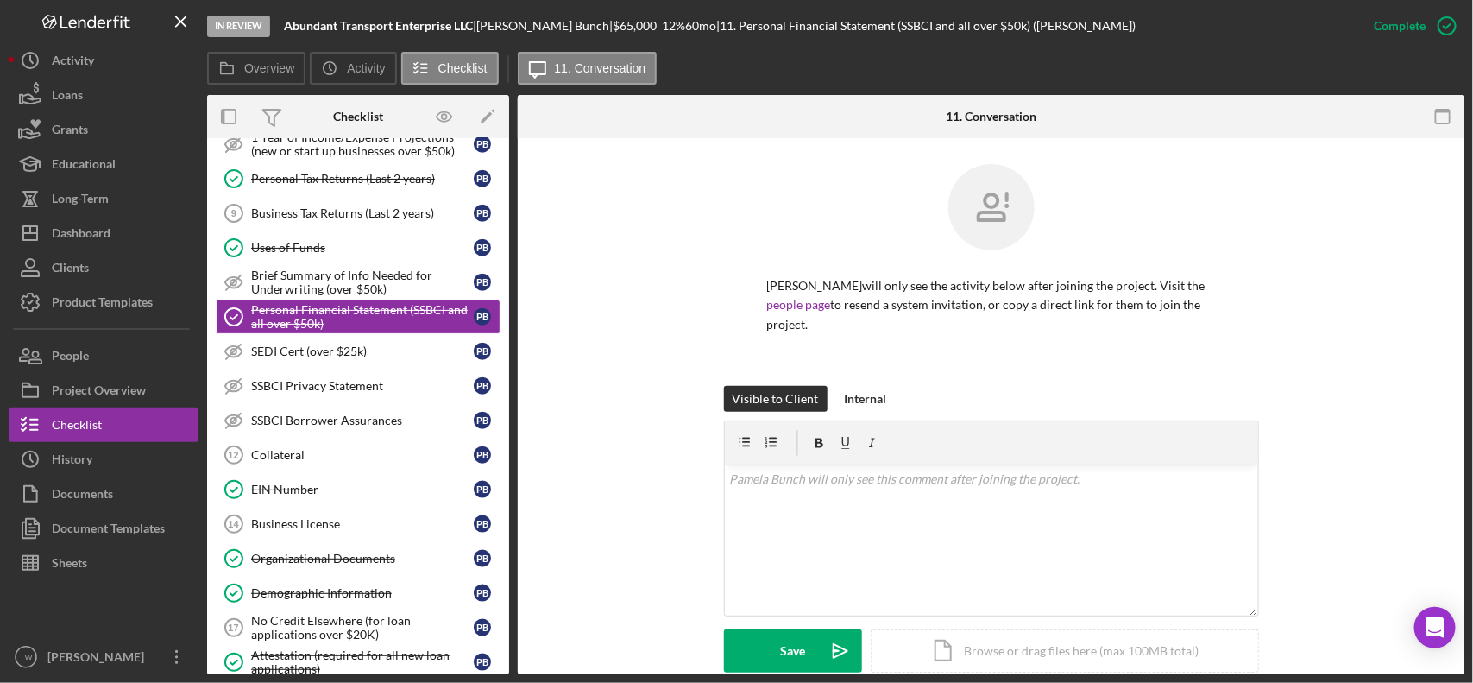
scroll to position [413, 0]
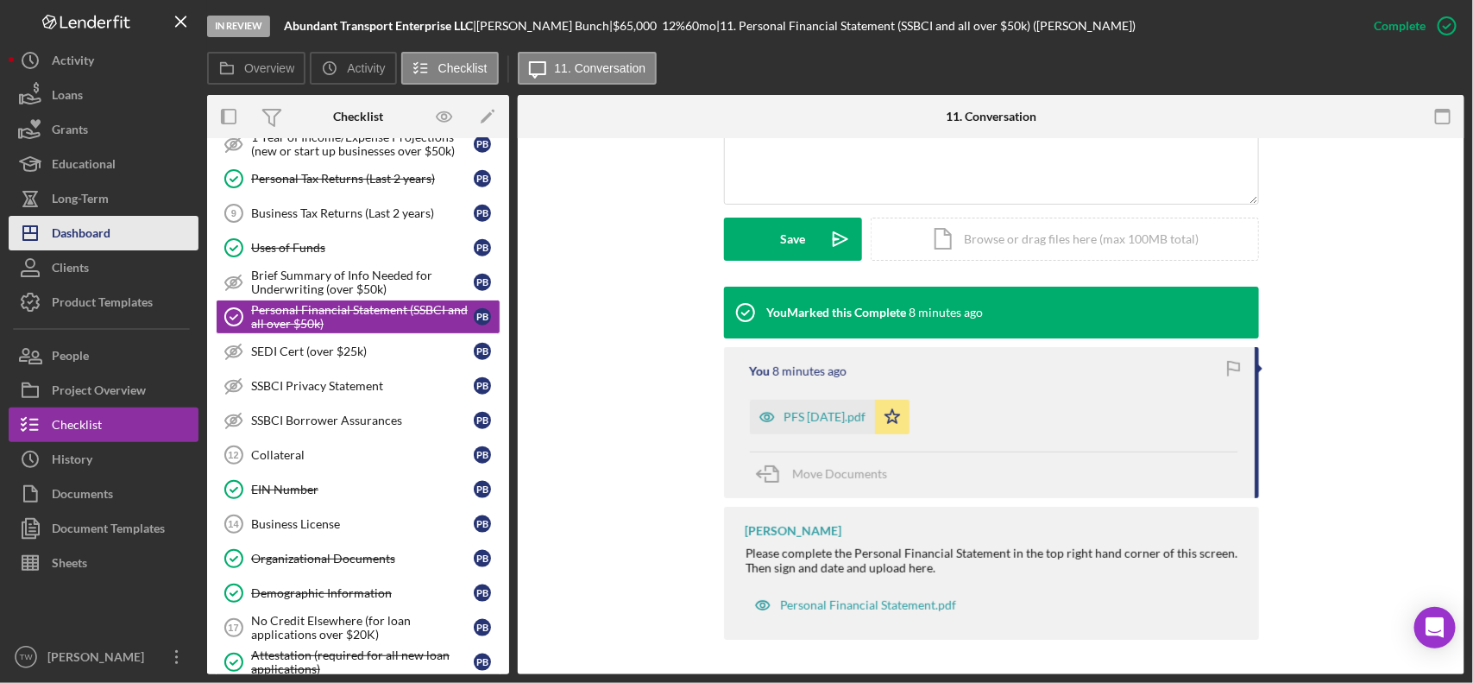
click at [87, 216] on div "Icon/History Activity Loans Grants Educational Long-Term Icon/Dashboard Dashboa…" at bounding box center [104, 358] width 190 height 631
click at [87, 225] on div "Dashboard" at bounding box center [81, 235] width 59 height 39
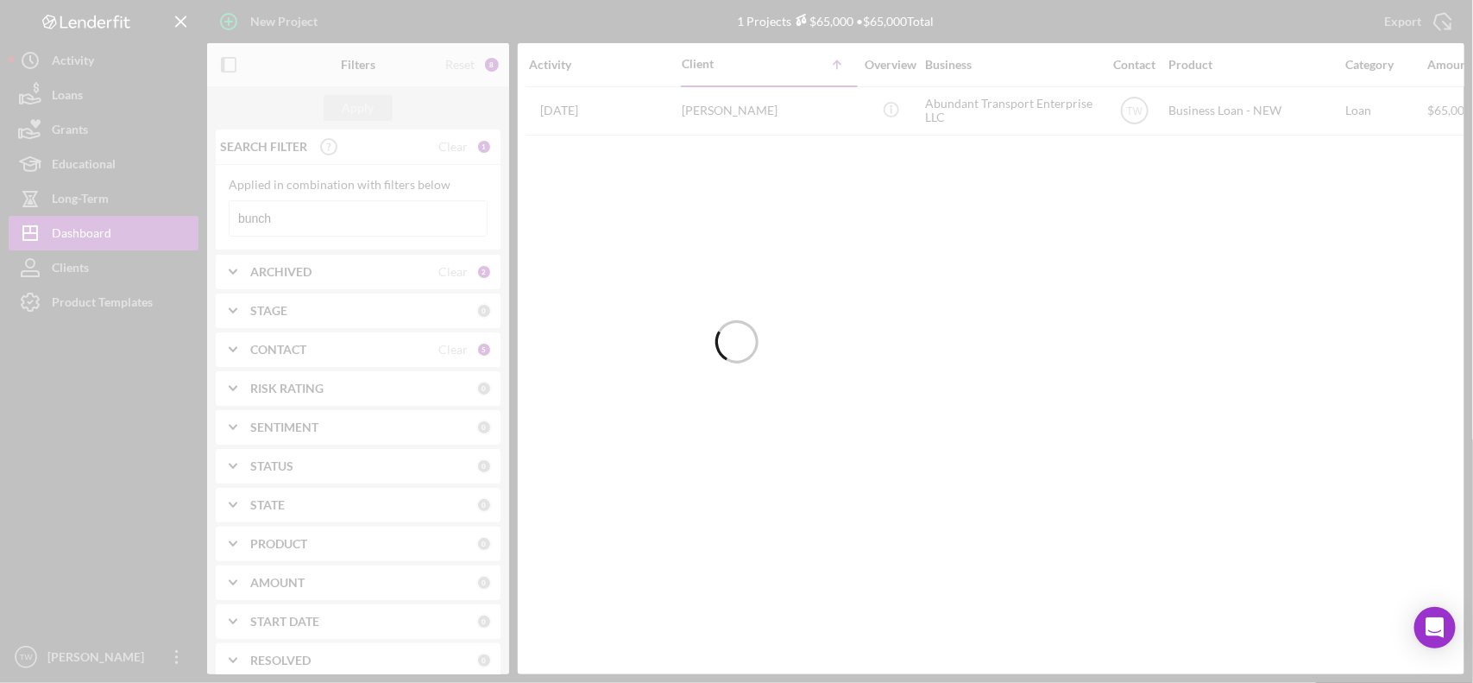
click at [333, 214] on div at bounding box center [736, 341] width 1473 height 683
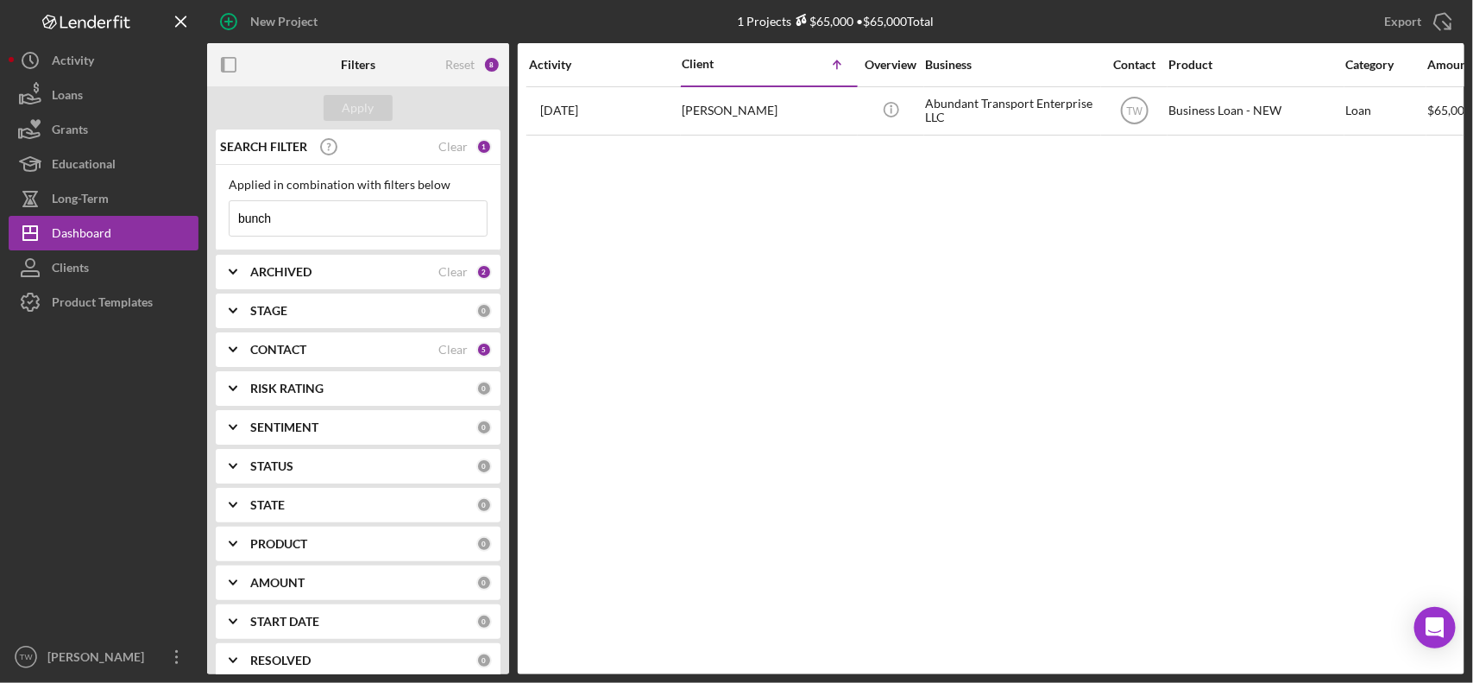
click at [333, 214] on input "bunch" at bounding box center [358, 218] width 257 height 35
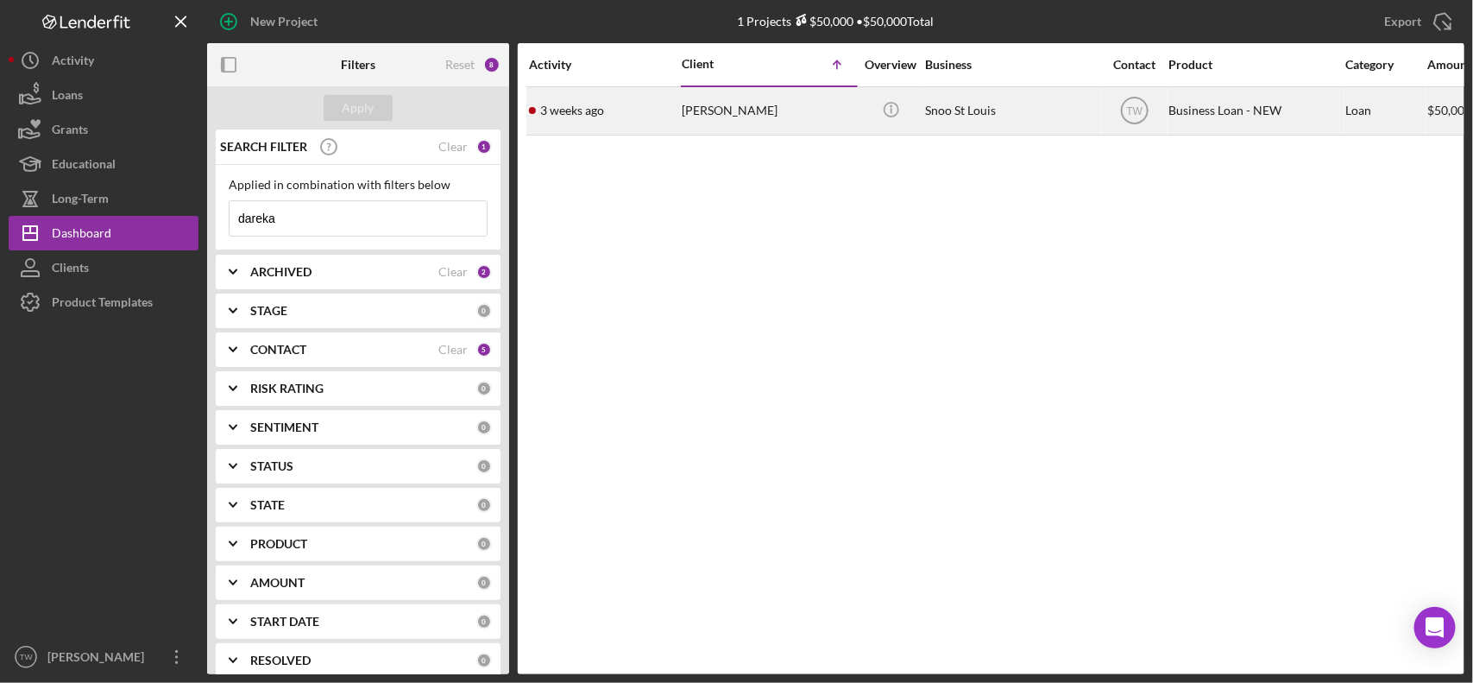
type input "dareka"
click at [709, 113] on div "[PERSON_NAME]" at bounding box center [768, 111] width 173 height 46
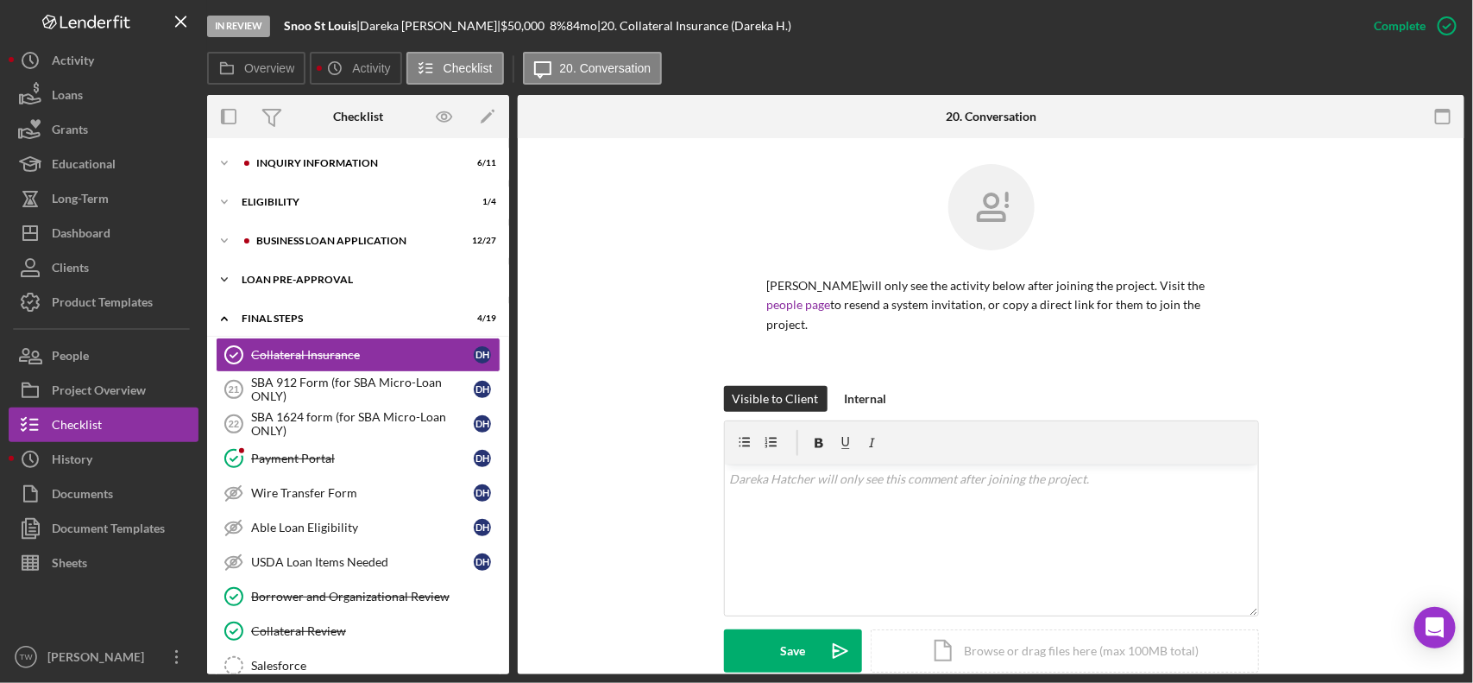
click at [309, 287] on div "Icon/Expander LOAN PRE-APPROVAL 1 / 2" at bounding box center [358, 279] width 302 height 35
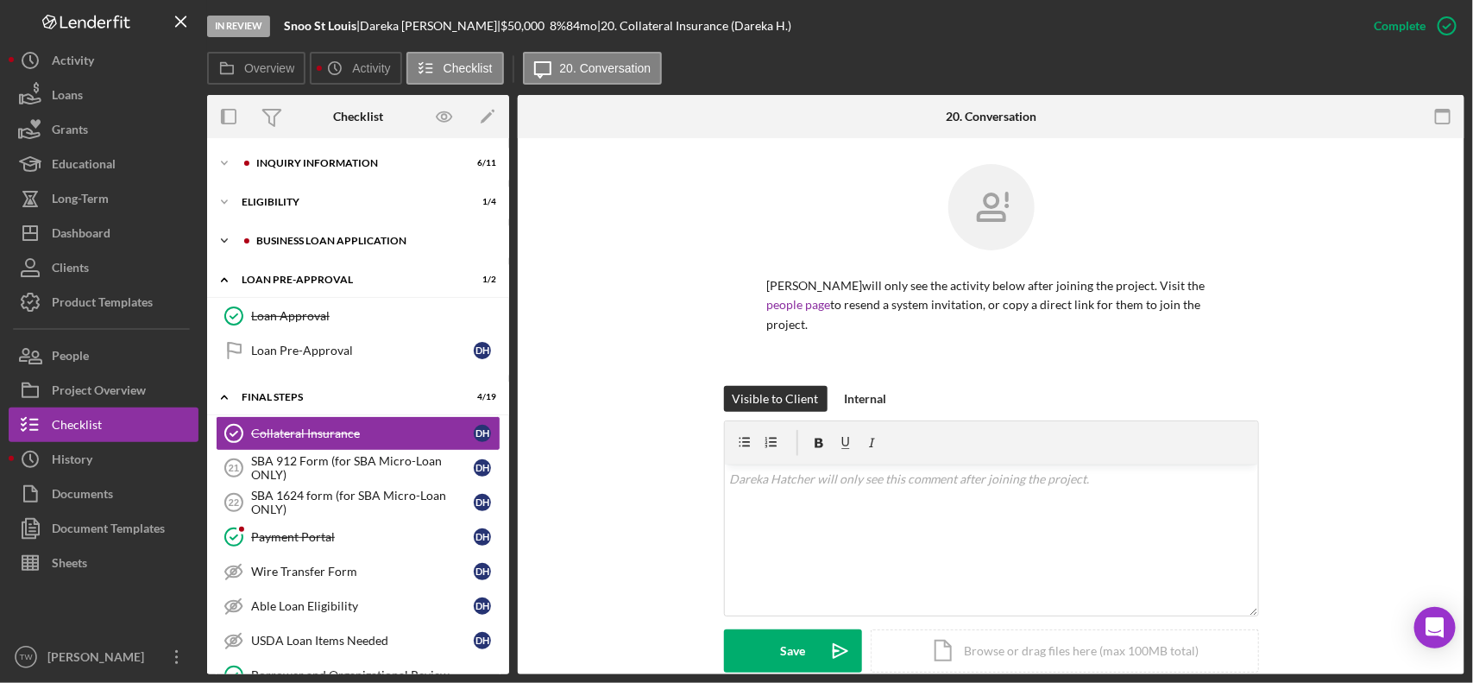
click at [306, 246] on div "Icon/Expander BUSINESS LOAN APPLICATION 12 / 27" at bounding box center [358, 241] width 302 height 35
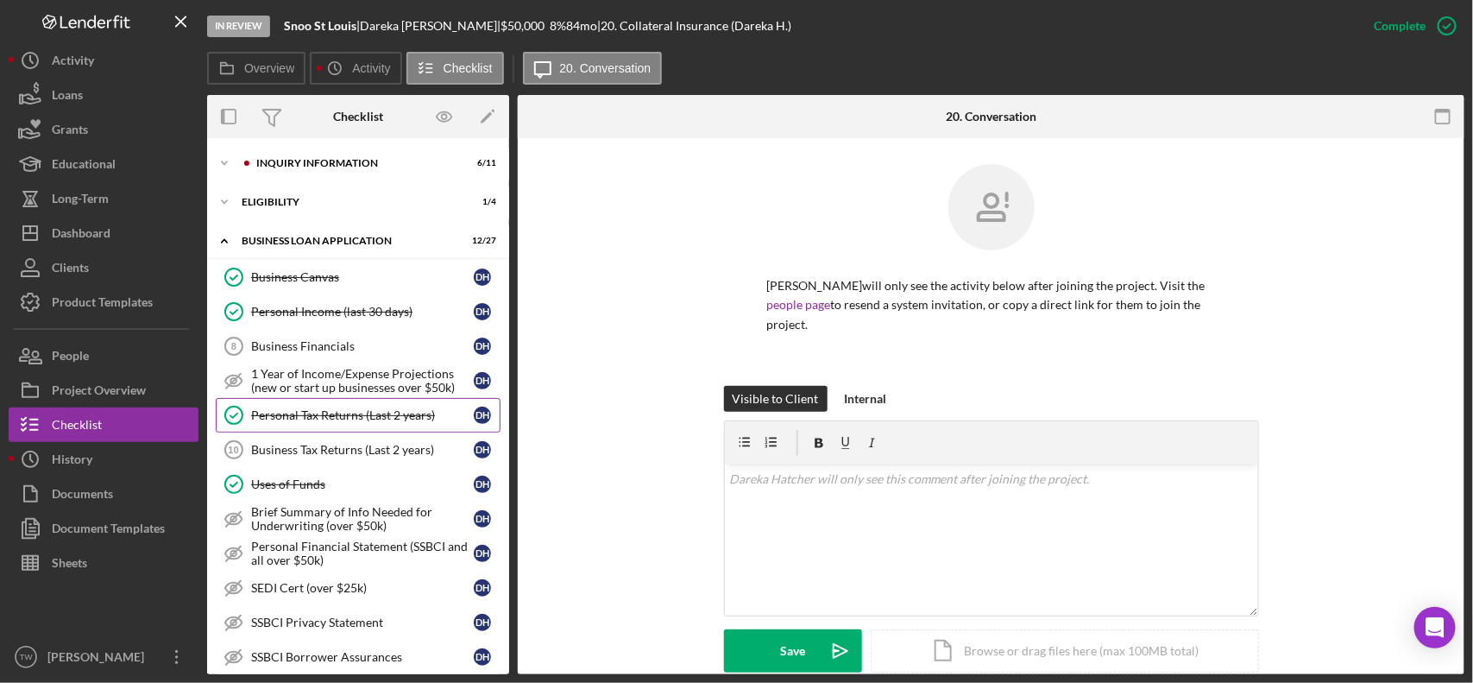
click at [337, 420] on div "Personal Tax Returns (Last 2 years)" at bounding box center [362, 415] width 223 height 14
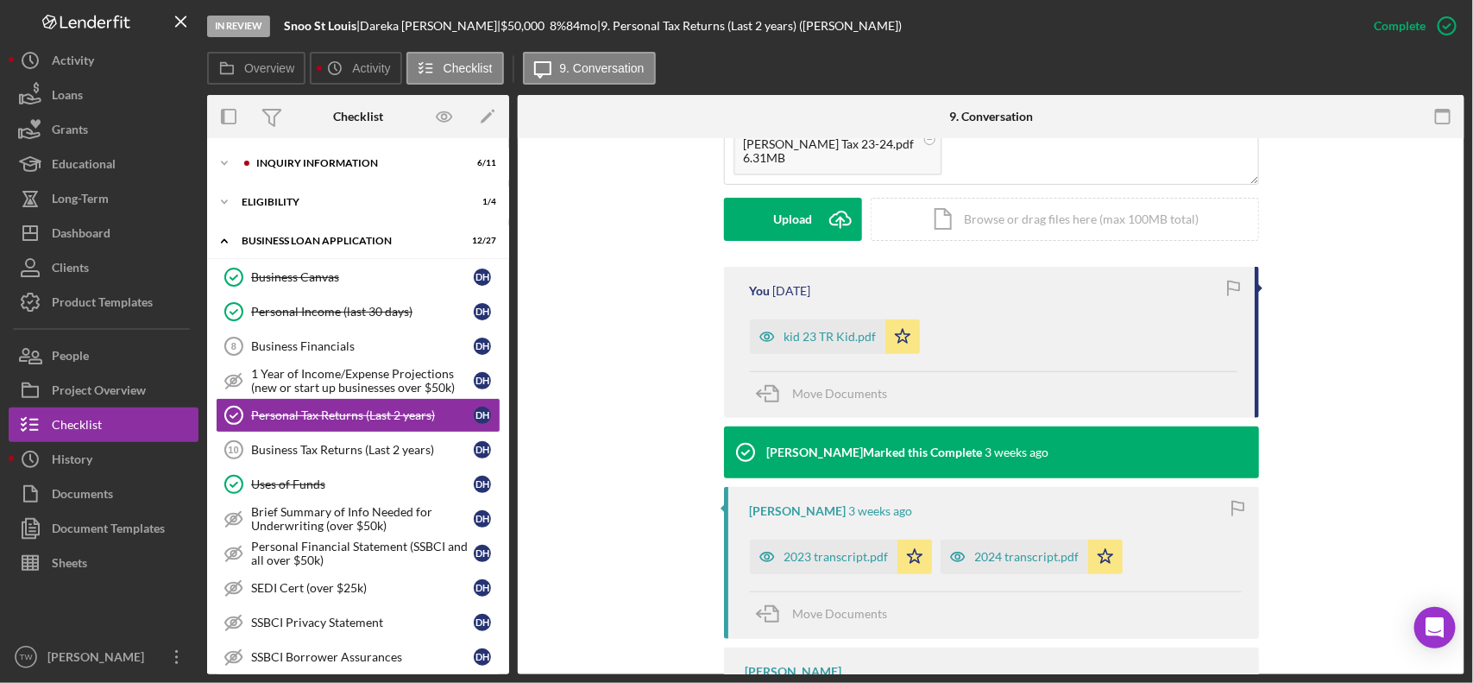
scroll to position [108, 0]
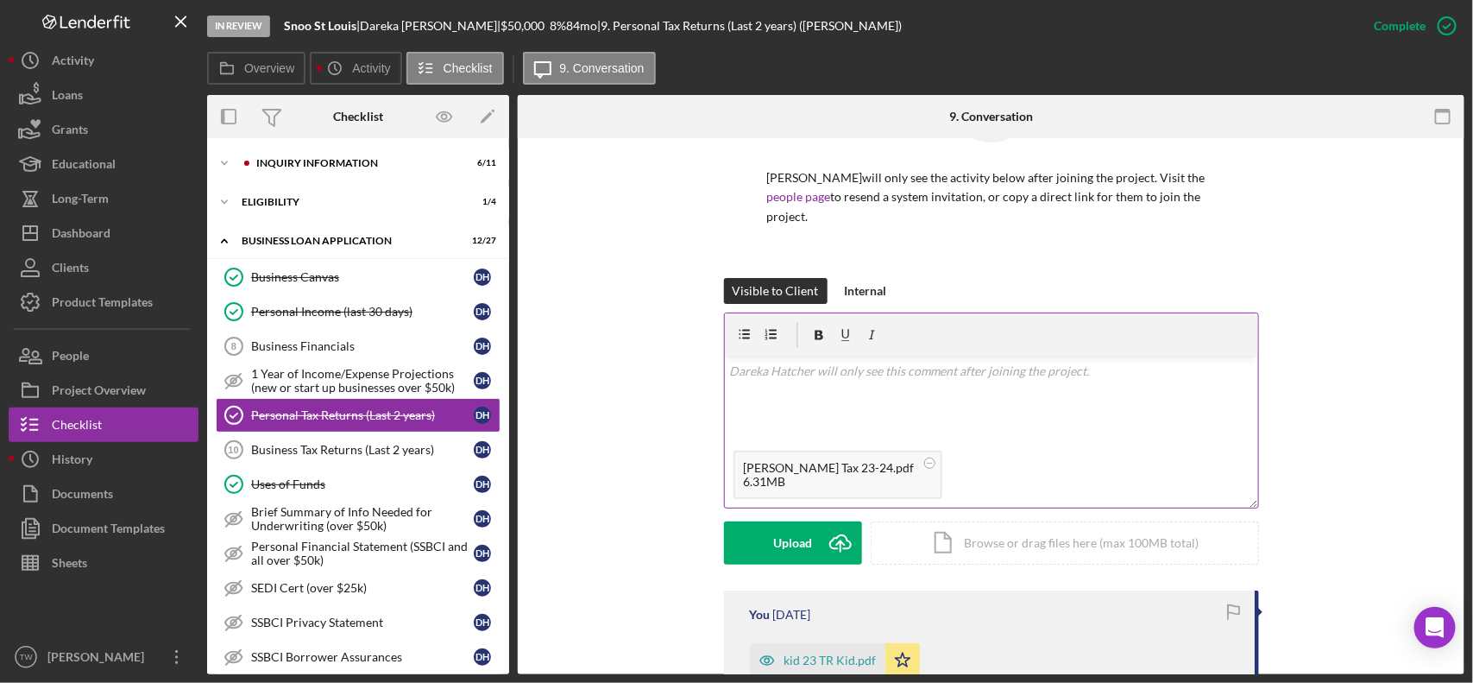
click at [817, 382] on div "v Color teal Color pink Remove color Add row above Add row below Add column bef…" at bounding box center [991, 399] width 533 height 85
click at [797, 555] on div "Save" at bounding box center [792, 542] width 25 height 43
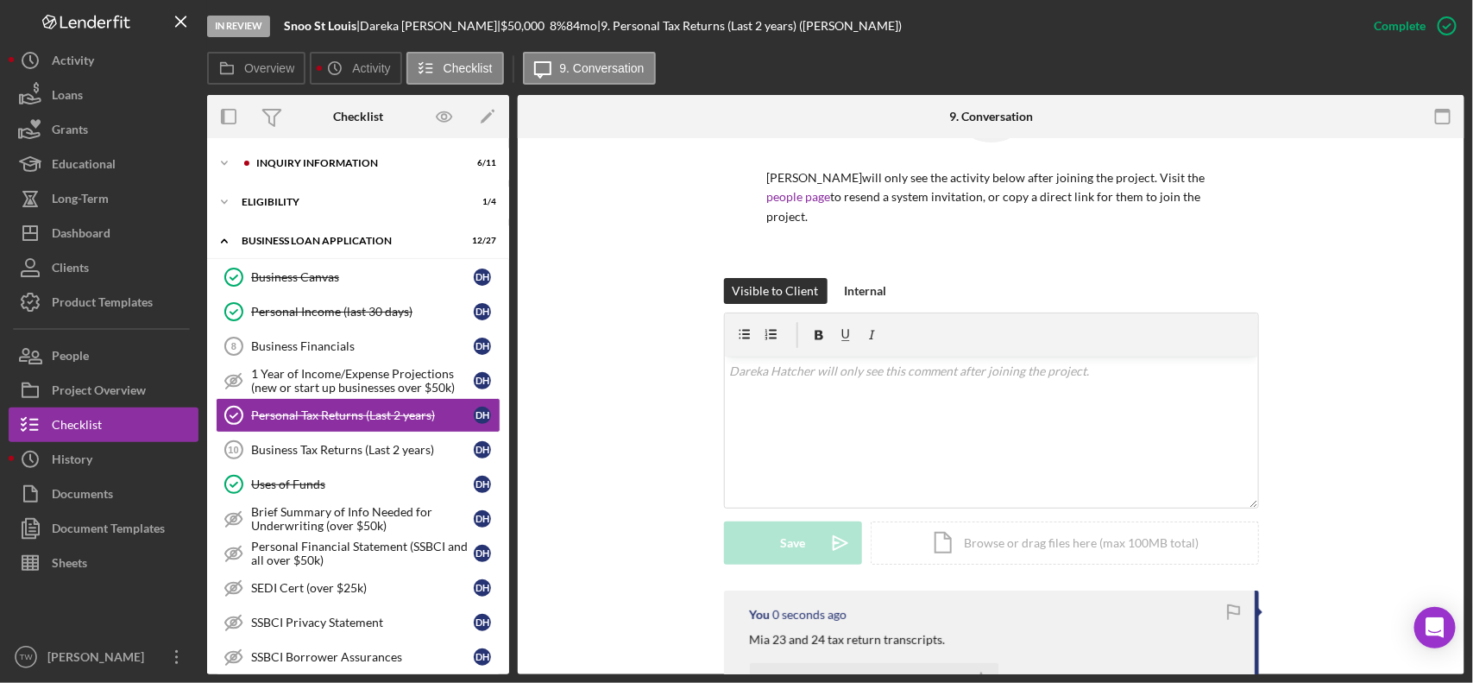
scroll to position [432, 0]
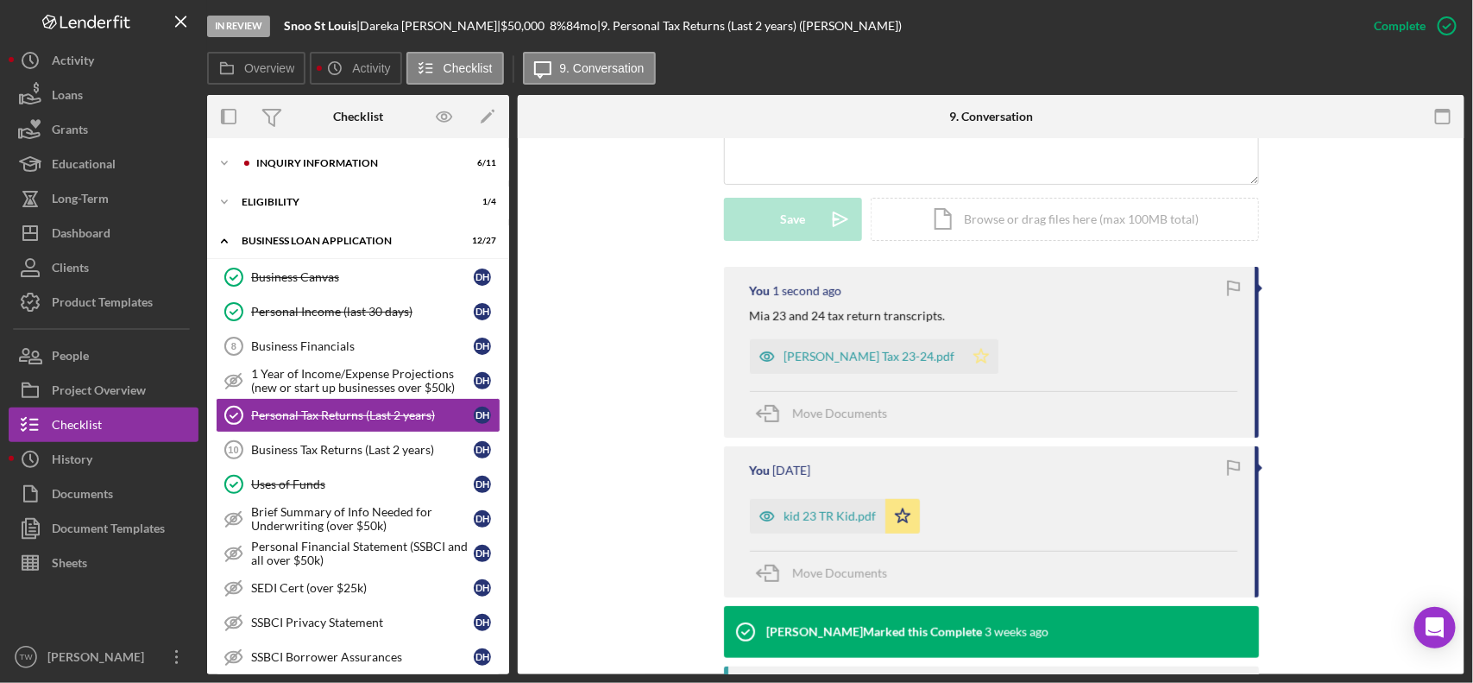
click at [974, 360] on polygon "button" at bounding box center [981, 356] width 15 height 14
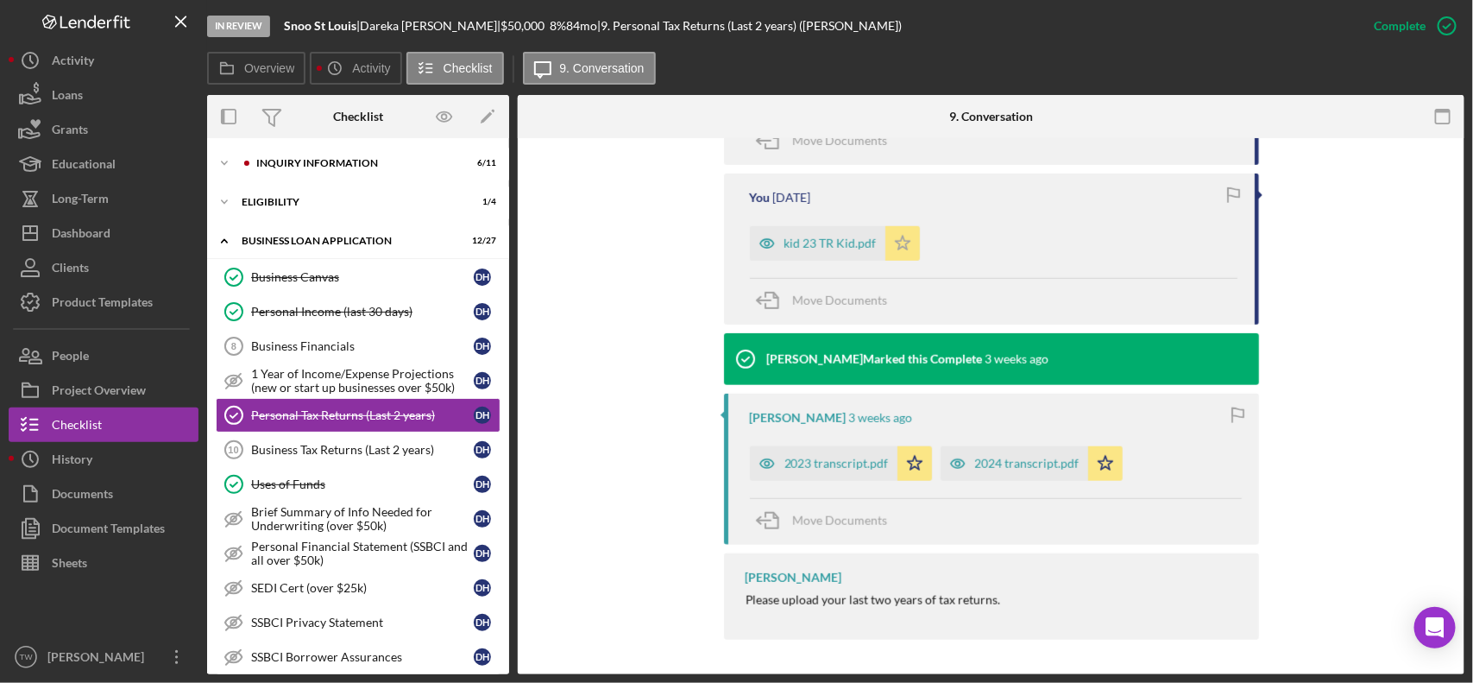
click at [905, 251] on icon "Icon/Star" at bounding box center [903, 243] width 35 height 35
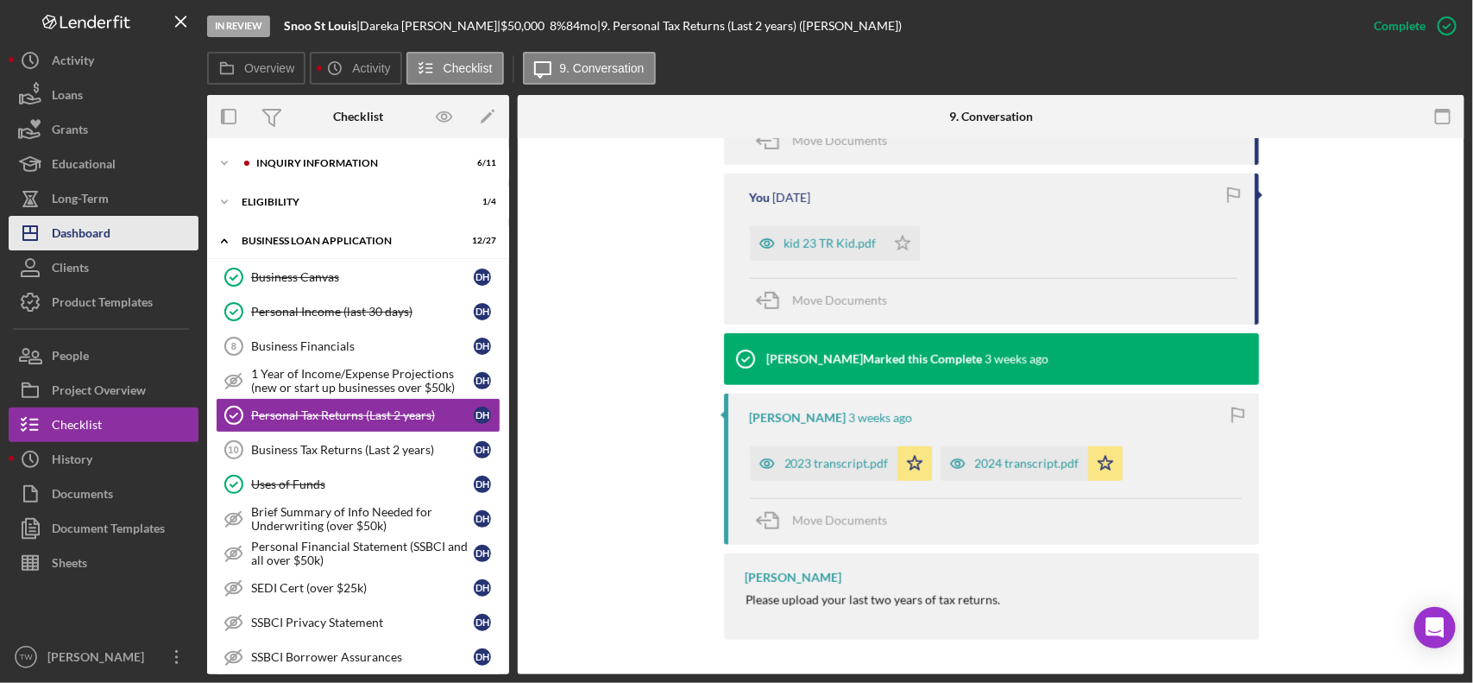
click at [143, 236] on button "Icon/Dashboard Dashboard" at bounding box center [104, 233] width 190 height 35
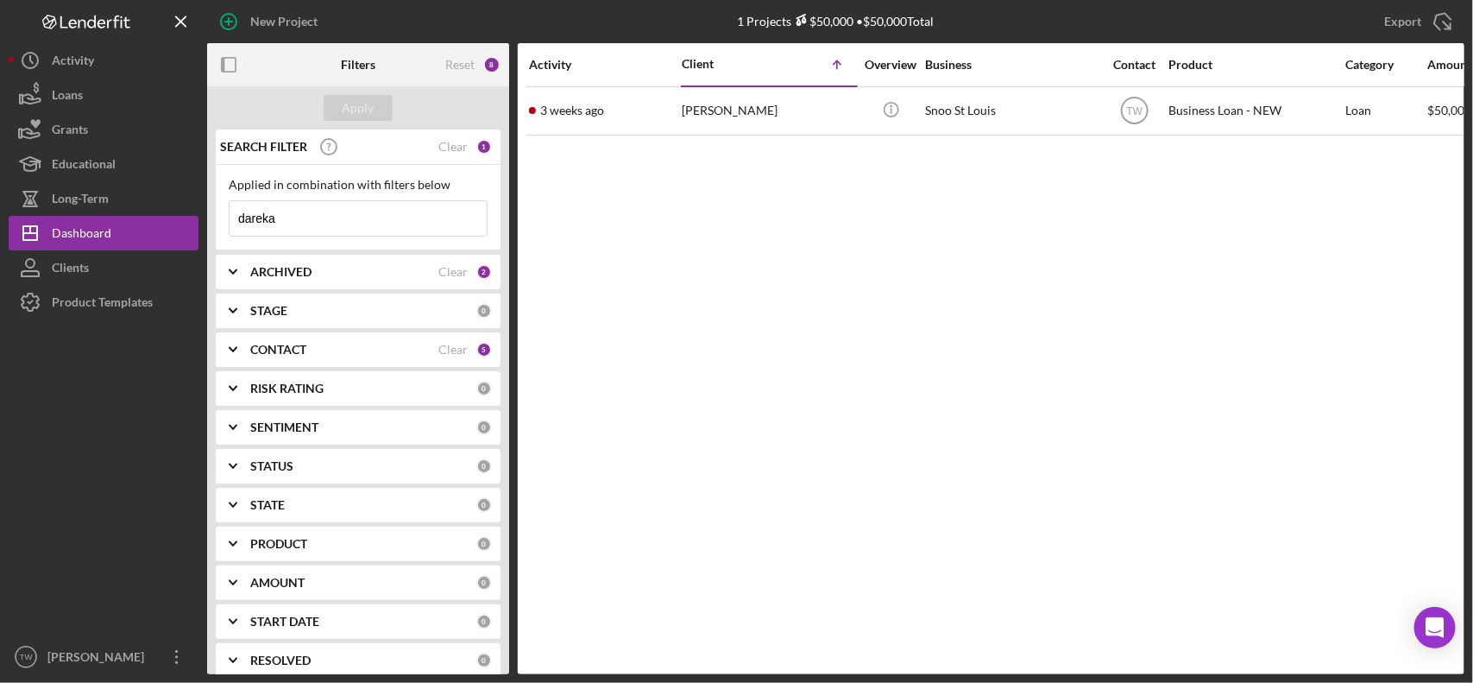
click at [357, 222] on input "dareka" at bounding box center [358, 218] width 257 height 35
click at [356, 223] on input "dareka" at bounding box center [358, 218] width 257 height 35
